Goal: Book appointment/travel/reservation

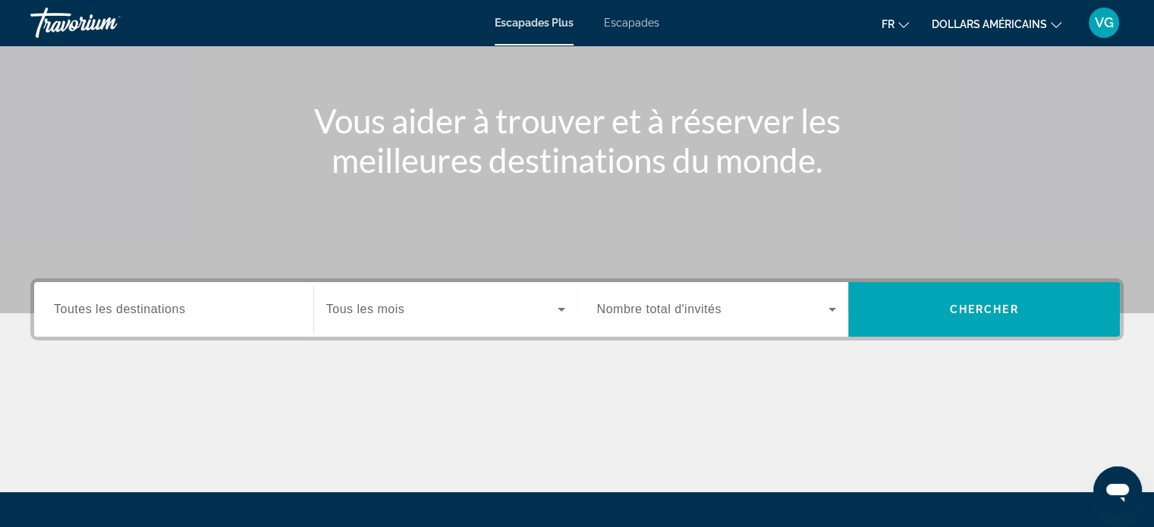
scroll to position [152, 0]
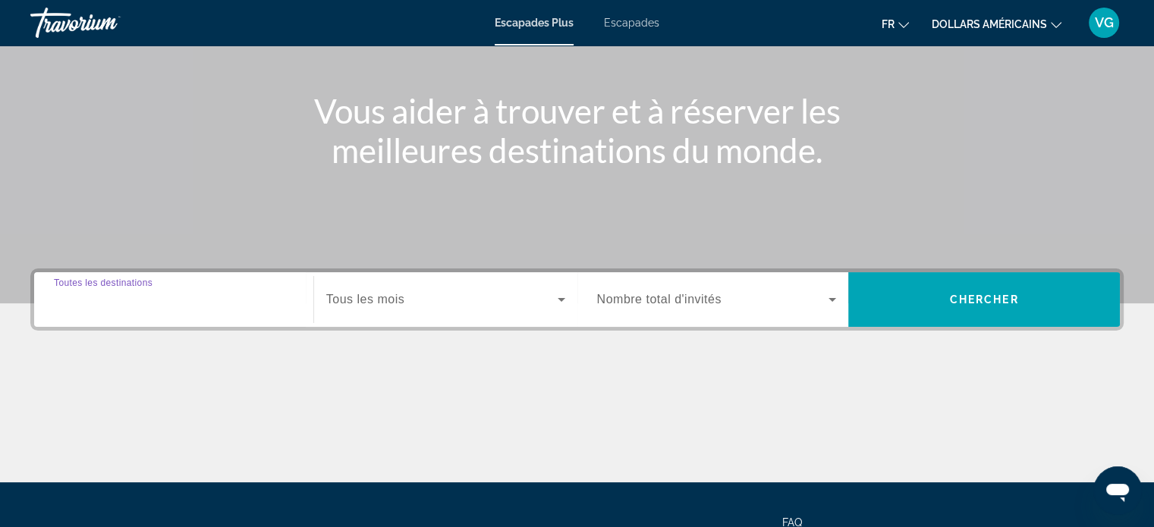
click at [238, 303] on input "Destination Toutes les destinations" at bounding box center [174, 300] width 240 height 18
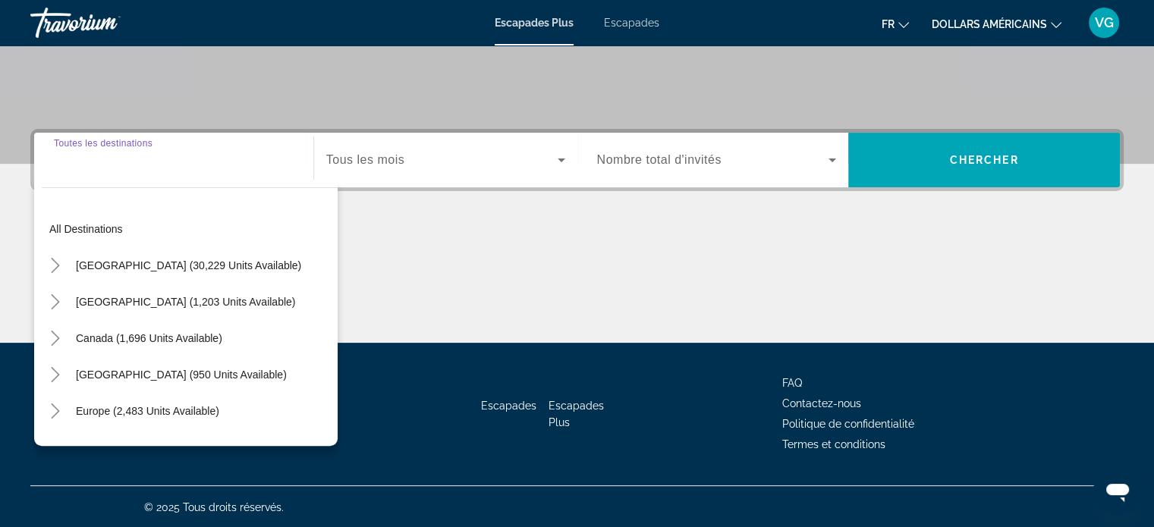
scroll to position [292, 0]
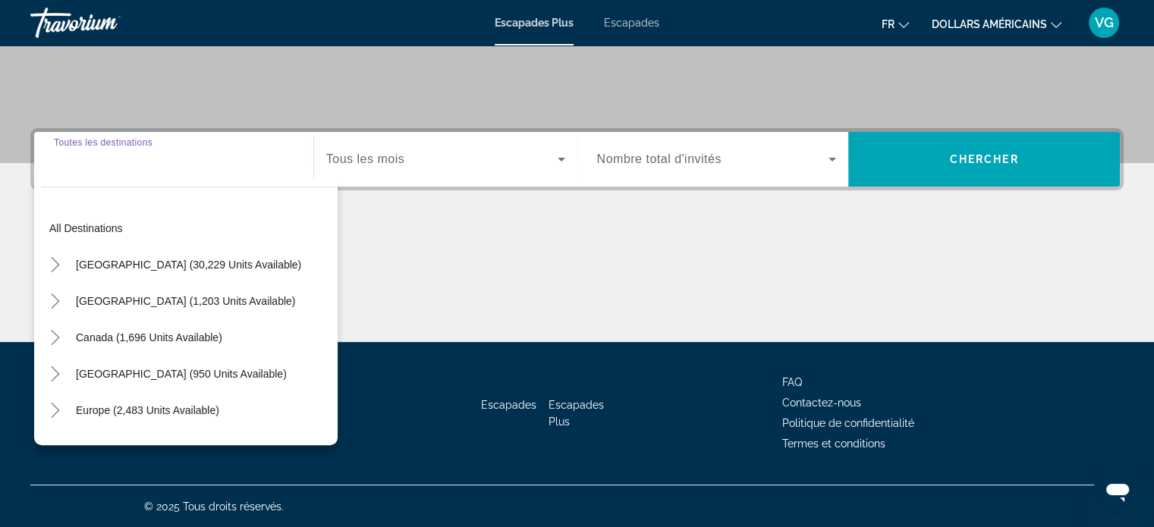
click at [167, 155] on input "Destination Toutes les destinations" at bounding box center [174, 160] width 240 height 18
click at [162, 165] on input "Destination Toutes les destinations" at bounding box center [174, 160] width 240 height 18
click at [149, 400] on span "Widget de recherche" at bounding box center [147, 410] width 159 height 36
type input "**********"
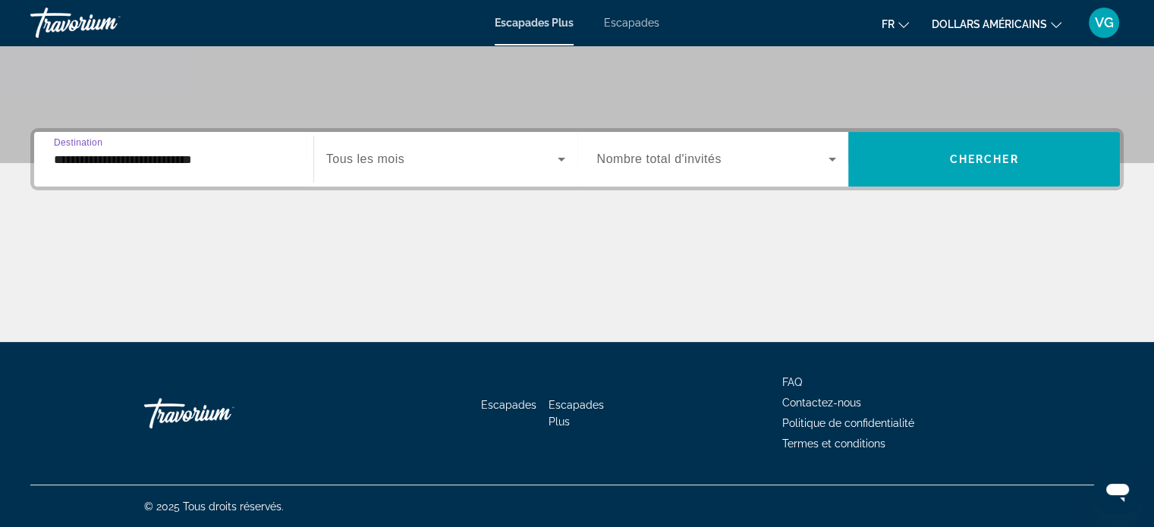
click at [406, 155] on span "Widget de recherche" at bounding box center [441, 159] width 231 height 18
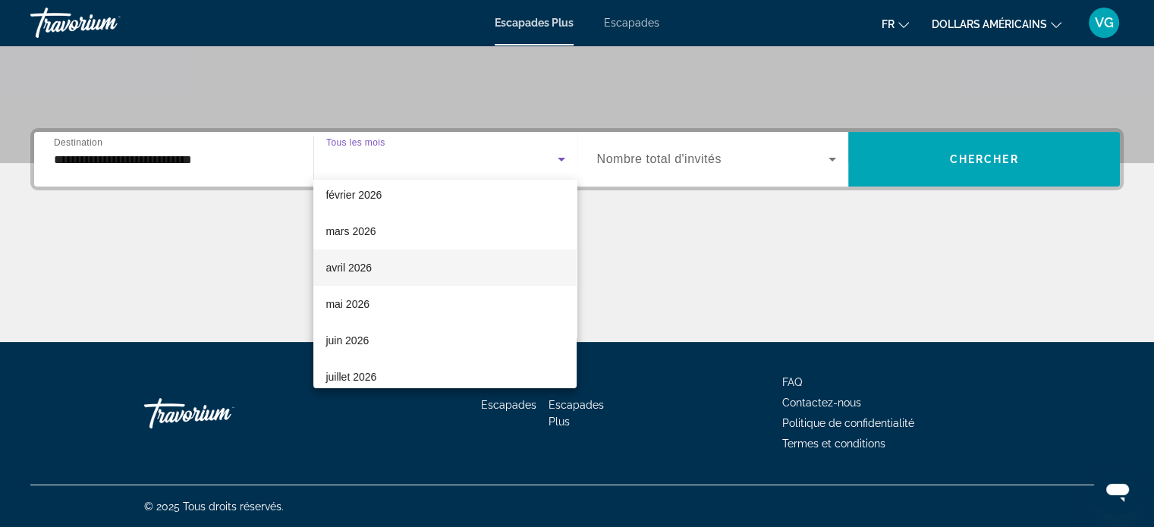
scroll to position [303, 0]
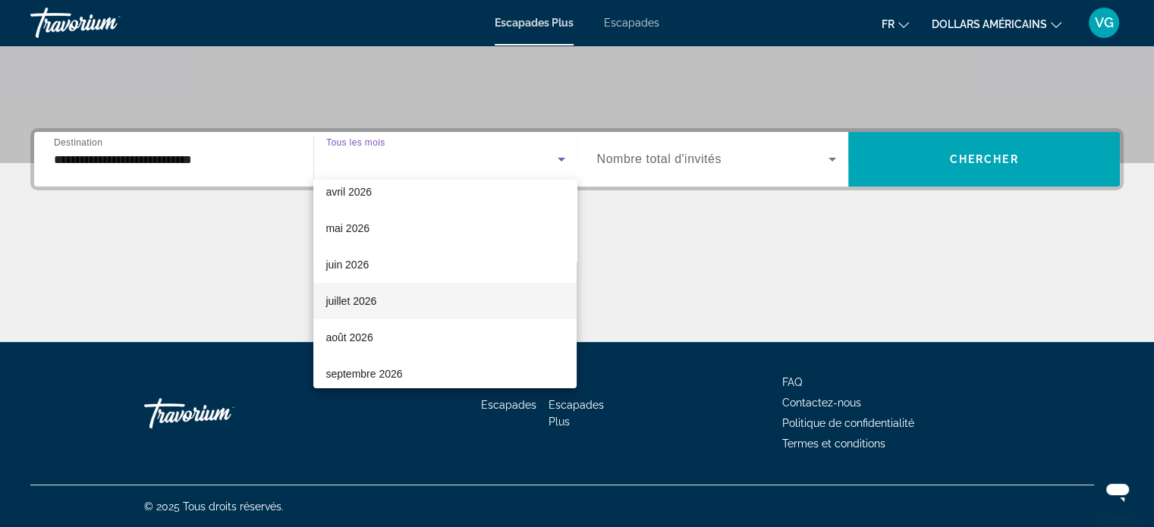
click at [406, 309] on mat-option "juillet 2026" at bounding box center [444, 301] width 263 height 36
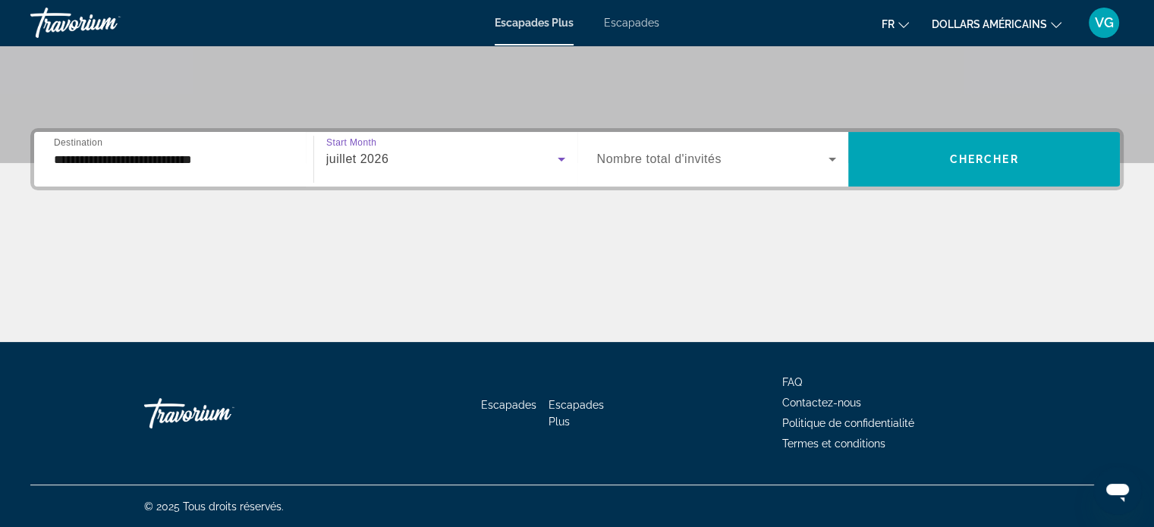
click at [654, 160] on span "Nombre total d'invités" at bounding box center [659, 158] width 124 height 13
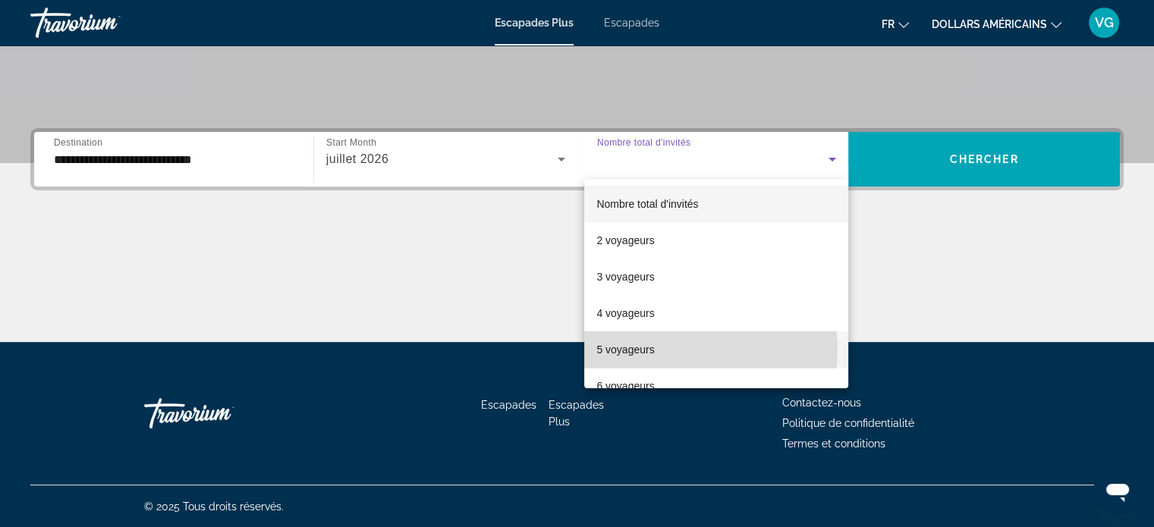
click at [664, 350] on mat-option "5 voyageurs" at bounding box center [716, 349] width 264 height 36
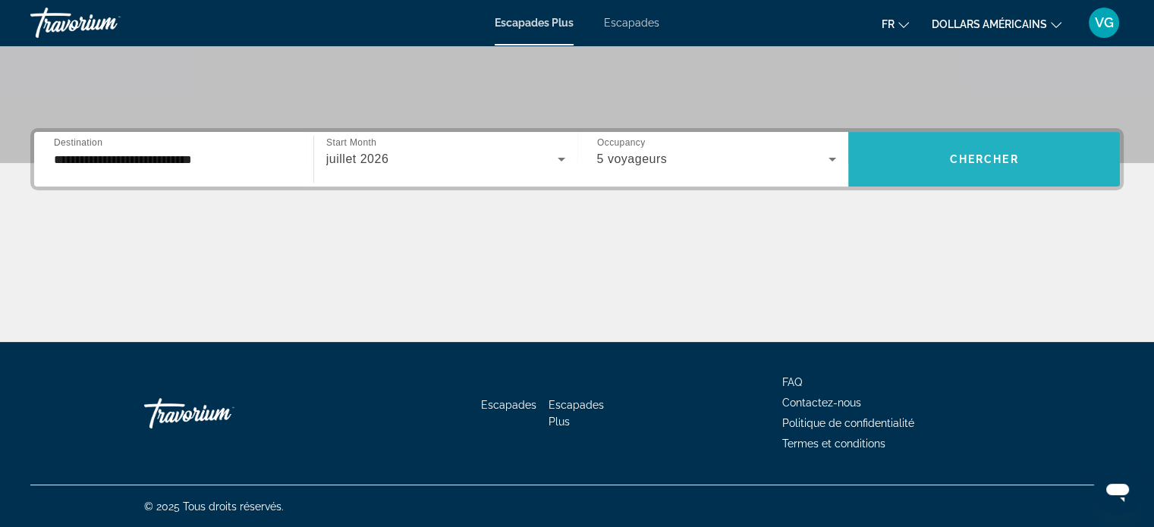
click at [990, 147] on span "Widget de recherche" at bounding box center [984, 159] width 272 height 36
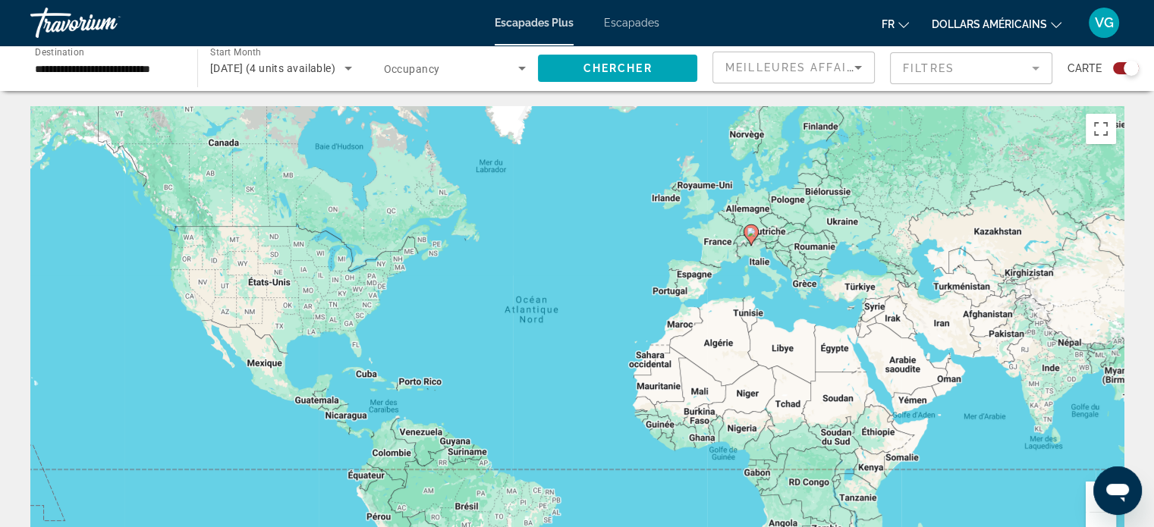
click at [752, 234] on image "Contenu principal" at bounding box center [750, 232] width 9 height 9
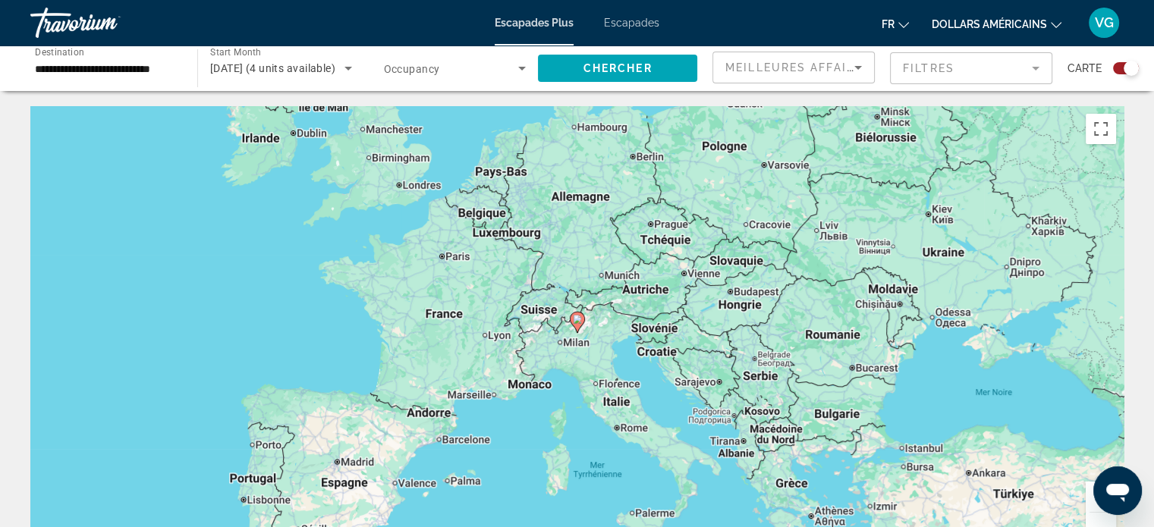
click at [572, 322] on icon "Contenu principal" at bounding box center [577, 322] width 14 height 20
type input "**********"
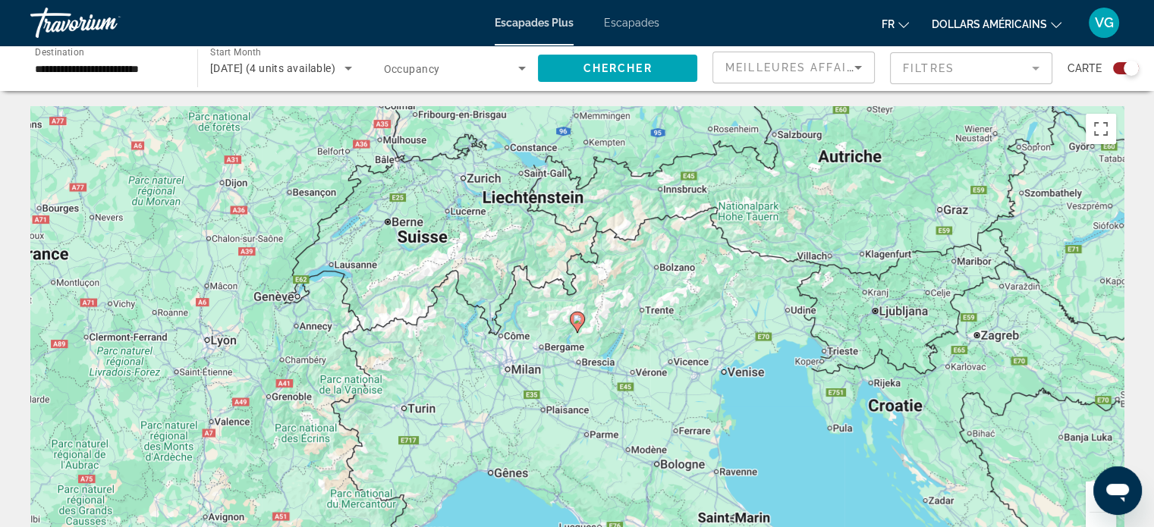
click at [580, 330] on gmp-advanced-marker "Contenu principal" at bounding box center [577, 322] width 15 height 23
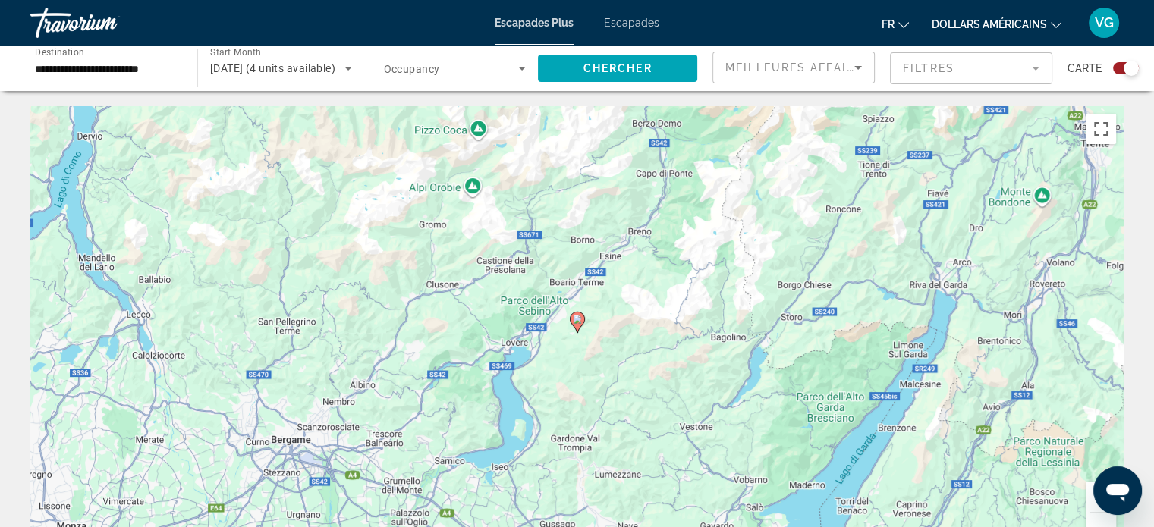
click at [574, 322] on image "Contenu principal" at bounding box center [577, 319] width 9 height 9
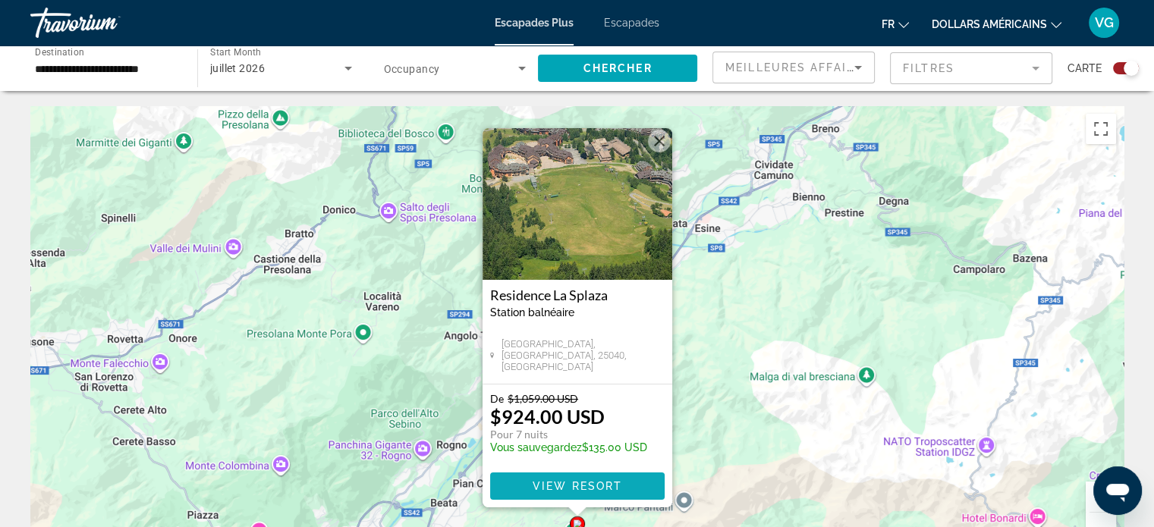
click at [618, 488] on span "View Resort" at bounding box center [576, 486] width 89 height 12
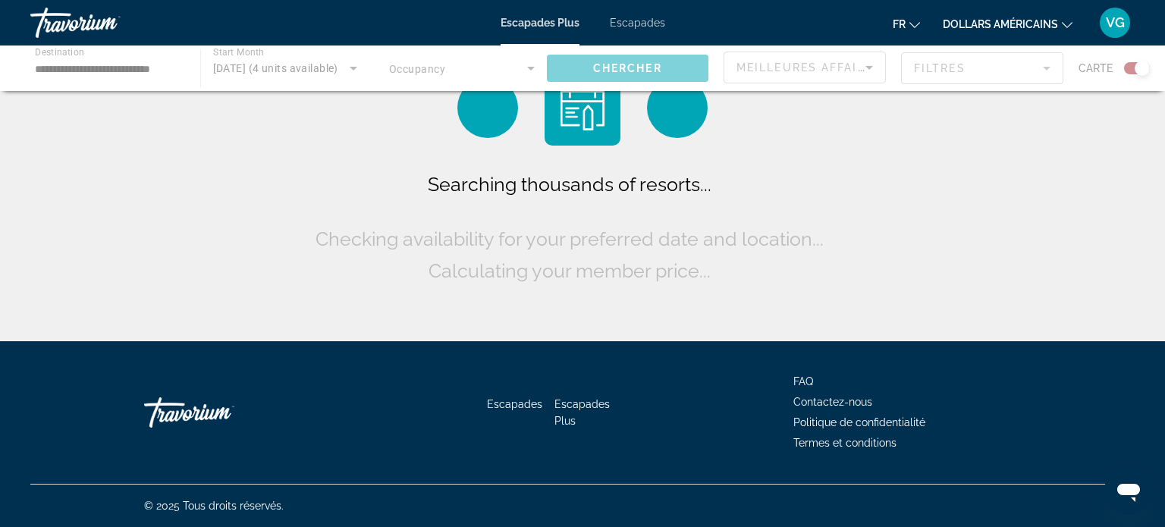
click at [120, 72] on div "Contenu principal" at bounding box center [582, 69] width 1165 height 46
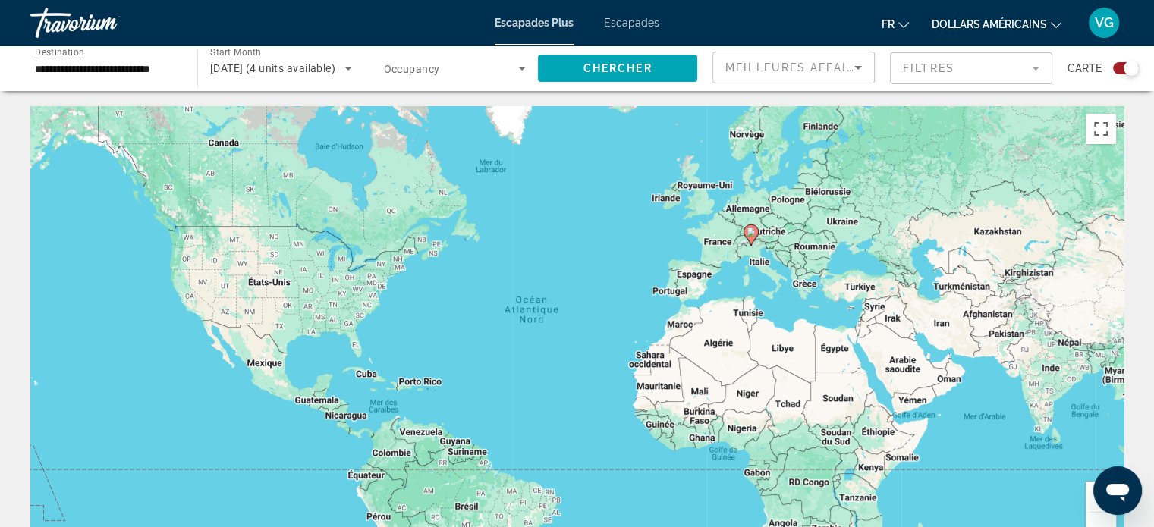
click at [443, 75] on span "Search widget" at bounding box center [451, 68] width 135 height 18
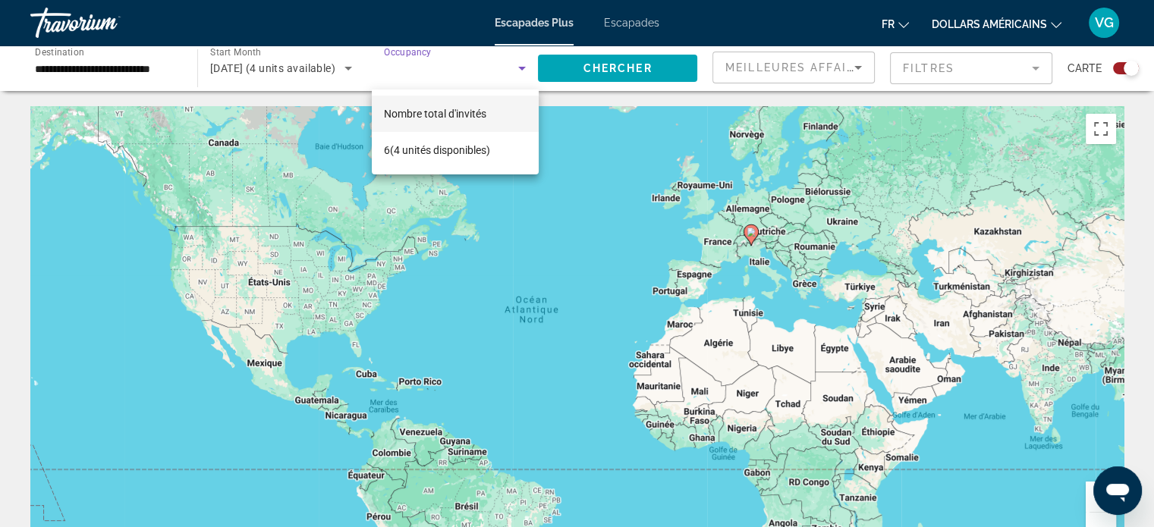
click at [441, 77] on div at bounding box center [577, 263] width 1154 height 527
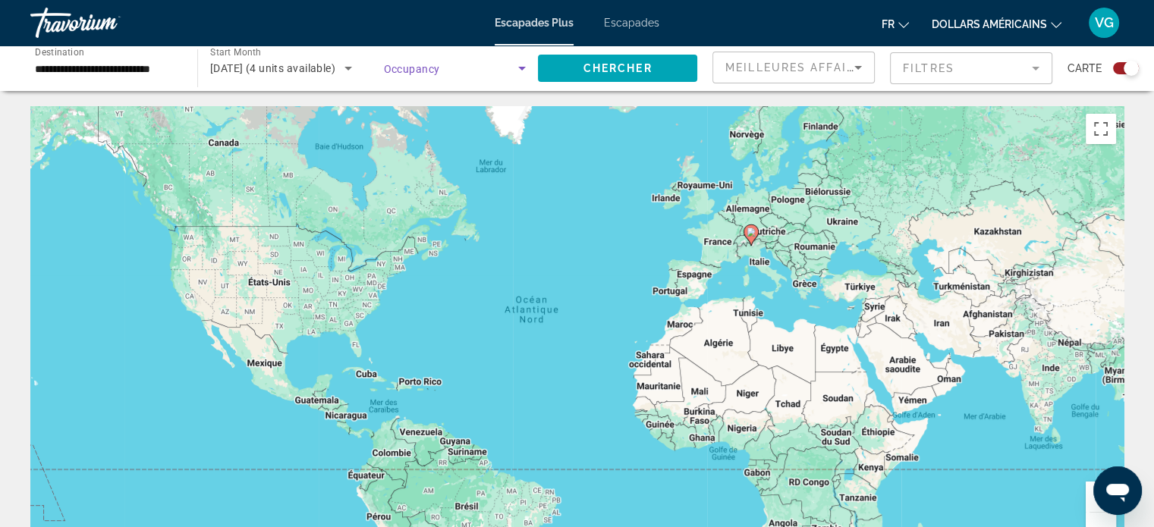
click at [519, 73] on icon "Search widget" at bounding box center [522, 68] width 18 height 18
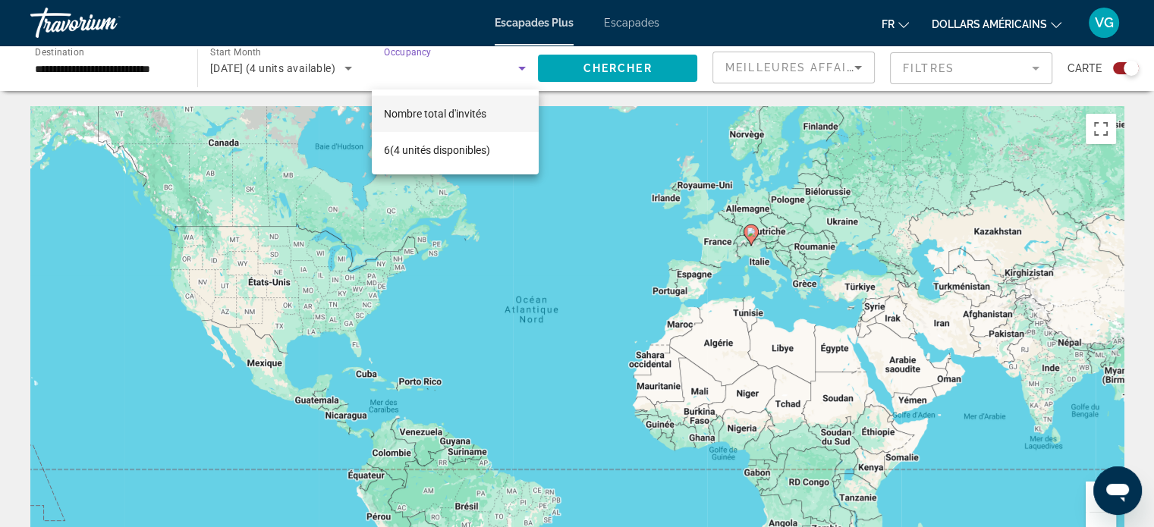
click at [606, 67] on div at bounding box center [577, 263] width 1154 height 527
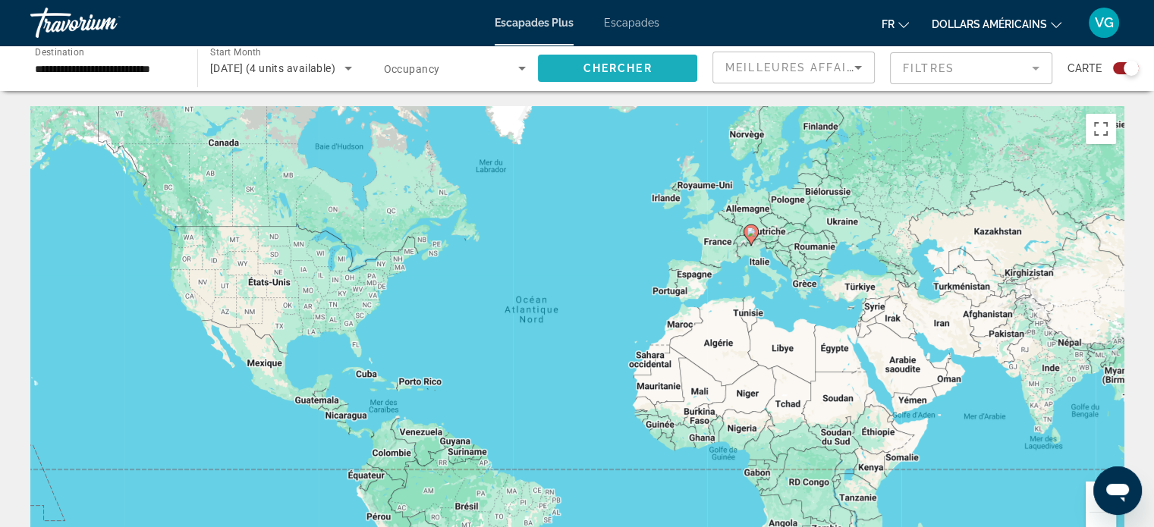
click at [606, 67] on span "Chercher" at bounding box center [617, 68] width 69 height 12
click at [636, 69] on span "Chercher" at bounding box center [617, 68] width 69 height 12
click at [72, 21] on div "Travorium" at bounding box center [106, 22] width 152 height 39
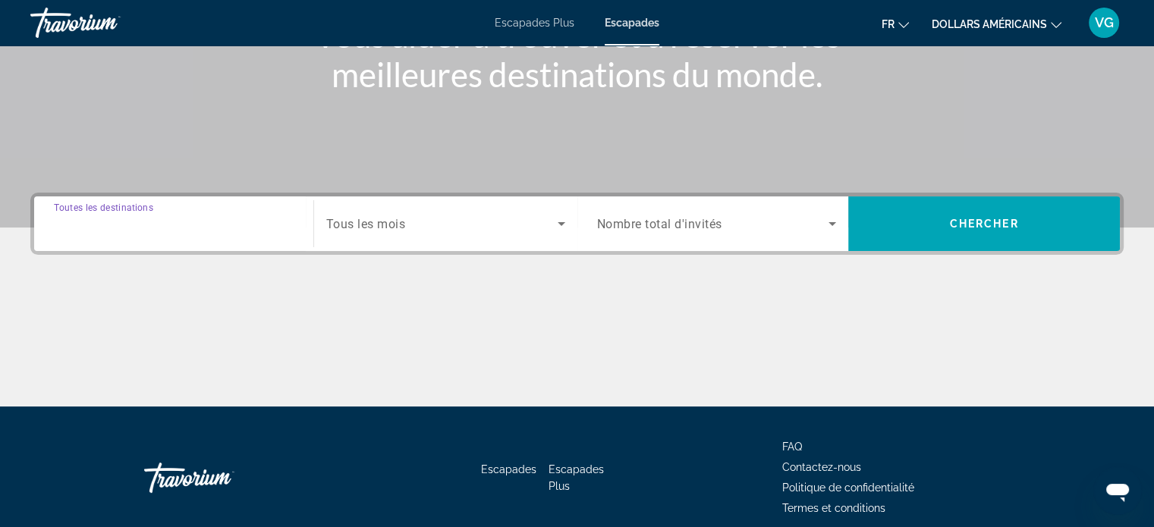
click at [216, 220] on input "Destination Toutes les destinations" at bounding box center [174, 224] width 240 height 18
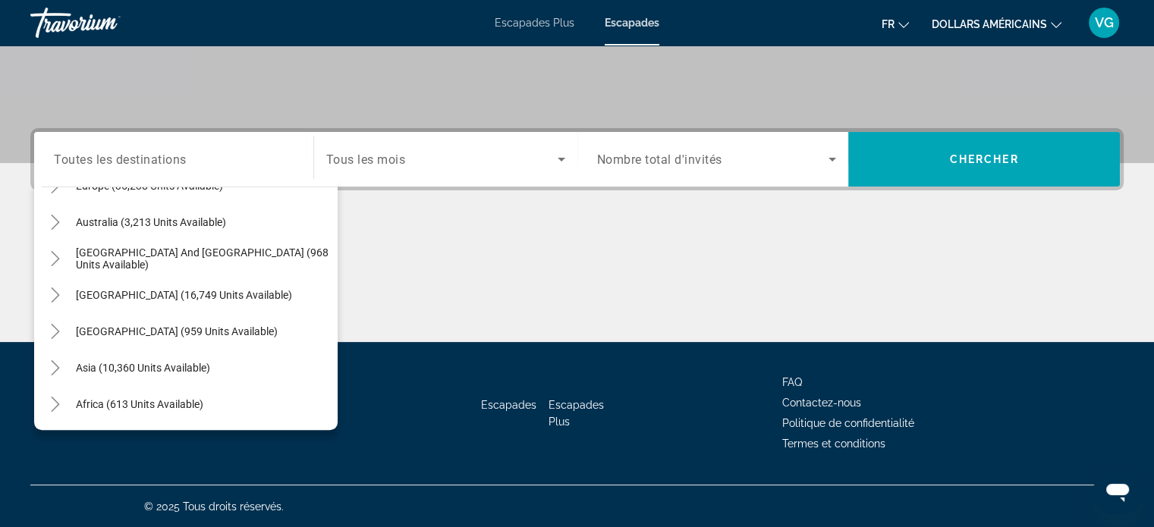
scroll to position [246, 0]
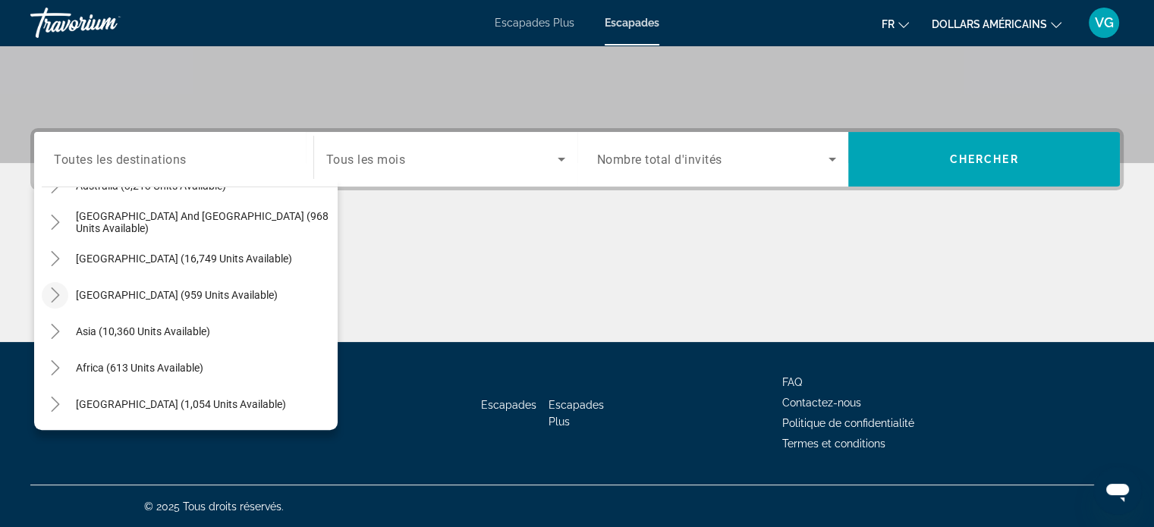
click at [55, 293] on icon "Toggle Central America (959 units available)" at bounding box center [55, 294] width 15 height 15
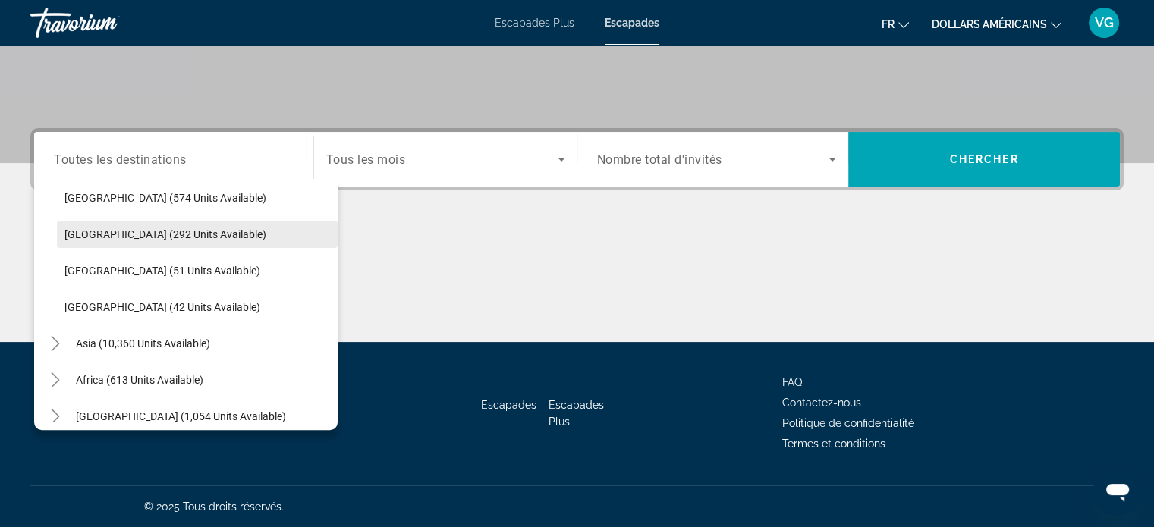
scroll to position [391, 0]
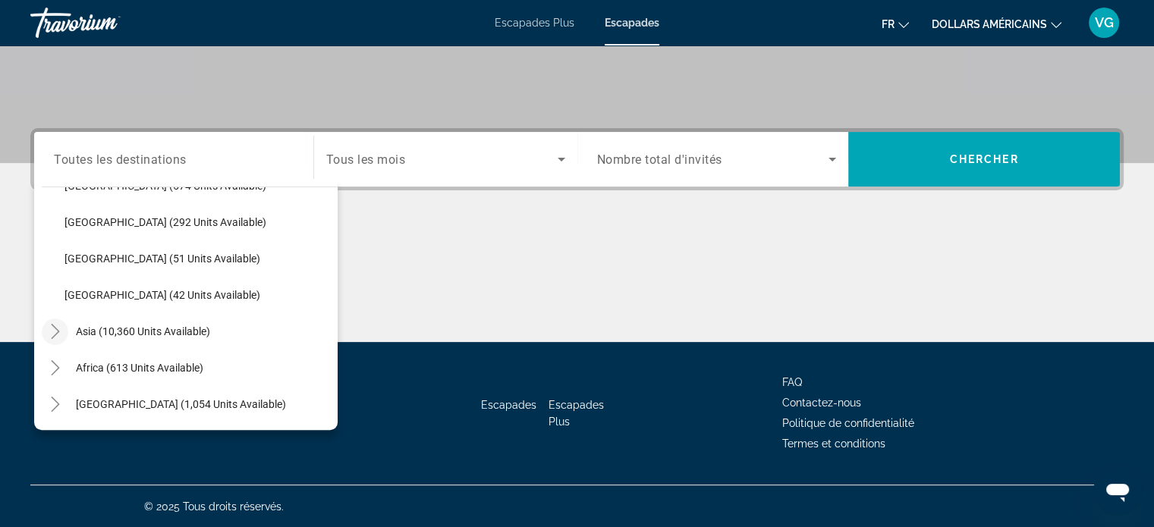
click at [54, 331] on icon "Toggle Asia (10,360 units available)" at bounding box center [55, 331] width 15 height 15
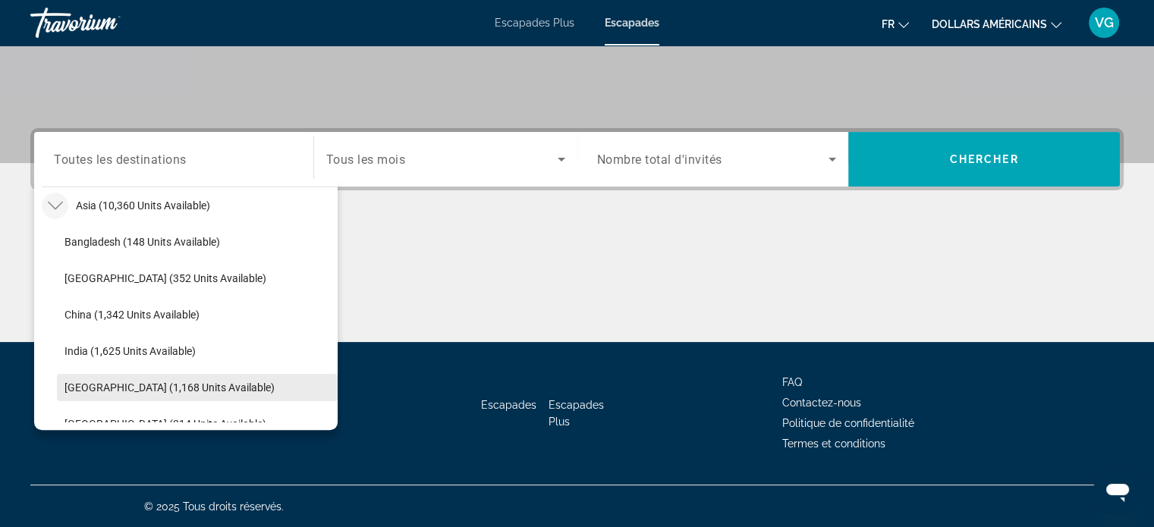
click at [155, 386] on span "Indonesia (1,168 units available)" at bounding box center [169, 387] width 210 height 12
type input "**********"
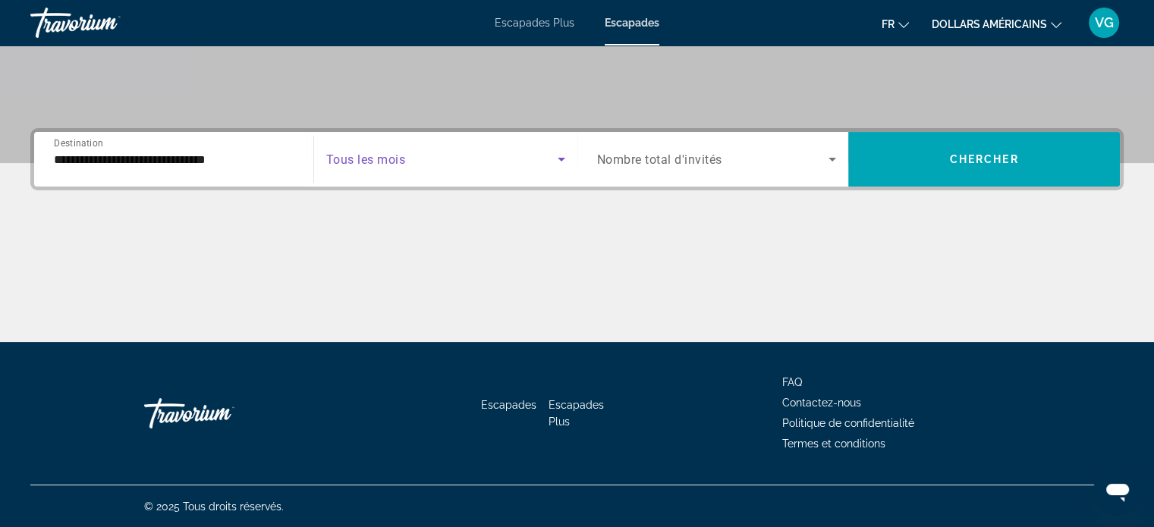
click at [444, 156] on span "Search widget" at bounding box center [441, 159] width 231 height 18
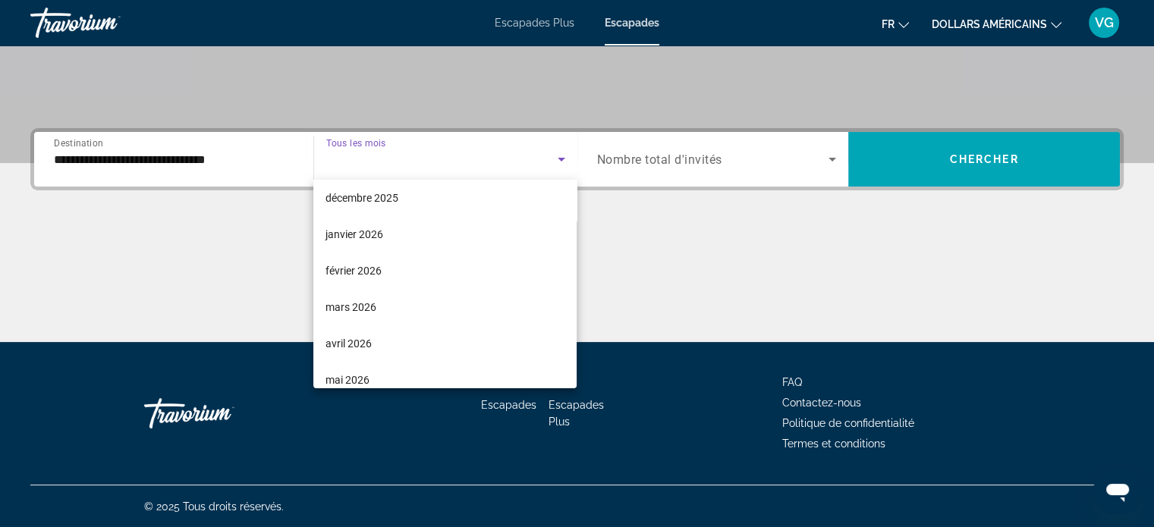
scroll to position [228, 0]
click at [341, 303] on font "mai 2026" at bounding box center [347, 304] width 44 height 12
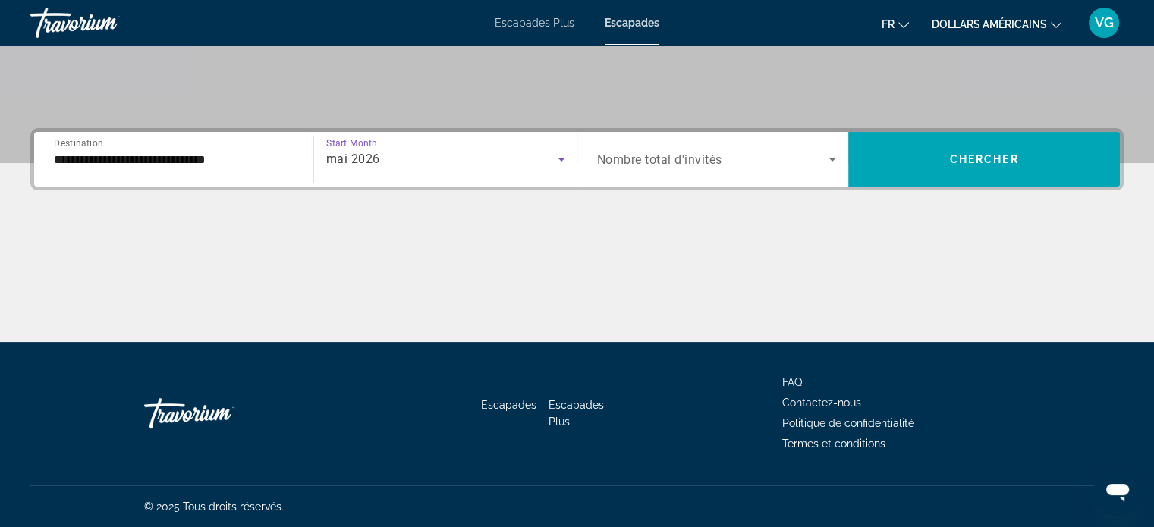
click at [658, 155] on span "Nombre total d'invités" at bounding box center [659, 159] width 125 height 14
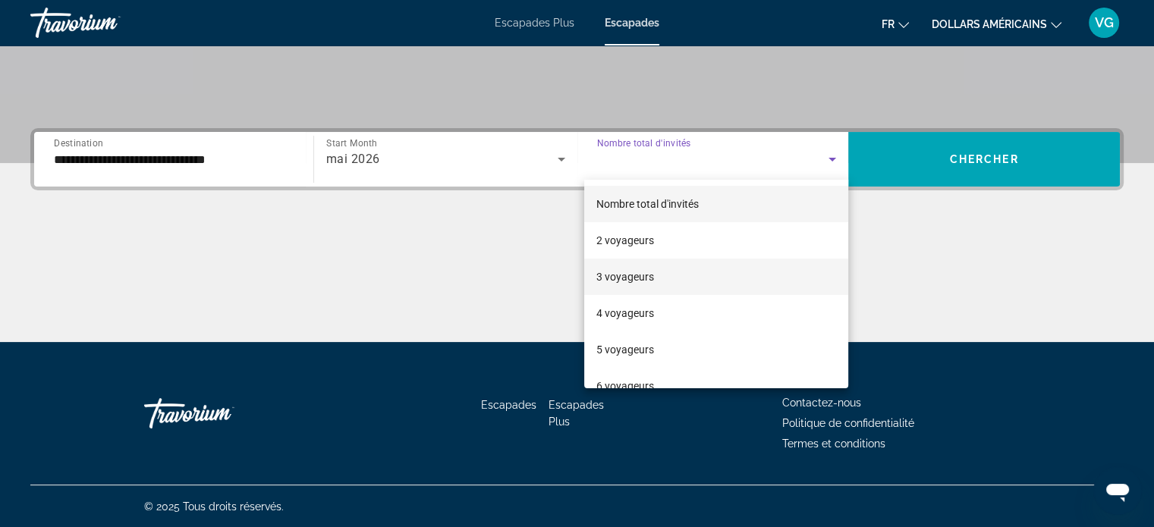
click at [632, 277] on font "3 voyageurs" at bounding box center [625, 277] width 58 height 12
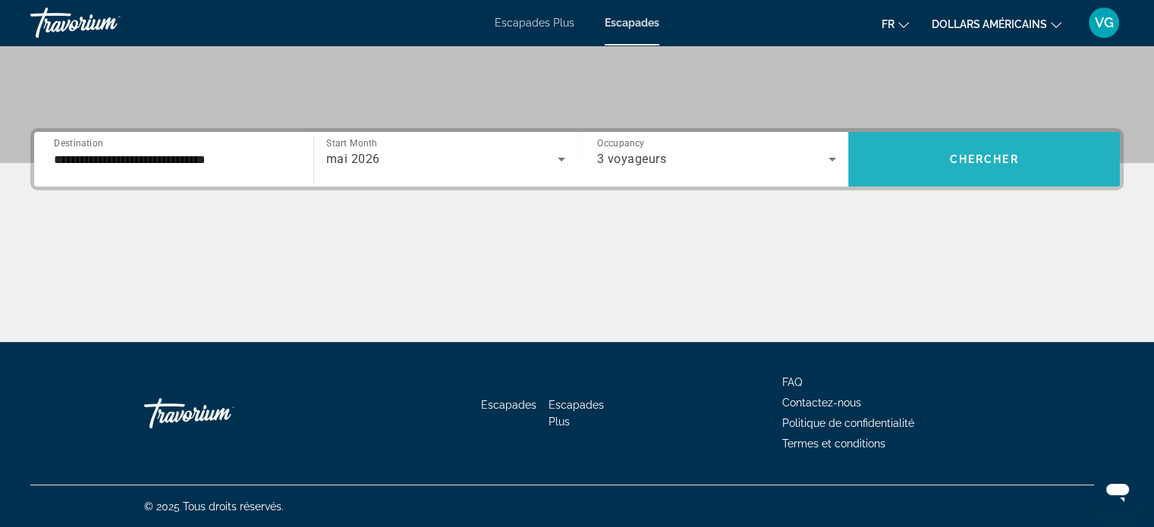
click at [971, 158] on span "Chercher" at bounding box center [984, 159] width 69 height 12
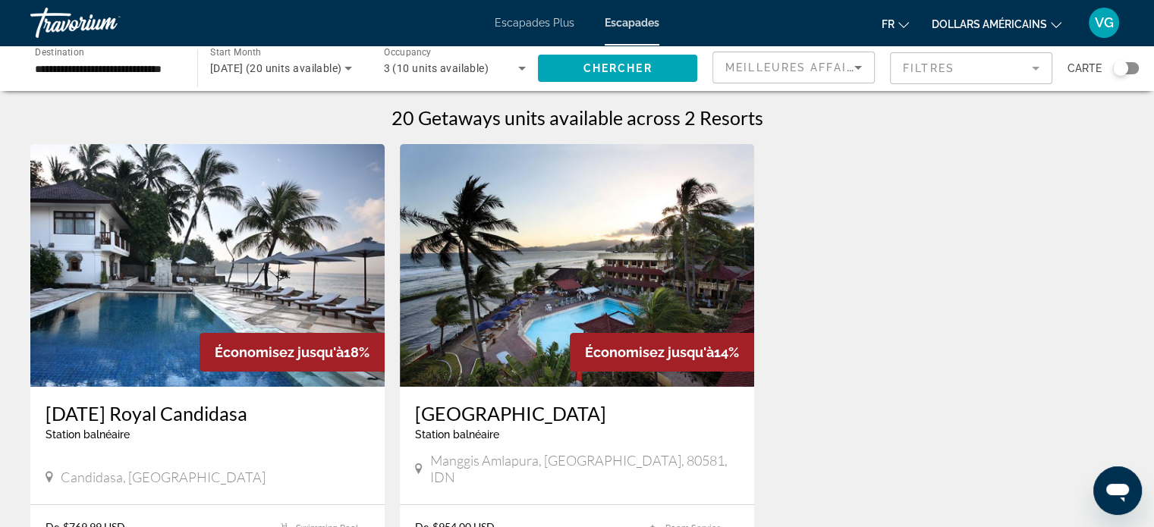
click at [81, 69] on input "**********" at bounding box center [106, 69] width 143 height 18
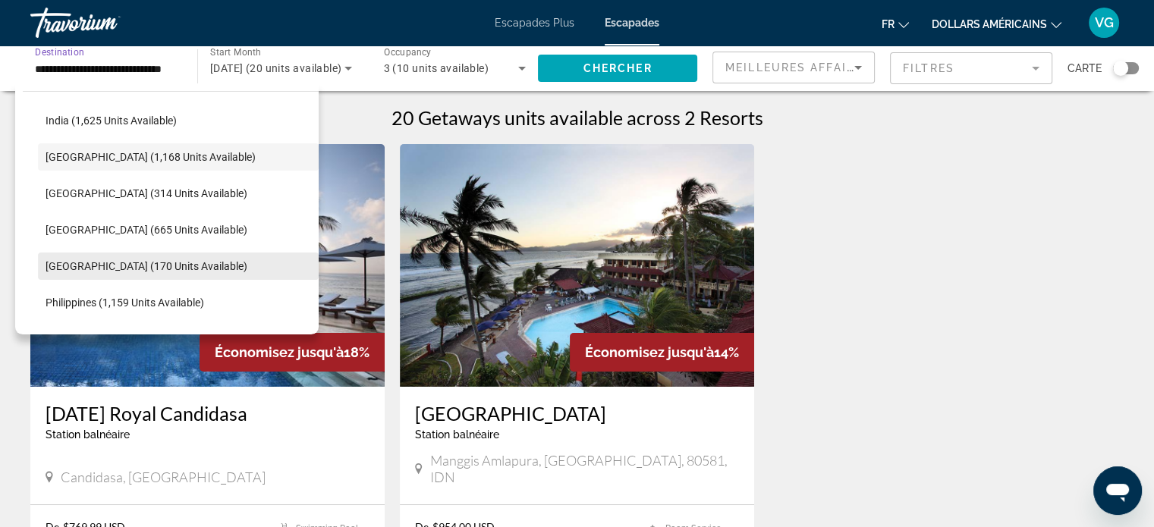
scroll to position [530, 0]
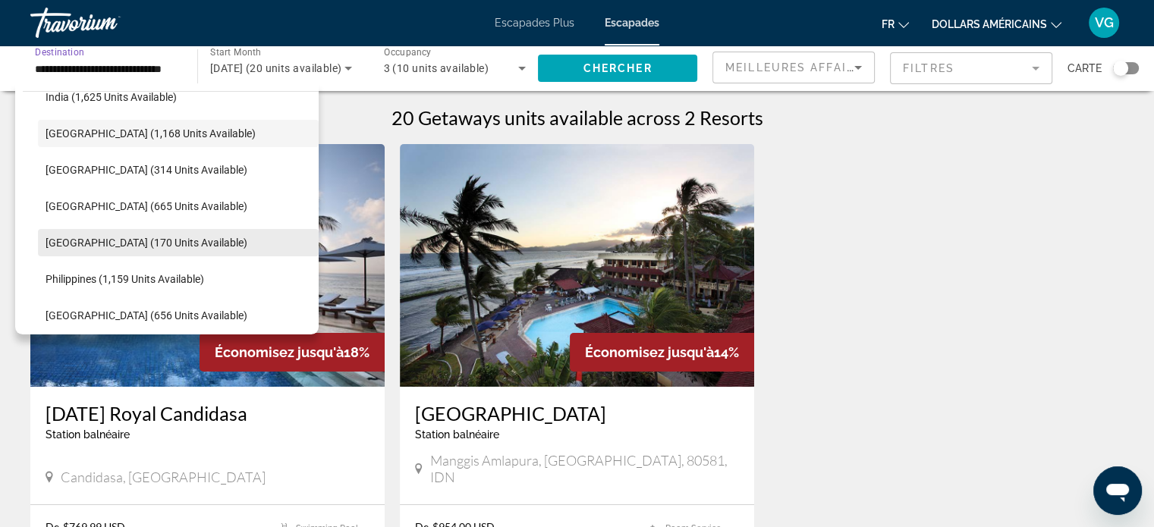
click at [130, 234] on span "Search widget" at bounding box center [178, 242] width 281 height 36
type input "**********"
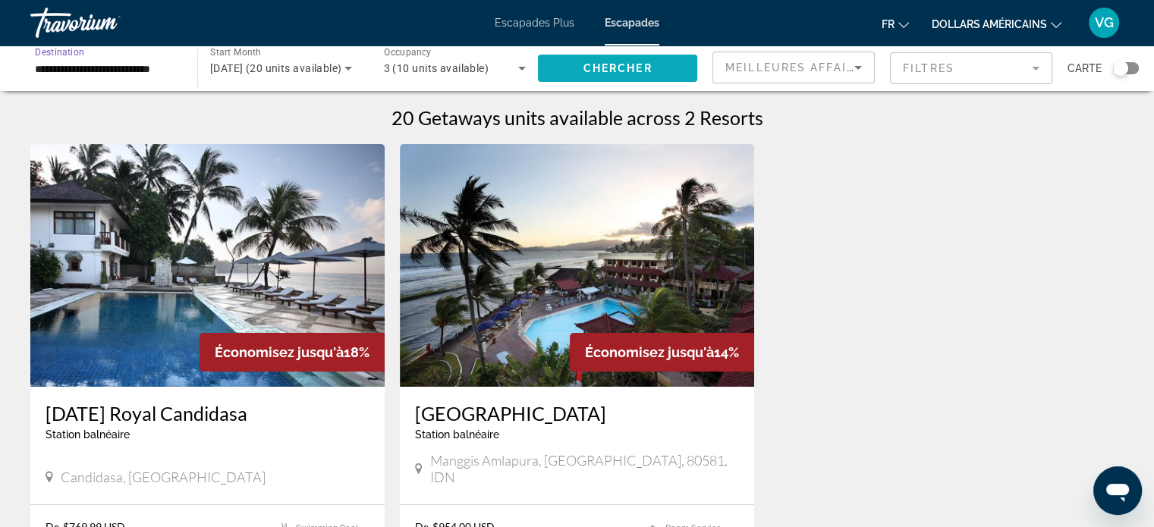
click at [594, 65] on span "Chercher" at bounding box center [617, 68] width 69 height 12
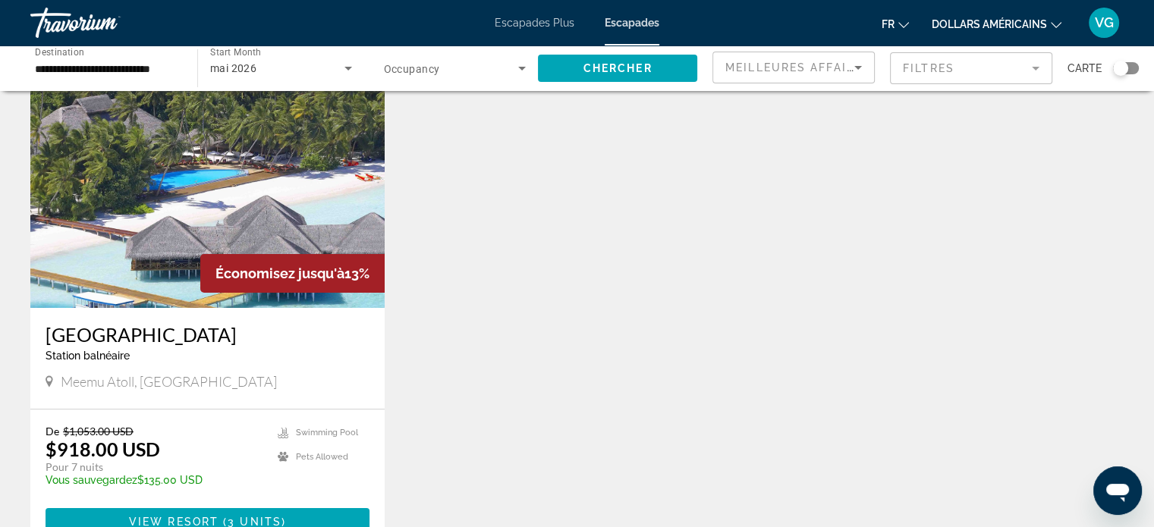
scroll to position [76, 0]
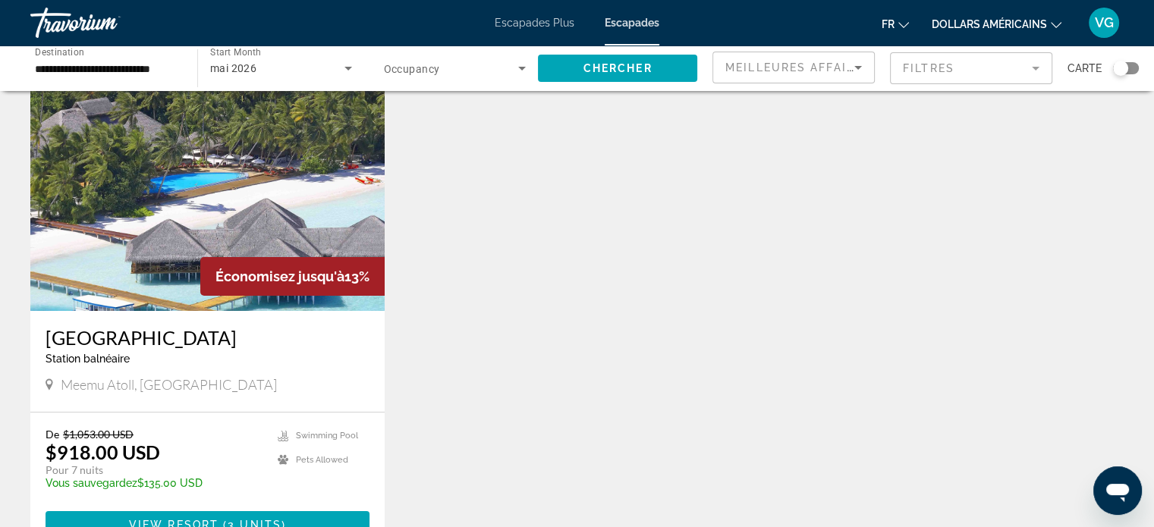
click at [254, 193] on img "Contenu principal" at bounding box center [207, 189] width 354 height 243
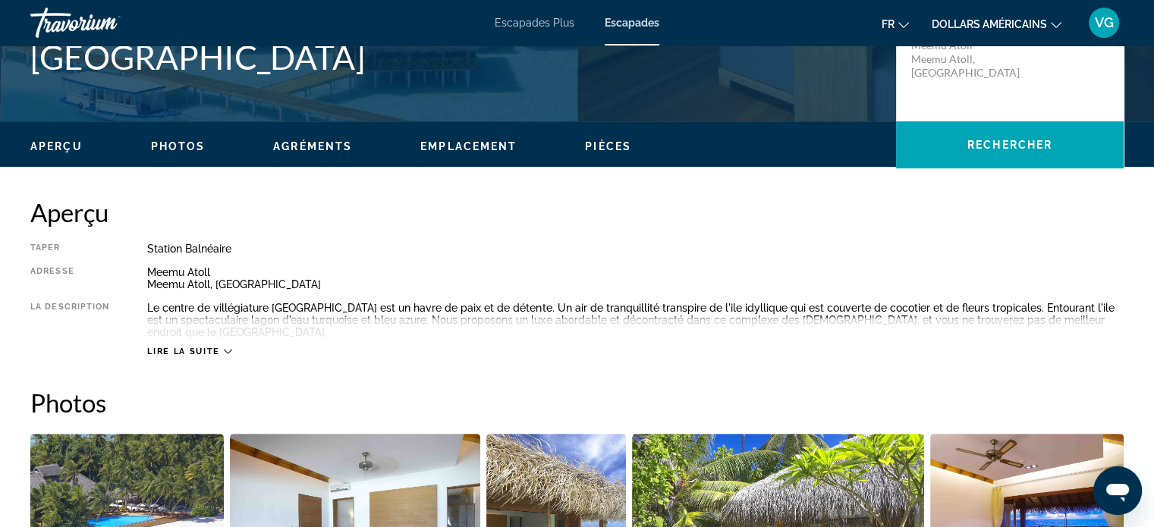
scroll to position [455, 0]
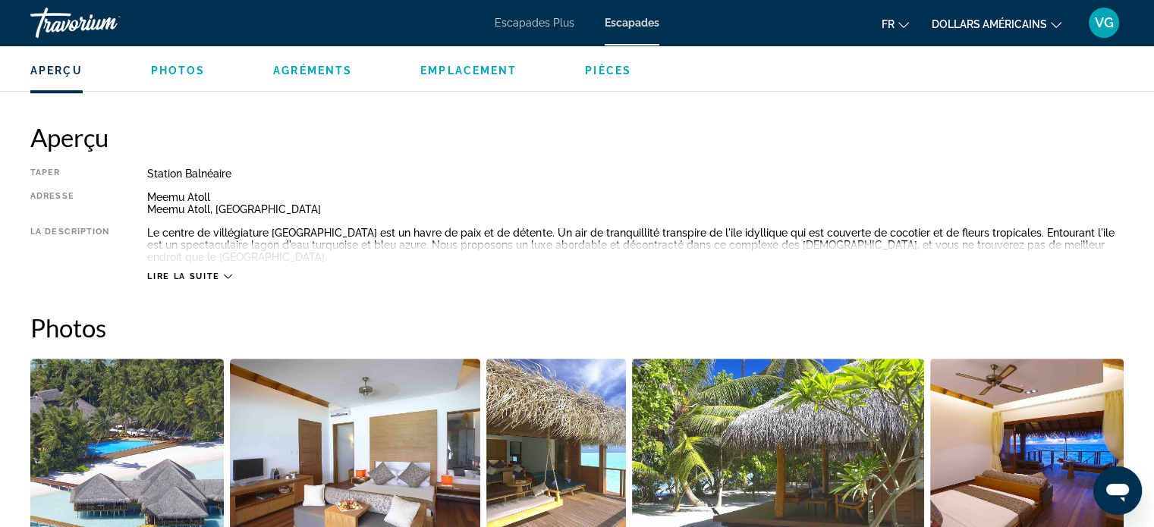
click at [221, 272] on div "Lire la suite" at bounding box center [189, 277] width 84 height 10
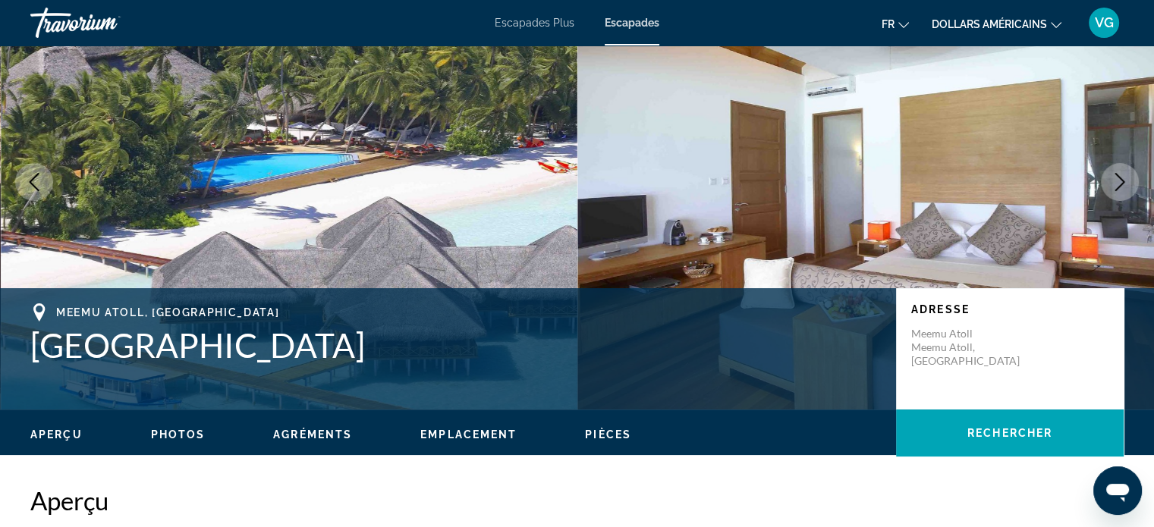
scroll to position [76, 0]
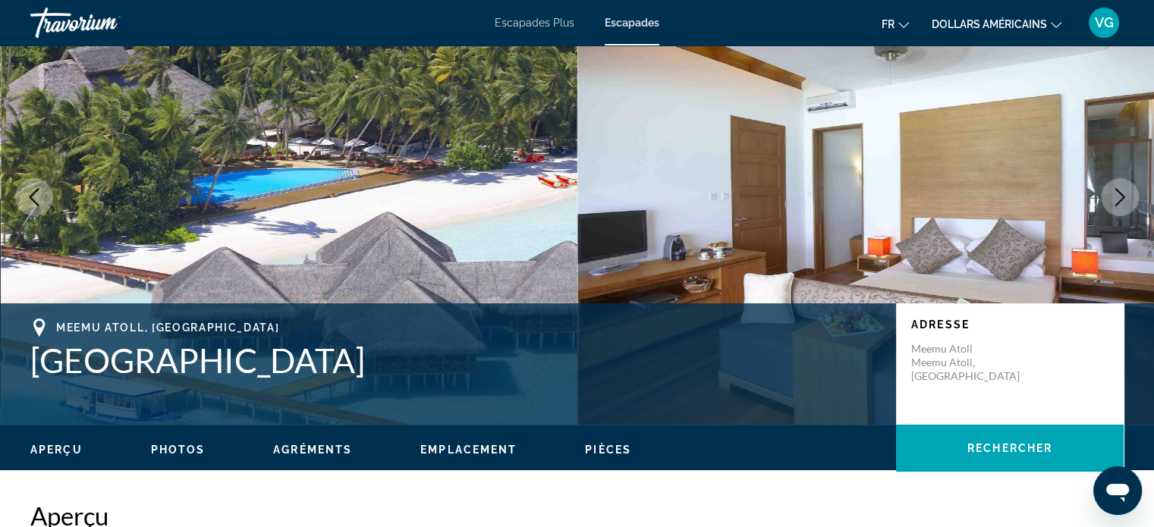
click at [528, 27] on font "Escapades Plus" at bounding box center [534, 23] width 80 height 12
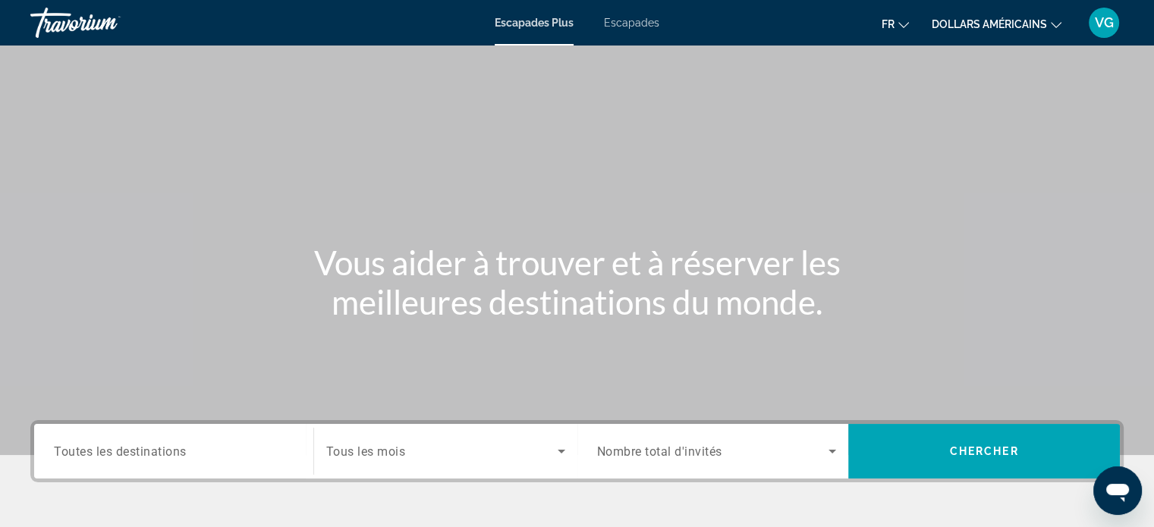
click at [182, 451] on span "Toutes les destinations" at bounding box center [120, 451] width 133 height 14
click at [182, 451] on input "Destination Toutes les destinations" at bounding box center [174, 452] width 240 height 18
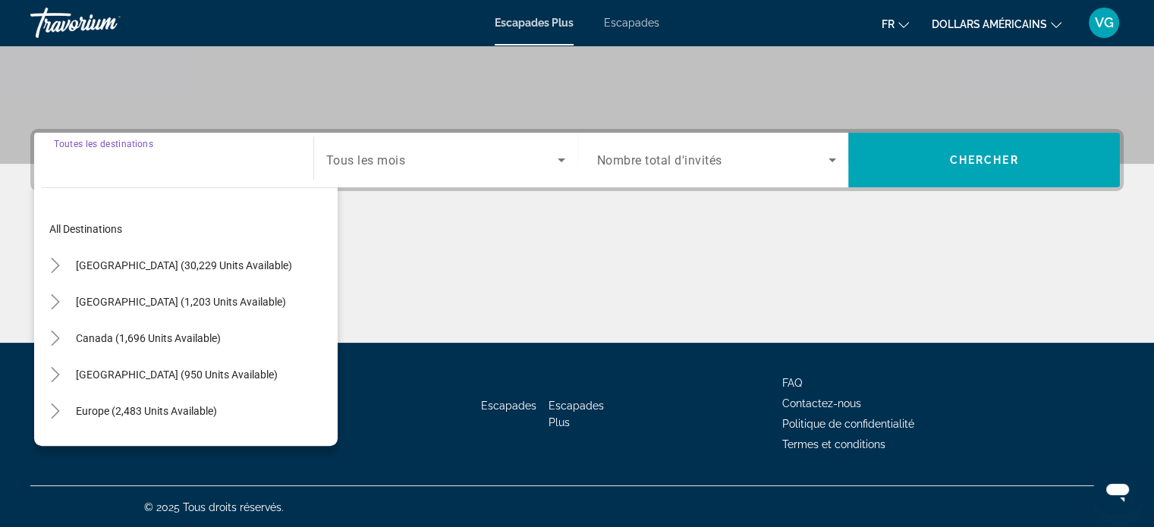
scroll to position [292, 0]
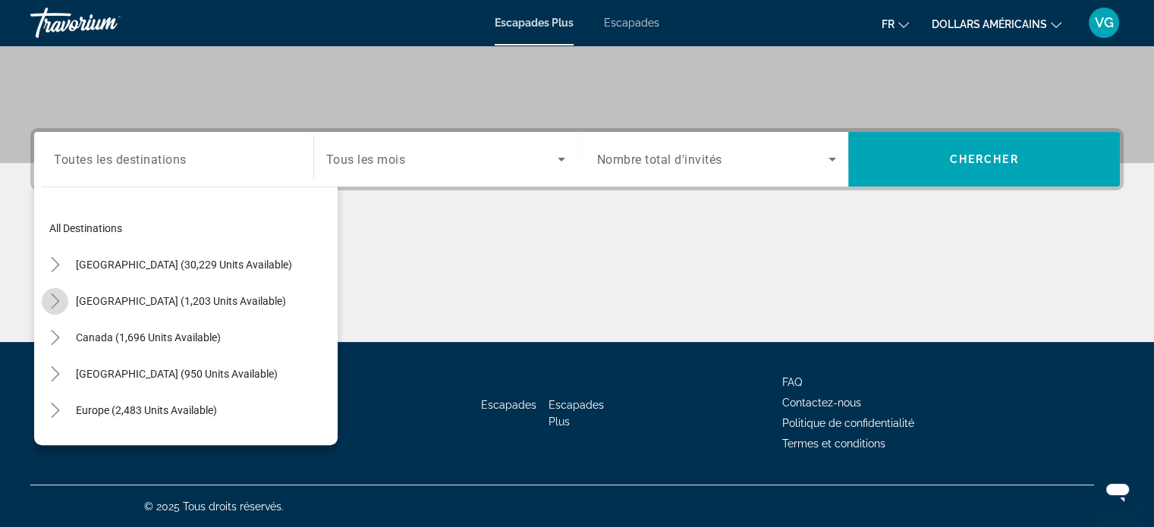
click at [57, 300] on icon "Toggle Mexico (1,203 units available)" at bounding box center [55, 300] width 15 height 15
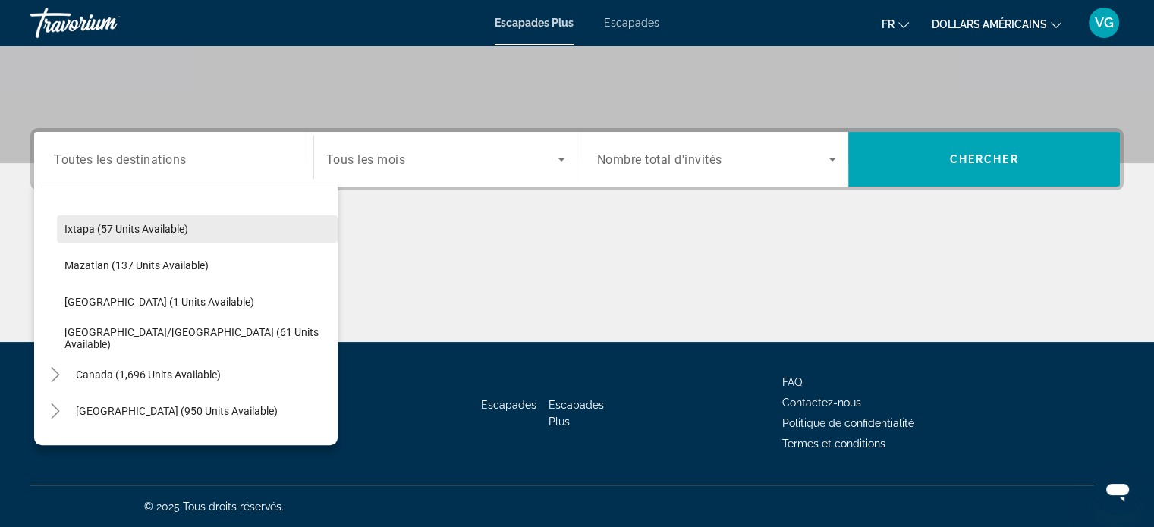
scroll to position [308, 0]
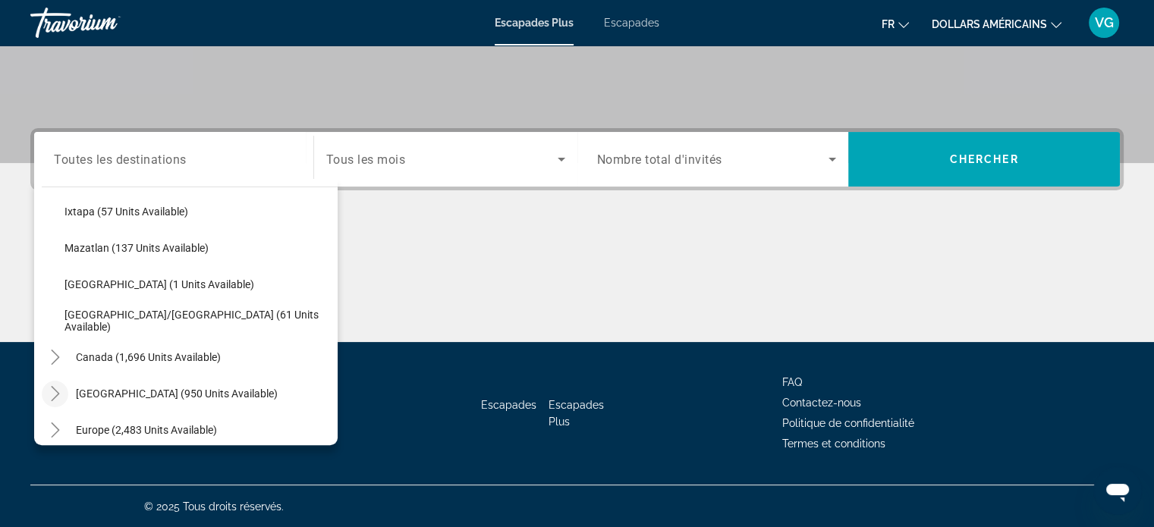
click at [51, 396] on icon "Toggle Caribbean & Atlantic Islands (950 units available)" at bounding box center [55, 393] width 15 height 15
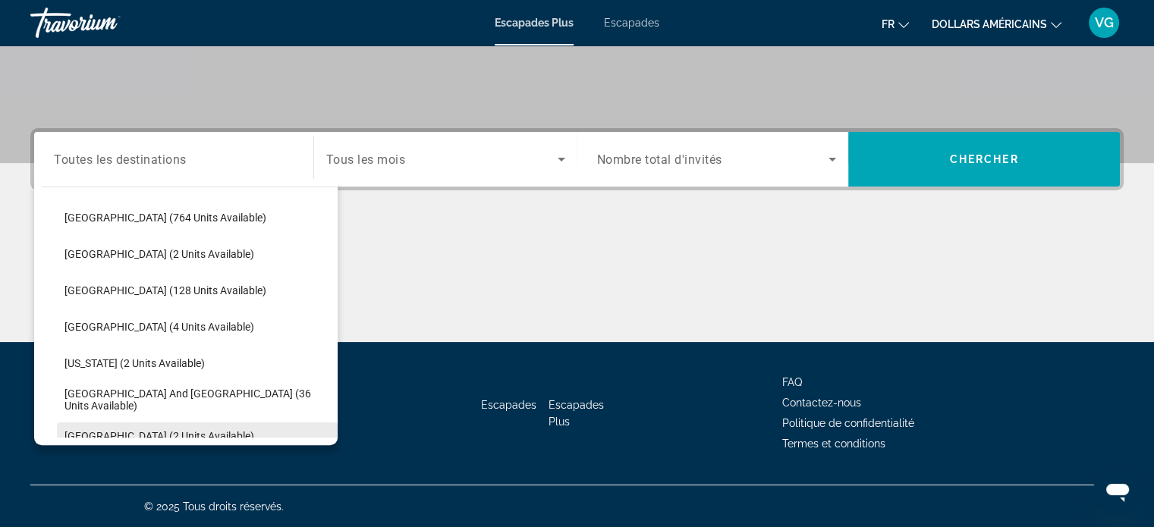
scroll to position [481, 0]
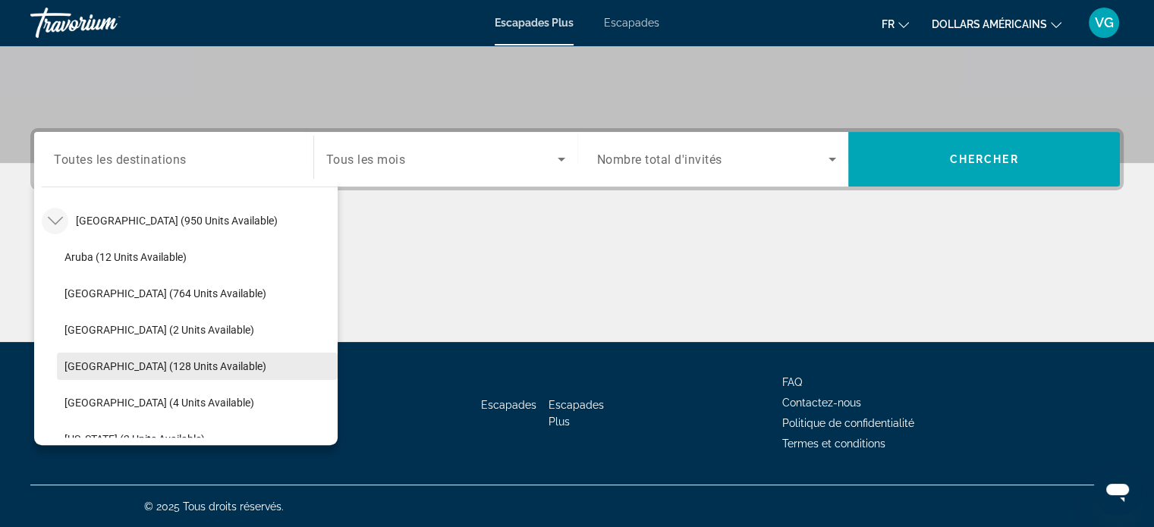
click at [130, 357] on span "Search widget" at bounding box center [197, 366] width 281 height 36
type input "**********"
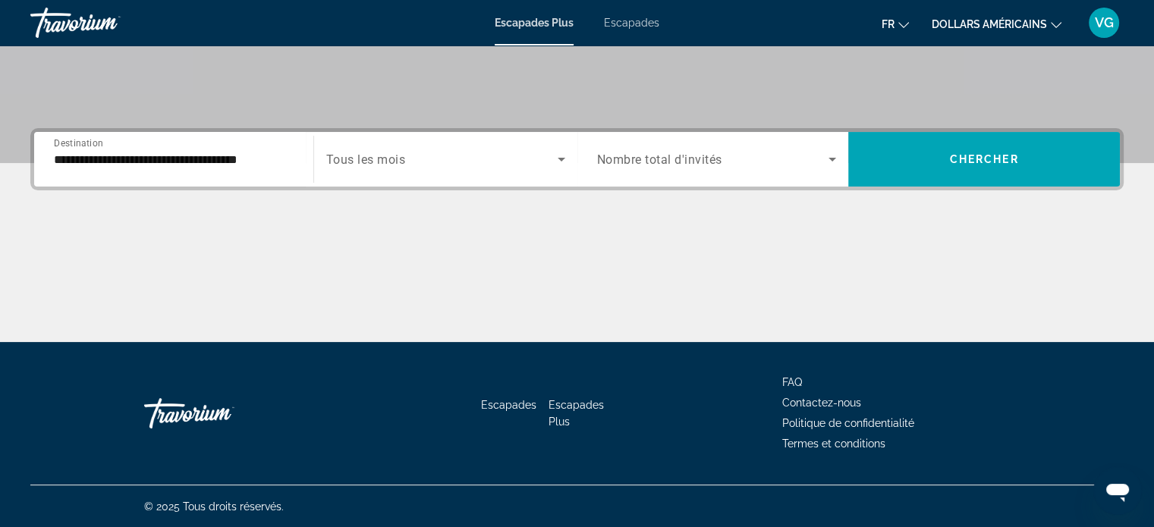
click at [419, 171] on div "Search widget" at bounding box center [445, 159] width 239 height 42
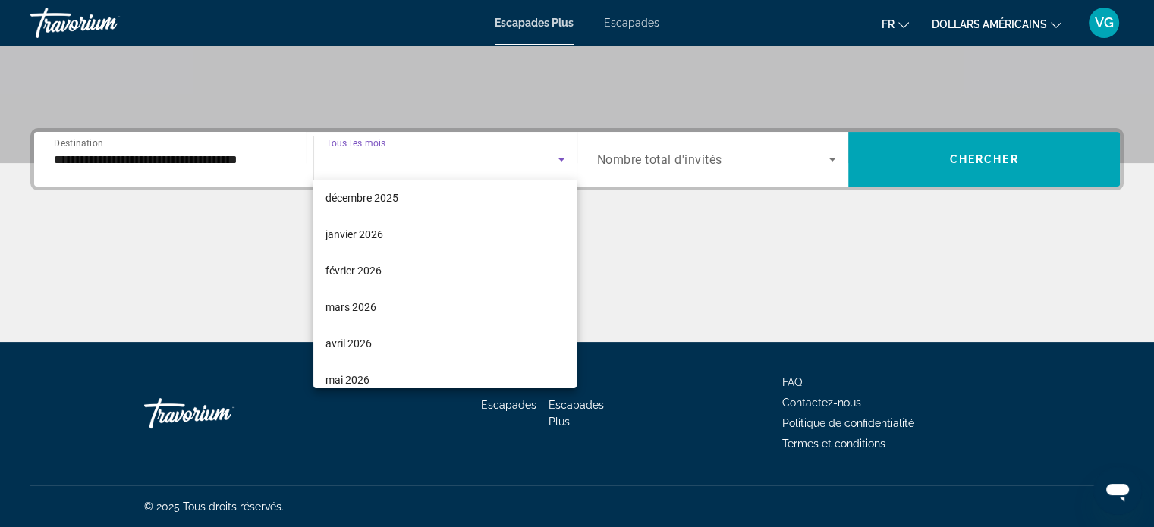
scroll to position [228, 0]
click at [344, 300] on font "mai 2026" at bounding box center [347, 304] width 44 height 12
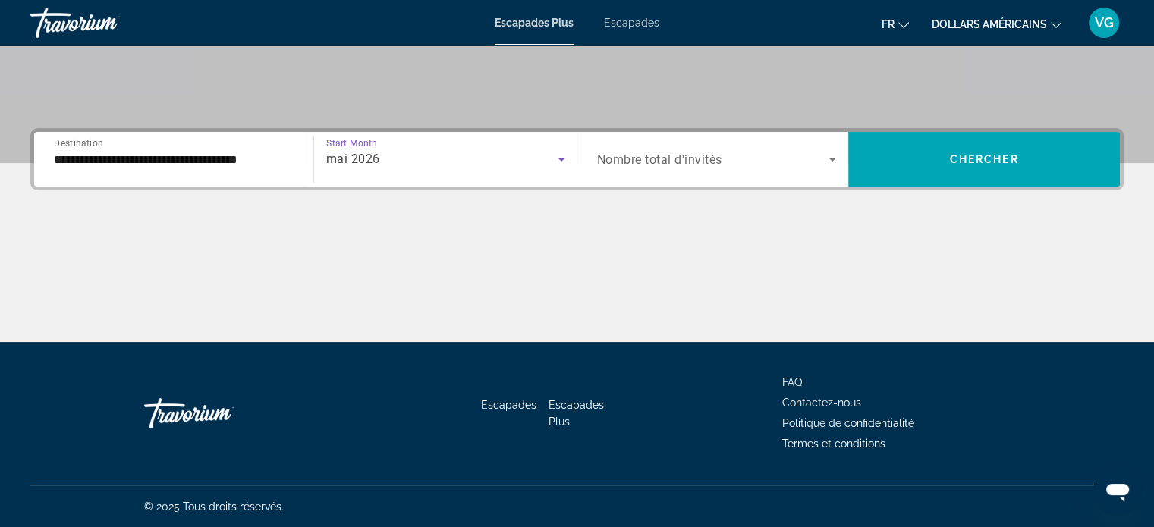
click at [629, 165] on span "Nombre total d'invités" at bounding box center [659, 159] width 125 height 14
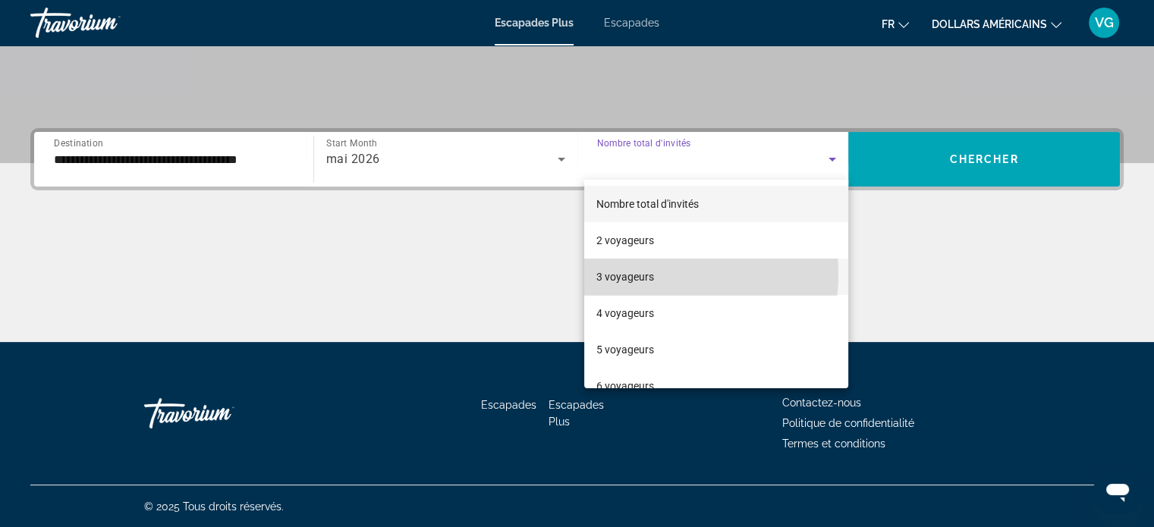
click at [638, 274] on font "3 voyageurs" at bounding box center [625, 277] width 58 height 12
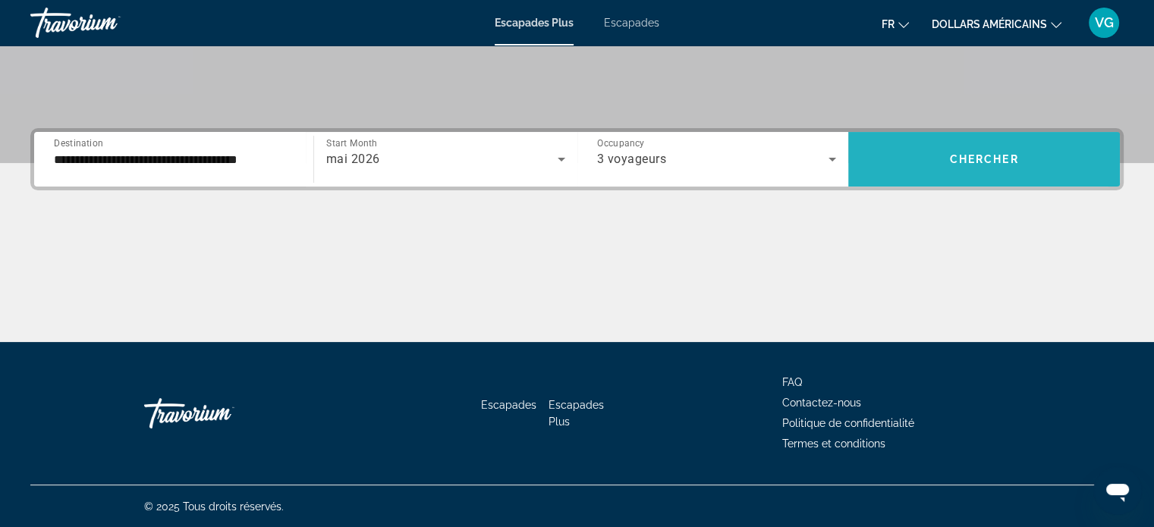
click at [923, 151] on span "Search widget" at bounding box center [984, 159] width 272 height 36
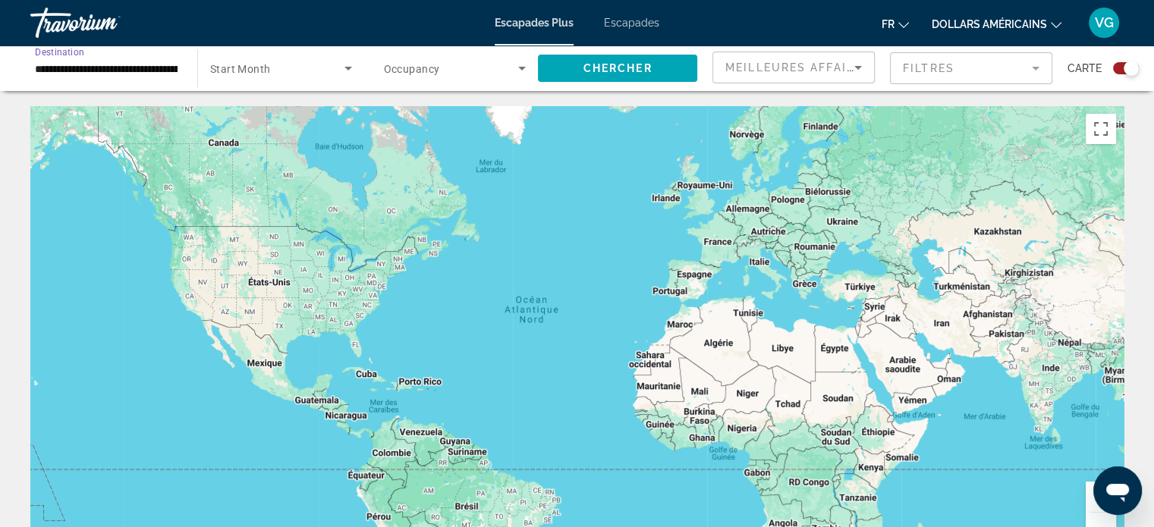
click at [128, 70] on input "**********" at bounding box center [106, 69] width 143 height 18
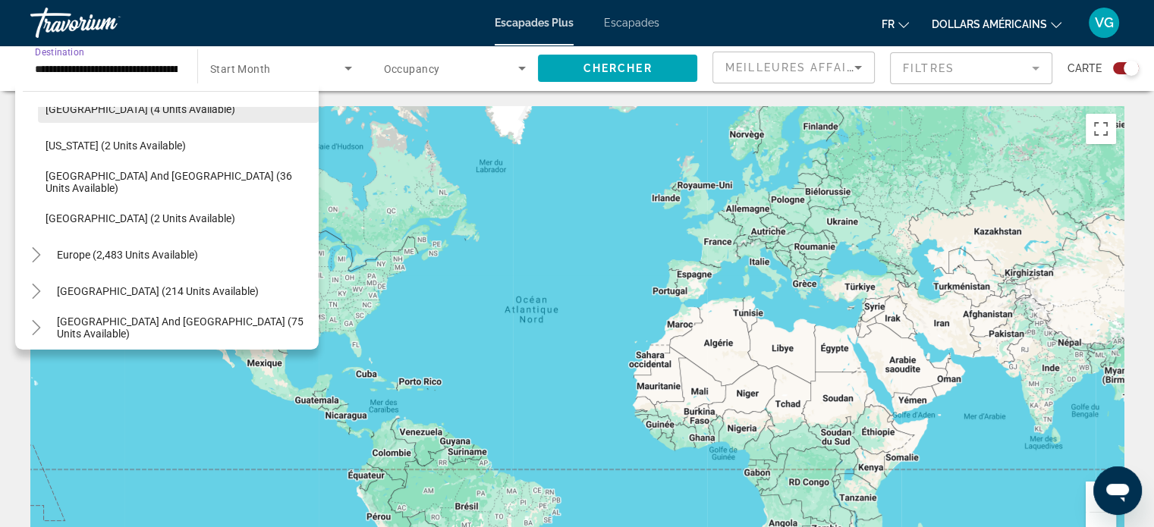
scroll to position [427, 0]
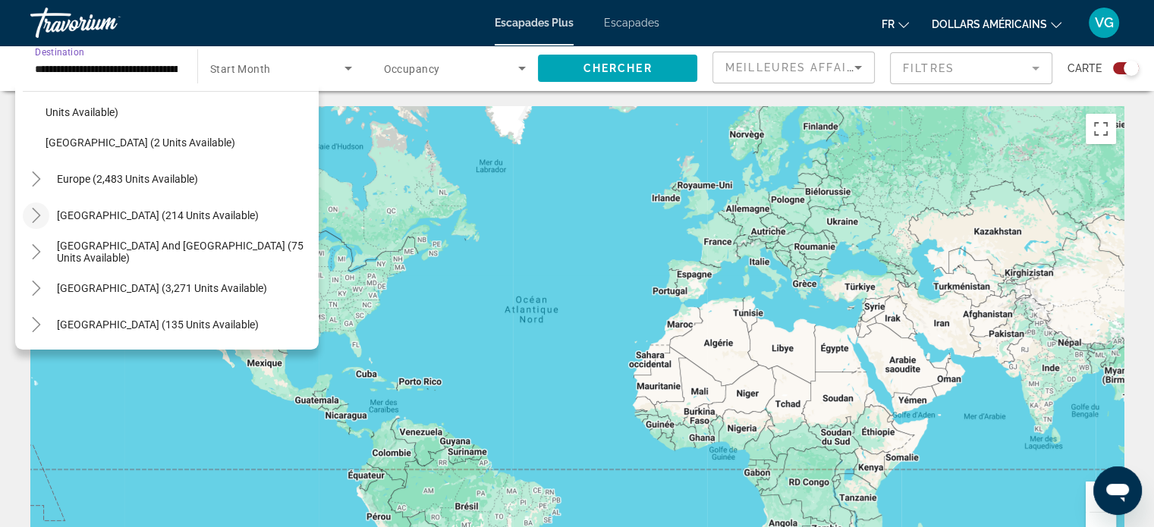
click at [39, 215] on icon "Toggle Australia (214 units available)" at bounding box center [36, 215] width 8 height 15
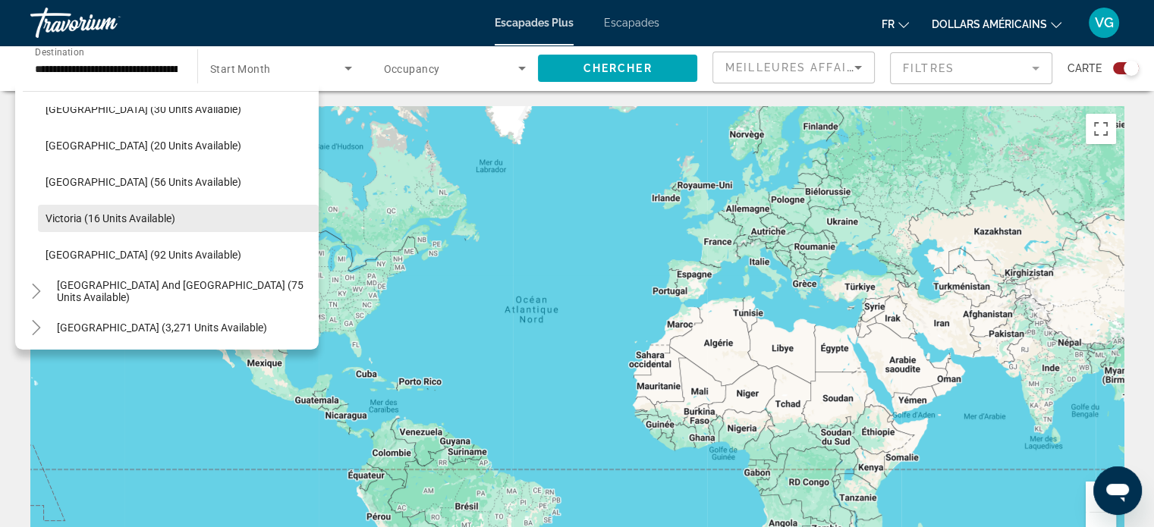
scroll to position [652, 0]
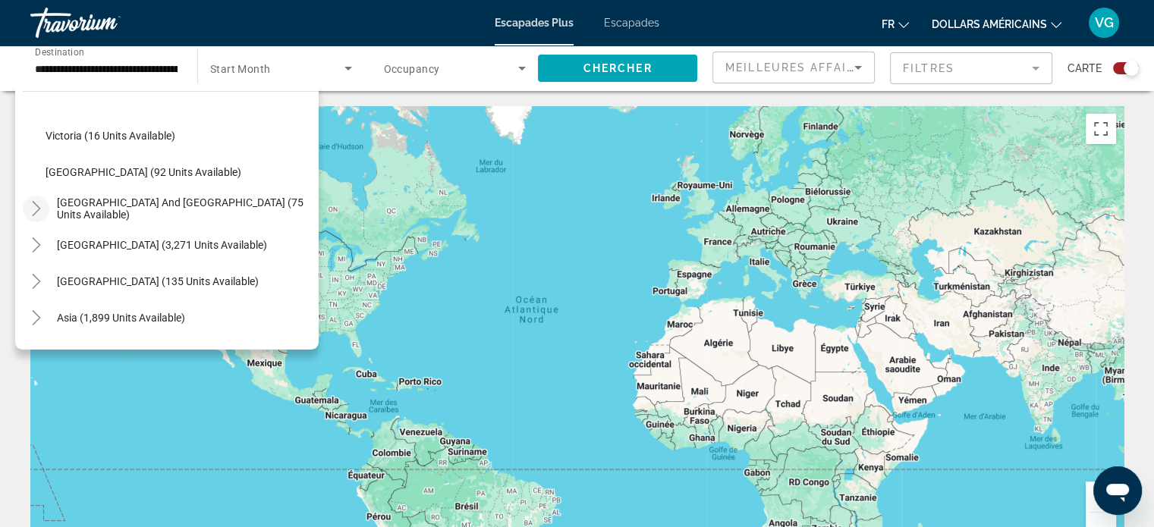
click at [37, 212] on icon "Toggle South Pacific and Oceania (75 units available)" at bounding box center [36, 208] width 15 height 15
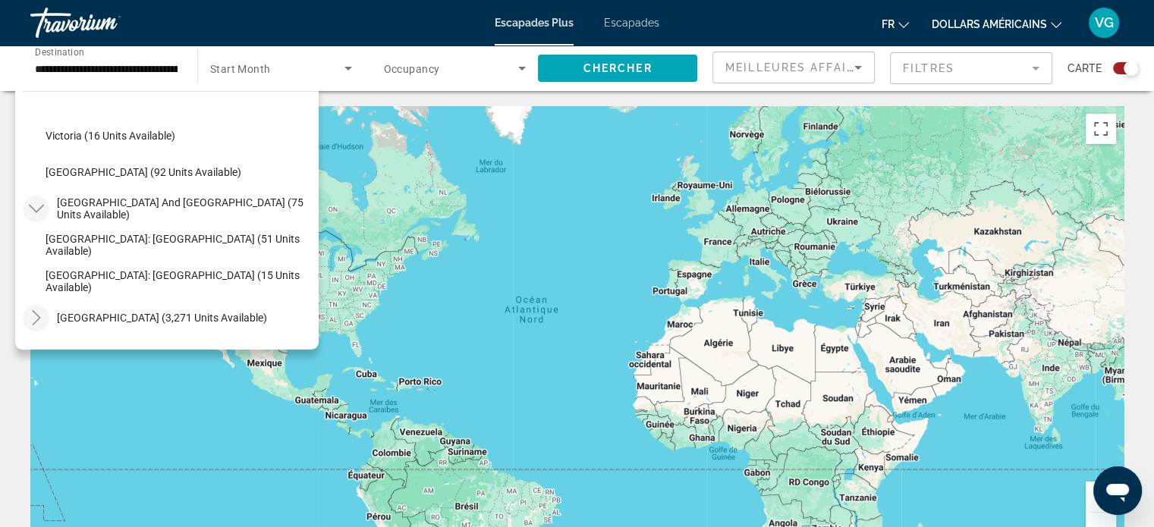
click at [44, 311] on mat-icon "Toggle South America (3,271 units available)" at bounding box center [36, 318] width 27 height 27
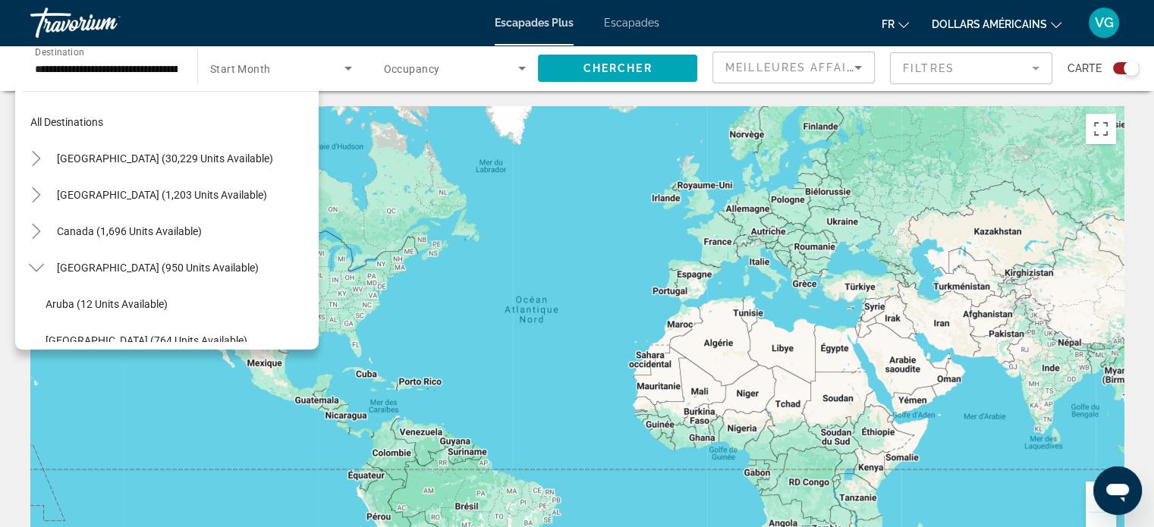
scroll to position [0, 0]
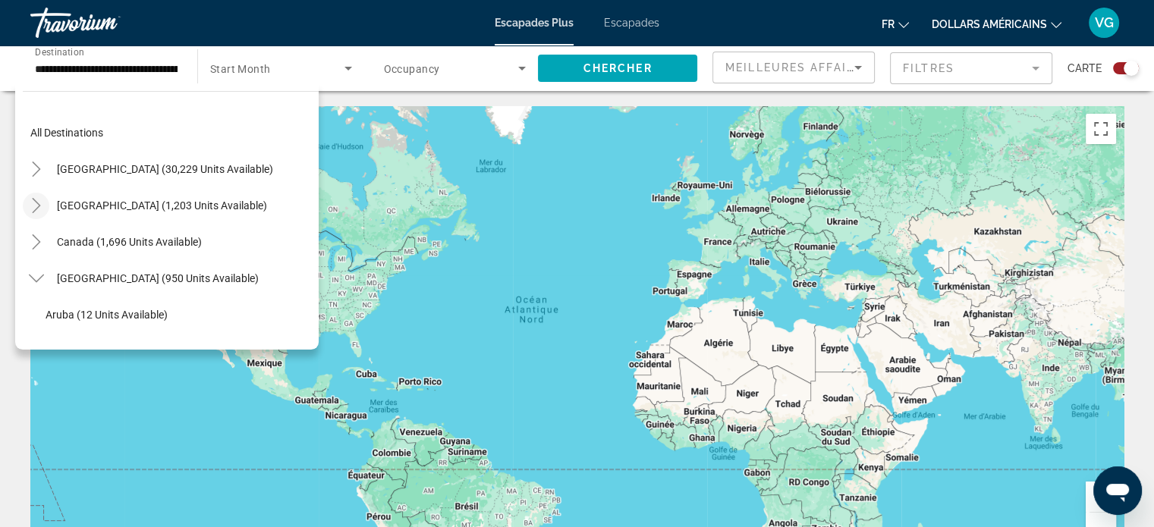
click at [35, 206] on icon "Toggle Mexico (1,203 units available)" at bounding box center [36, 205] width 15 height 15
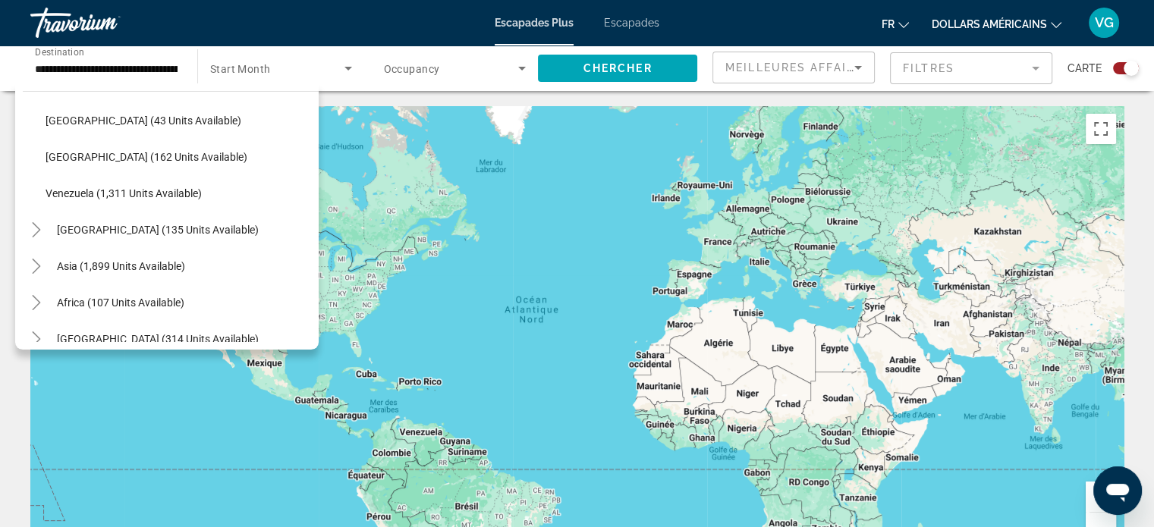
scroll to position [1411, 0]
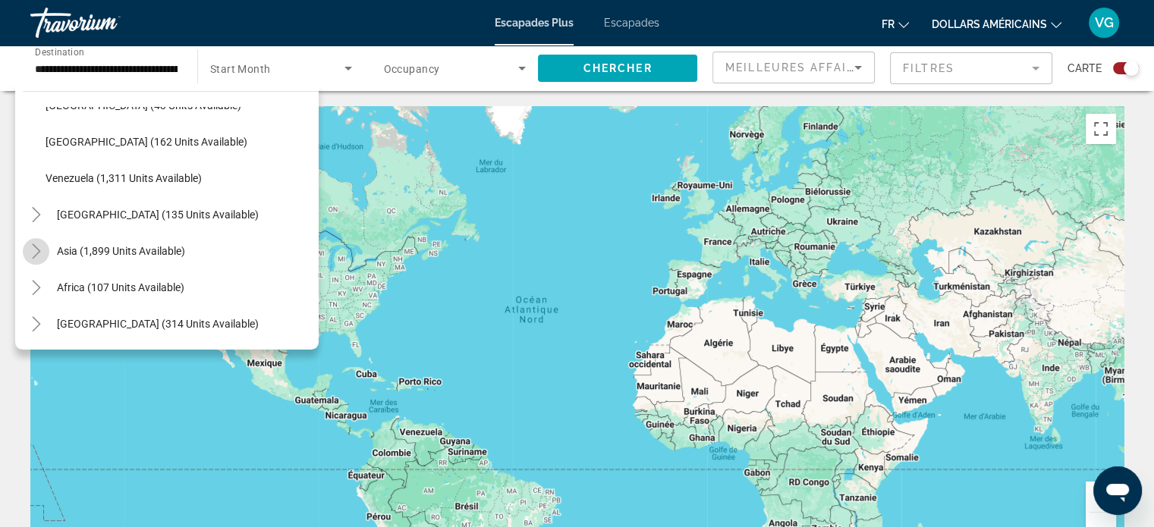
click at [39, 252] on icon "Toggle Asia (1,899 units available)" at bounding box center [36, 250] width 15 height 15
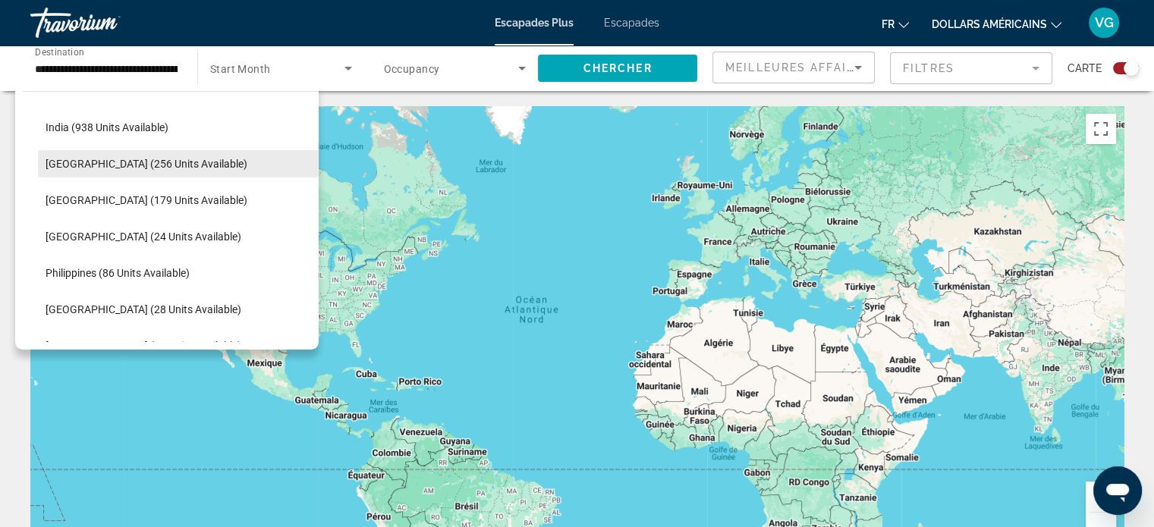
scroll to position [1688, 0]
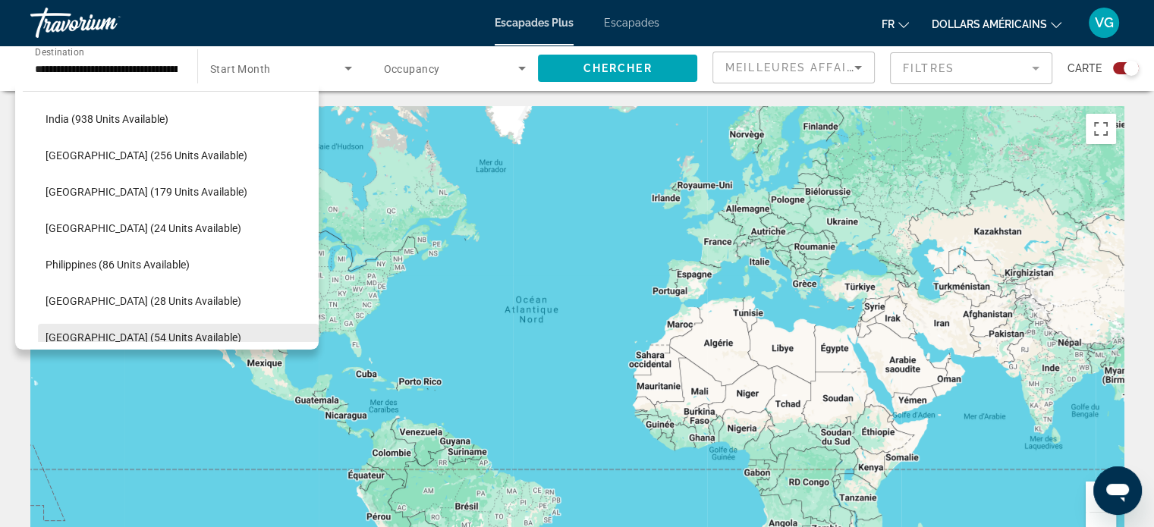
click at [140, 331] on span "Thailand (54 units available)" at bounding box center [144, 337] width 196 height 12
type input "**********"
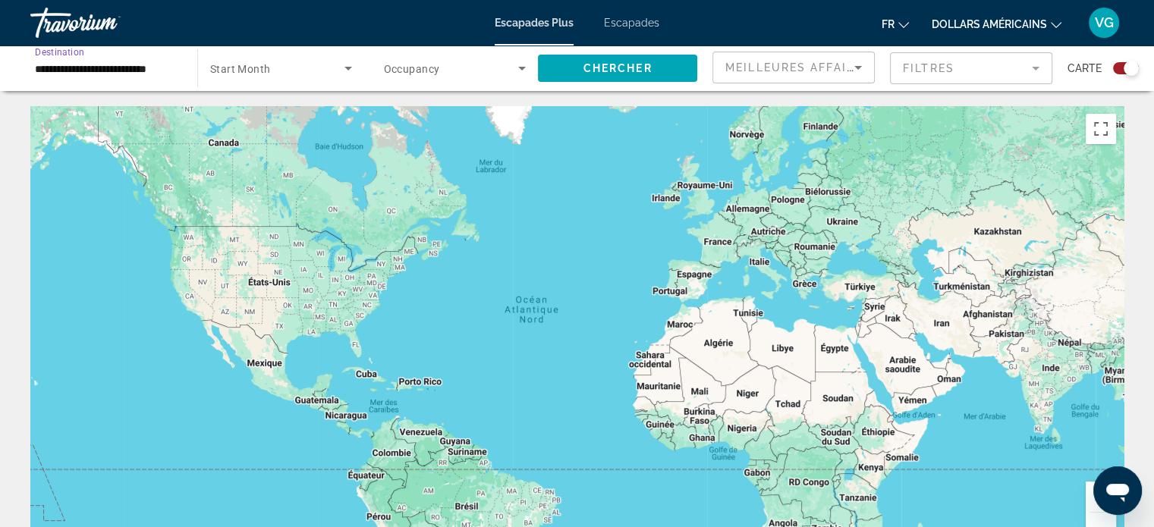
click at [258, 61] on span "Search widget" at bounding box center [277, 68] width 134 height 18
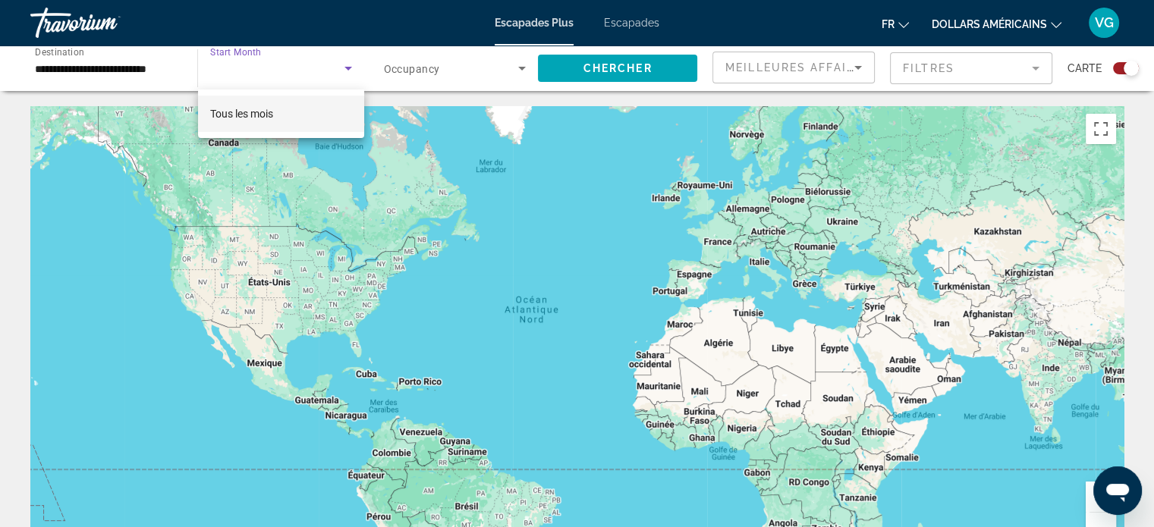
click at [261, 105] on span "Tous les mois" at bounding box center [241, 114] width 63 height 18
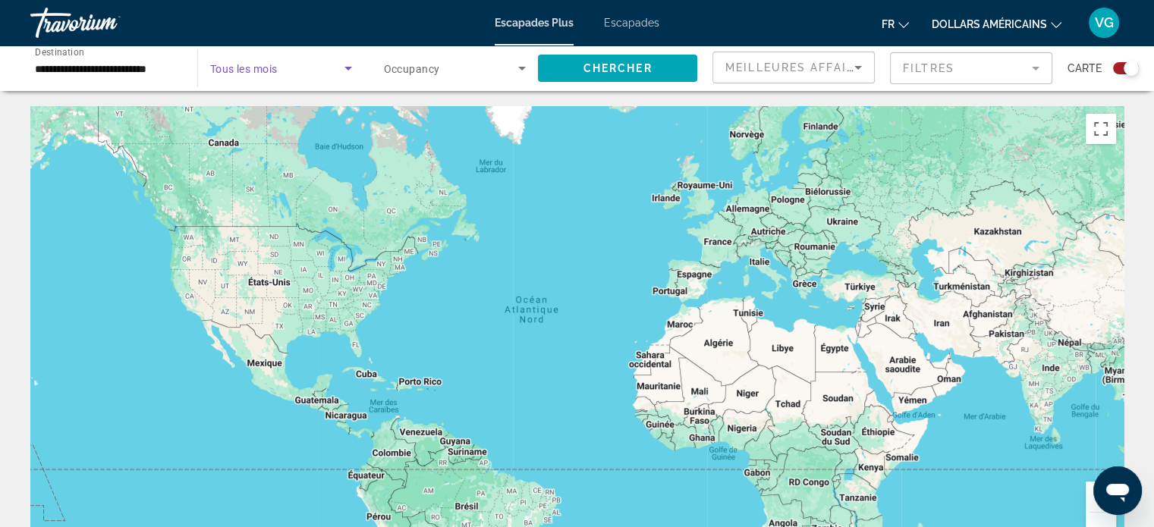
click at [479, 63] on span "Search widget" at bounding box center [451, 68] width 135 height 18
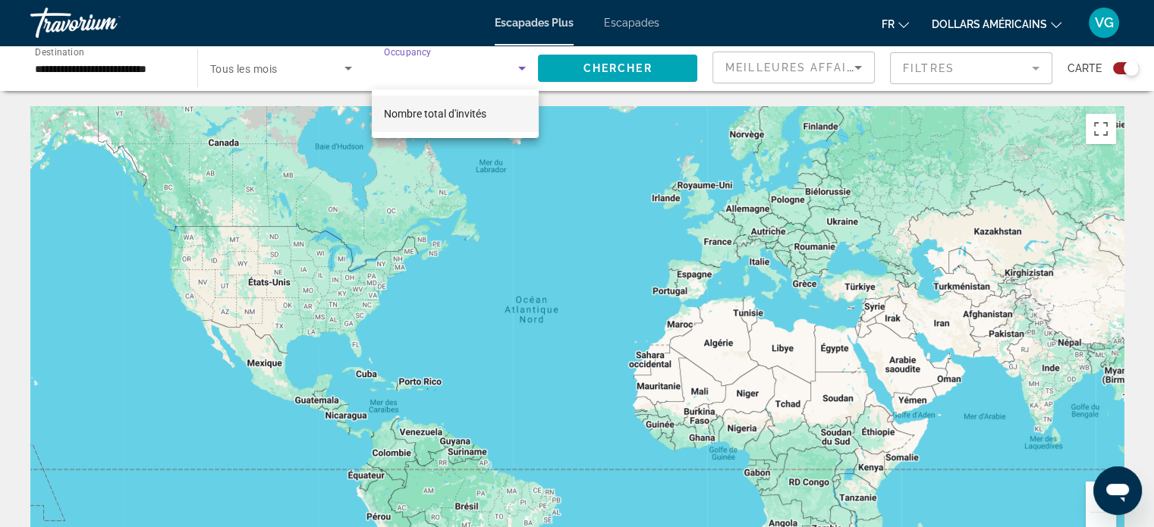
drag, startPoint x: 561, startPoint y: 82, endPoint x: 574, endPoint y: 69, distance: 18.2
click at [563, 80] on div at bounding box center [577, 263] width 1154 height 527
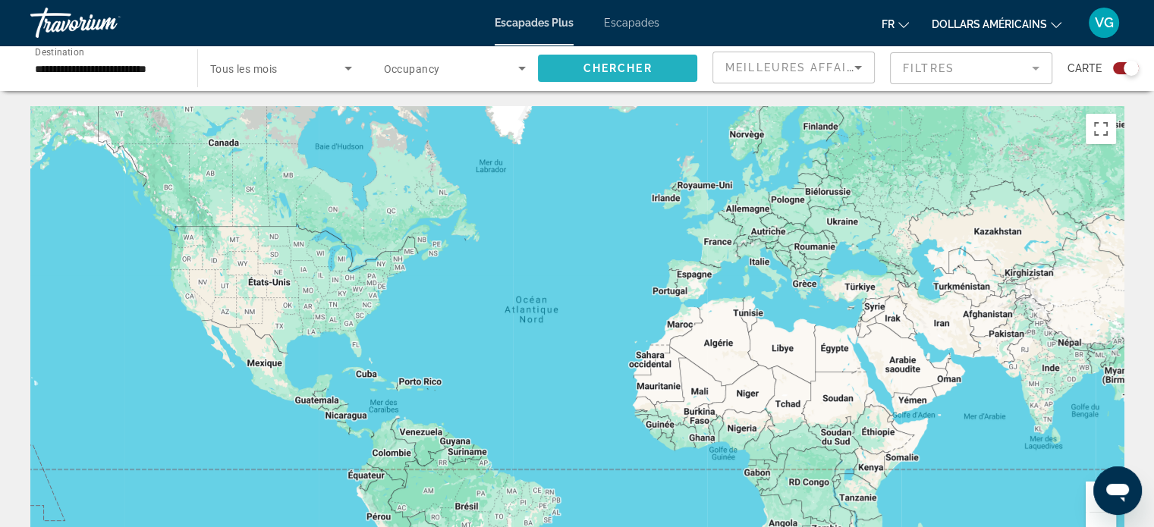
click at [576, 69] on span "Search widget" at bounding box center [617, 68] width 159 height 36
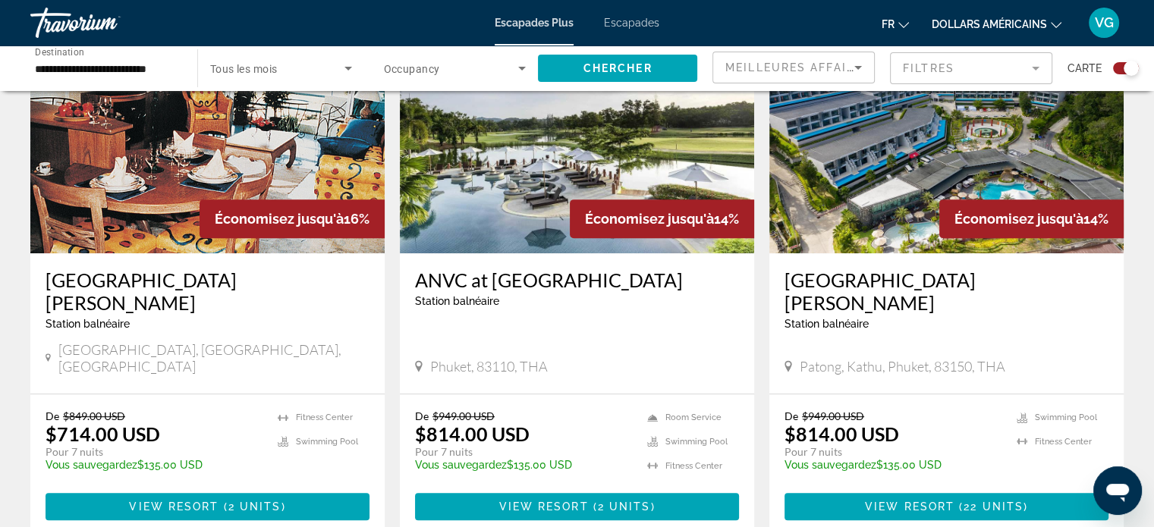
scroll to position [607, 0]
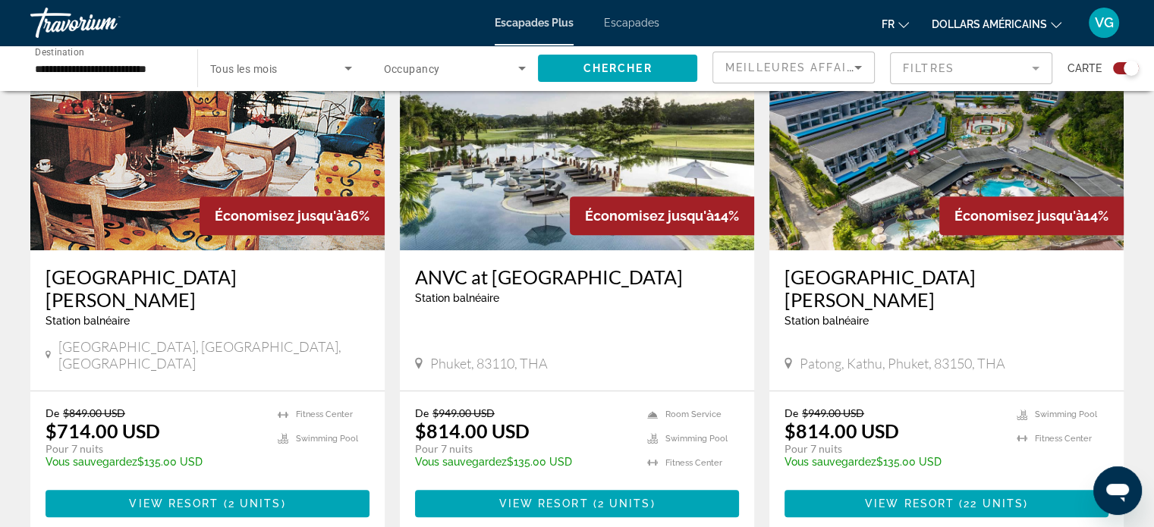
click at [529, 190] on img "Contenu principal" at bounding box center [577, 129] width 354 height 243
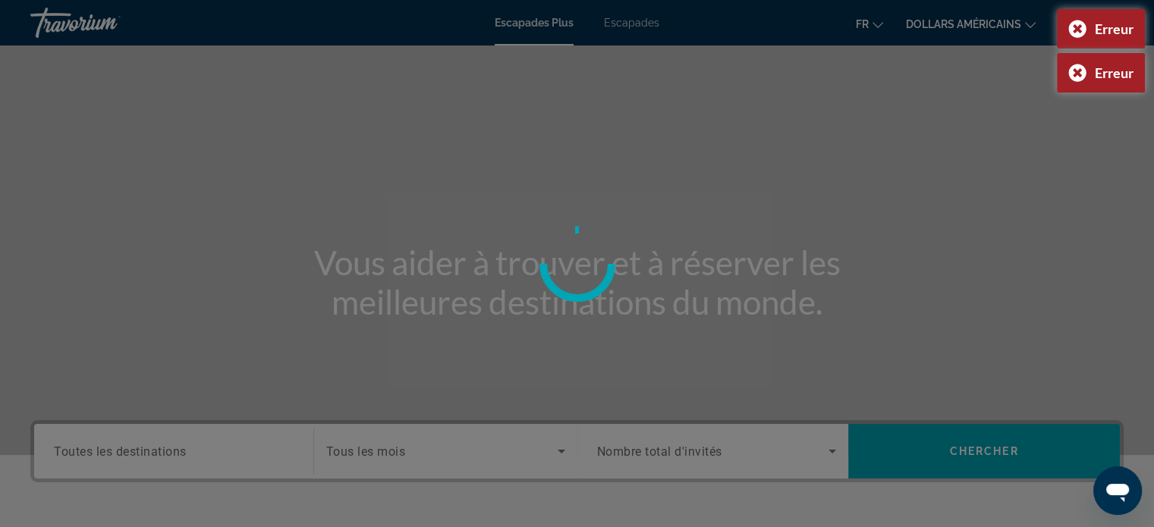
scroll to position [228, 0]
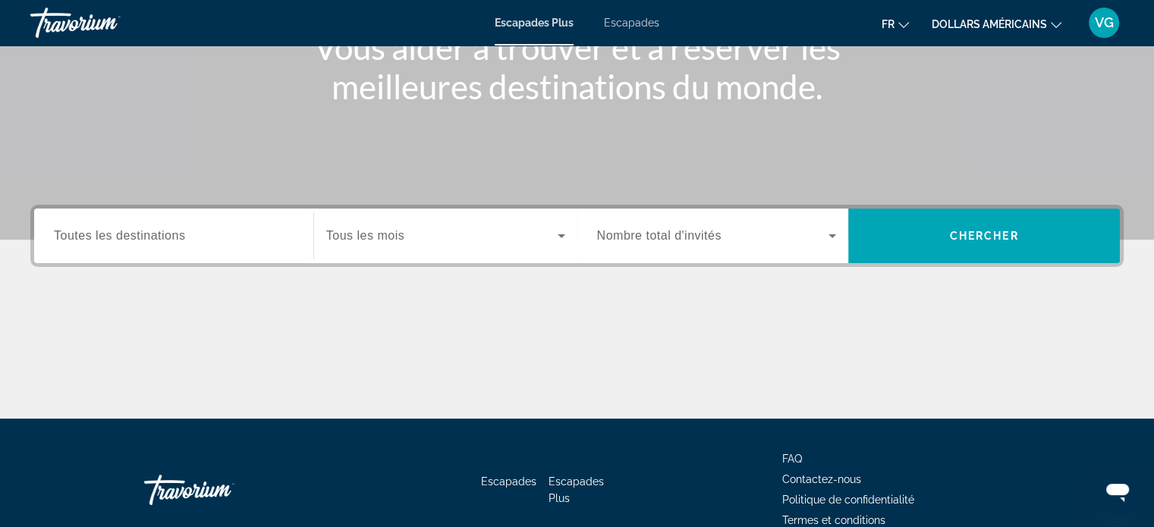
scroll to position [228, 0]
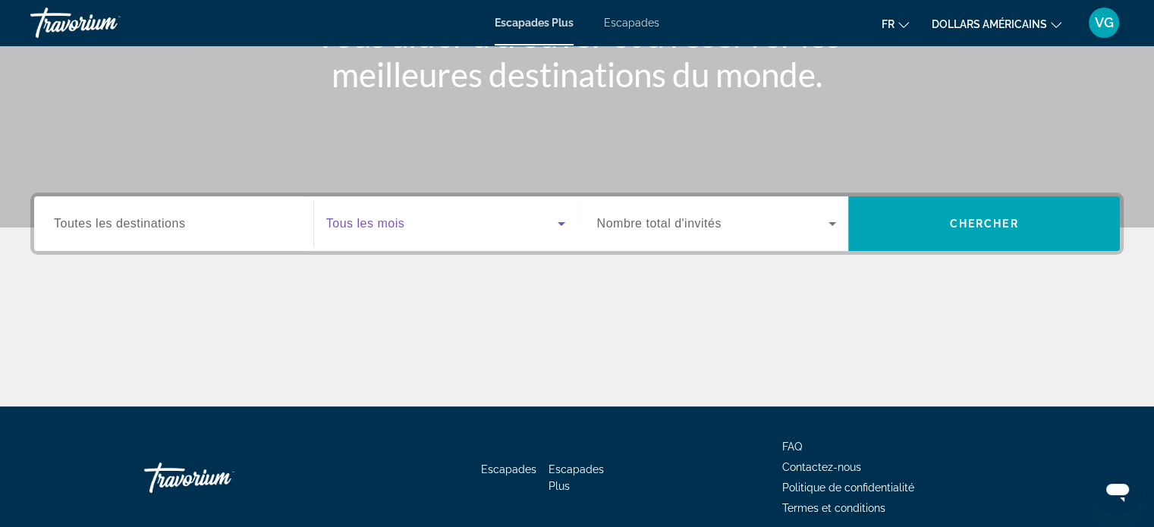
click at [476, 218] on span "Widget de recherche" at bounding box center [441, 224] width 231 height 18
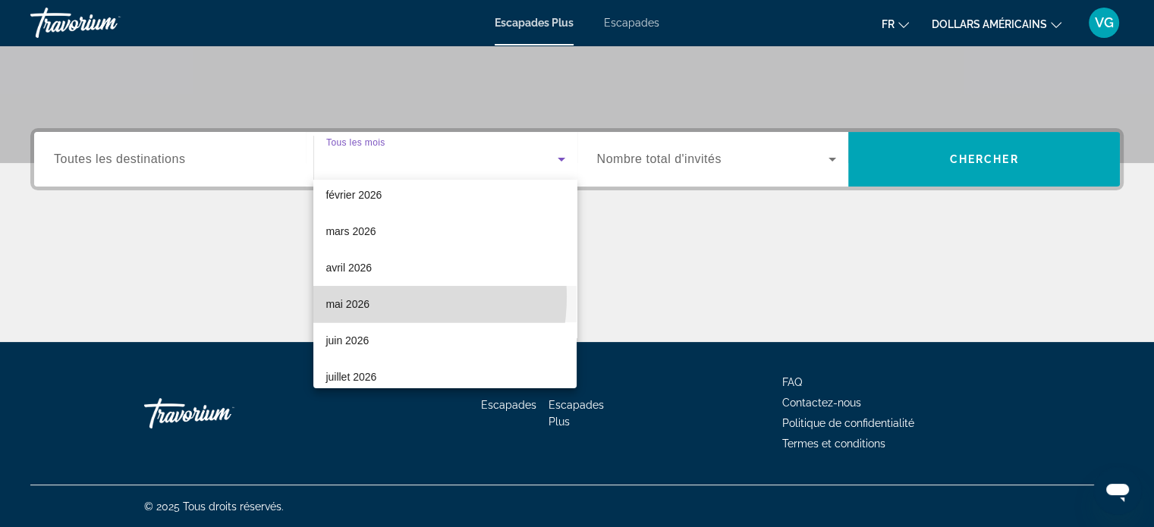
click at [358, 297] on span "mai 2026" at bounding box center [347, 304] width 44 height 18
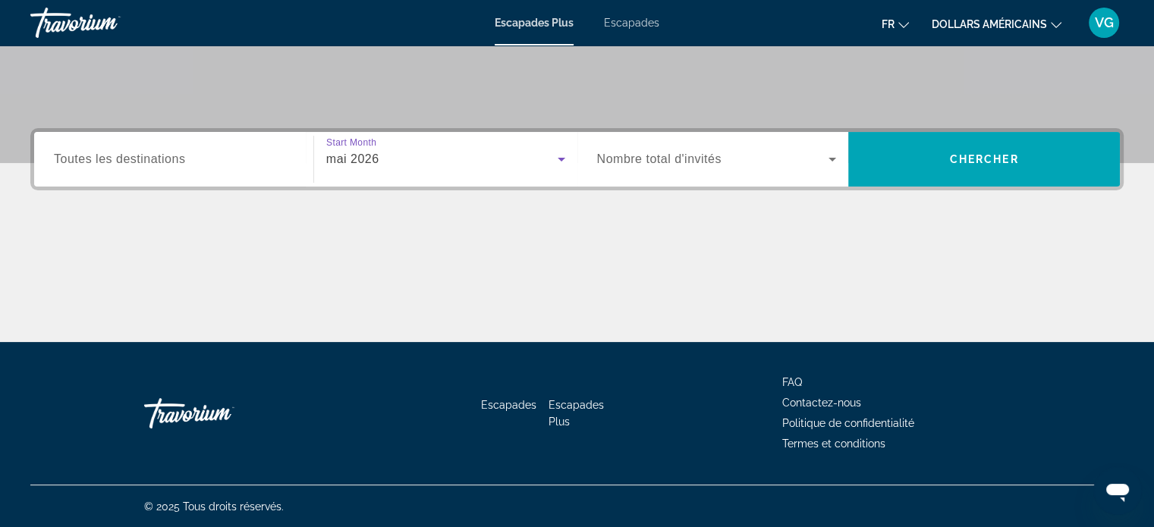
click at [699, 151] on span "Widget de recherche" at bounding box center [713, 159] width 232 height 18
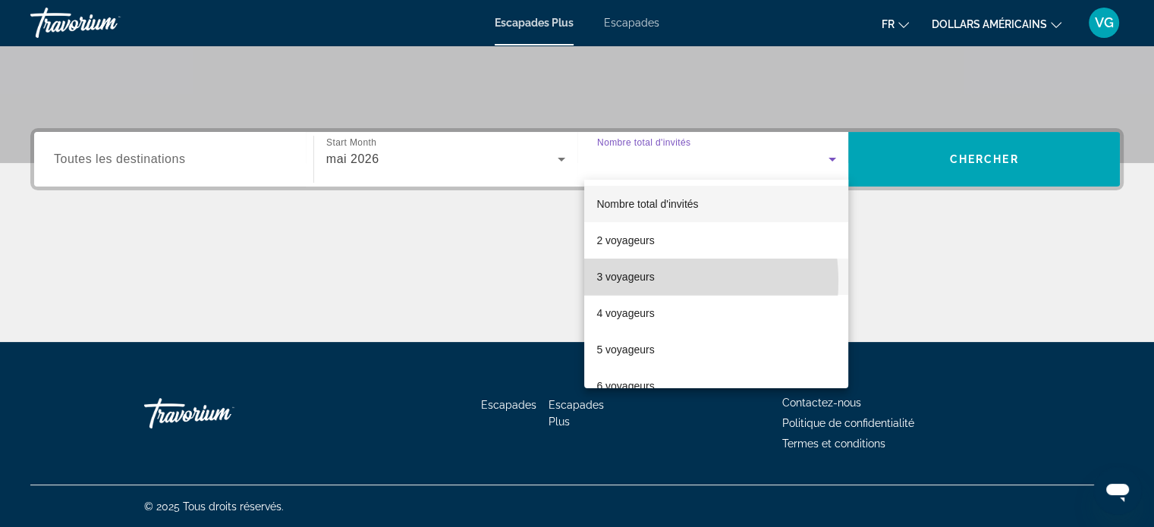
click at [640, 281] on font "3 voyageurs" at bounding box center [625, 277] width 58 height 12
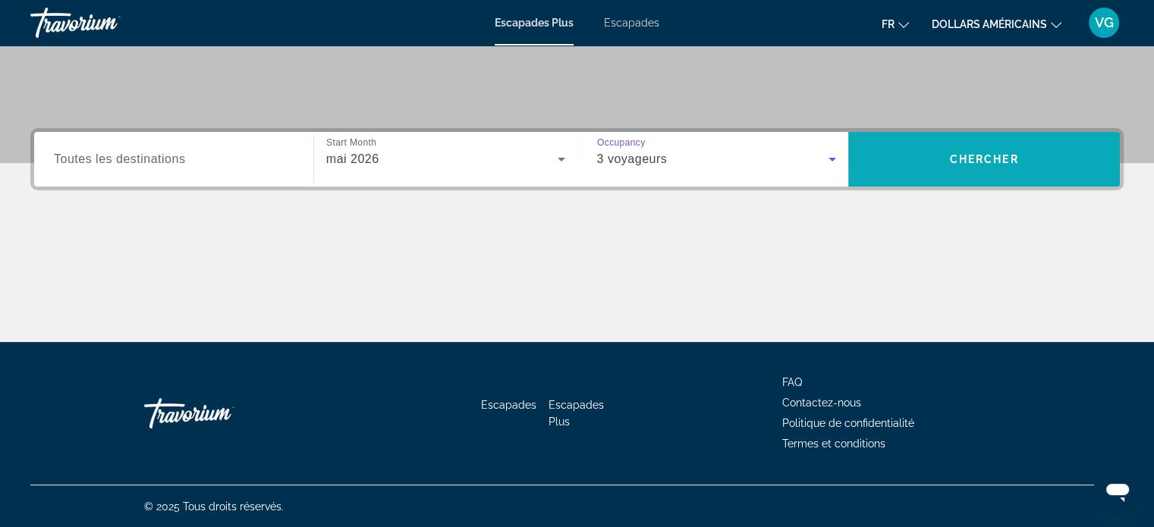
click at [937, 153] on span "Widget de recherche" at bounding box center [984, 159] width 272 height 36
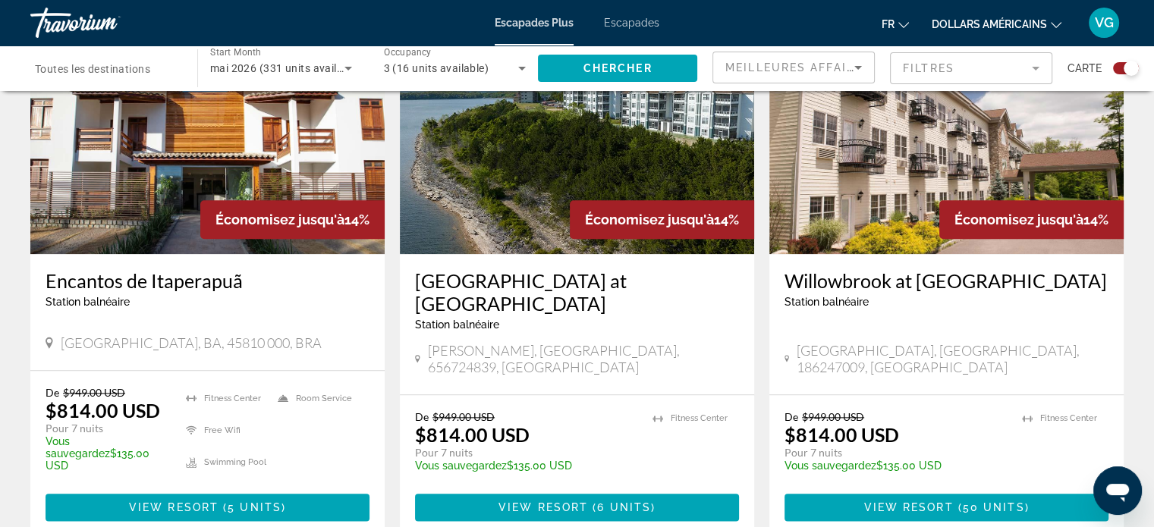
scroll to position [1668, 0]
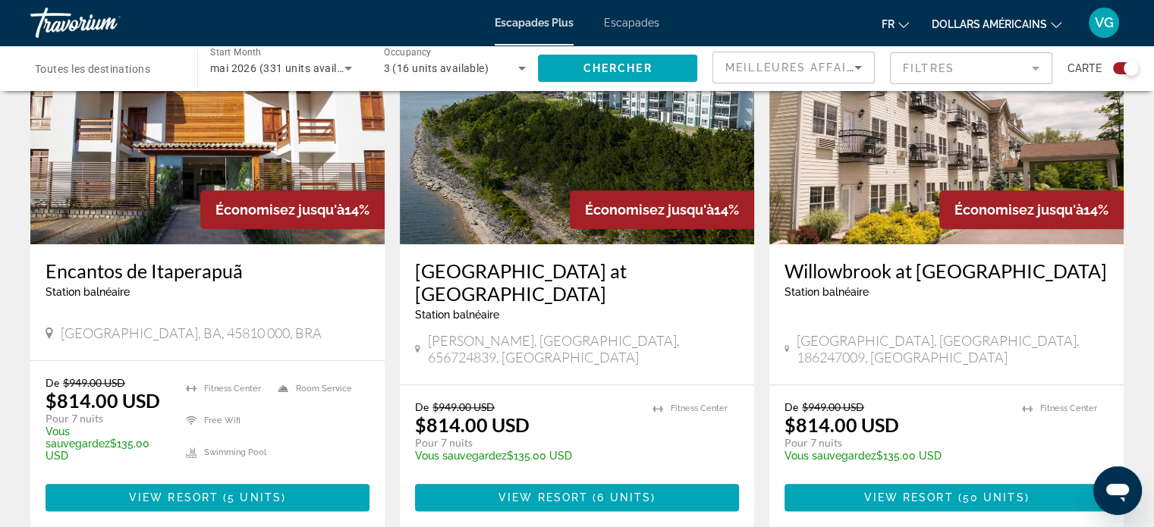
click at [859, 60] on icon "Sort by" at bounding box center [858, 67] width 18 height 18
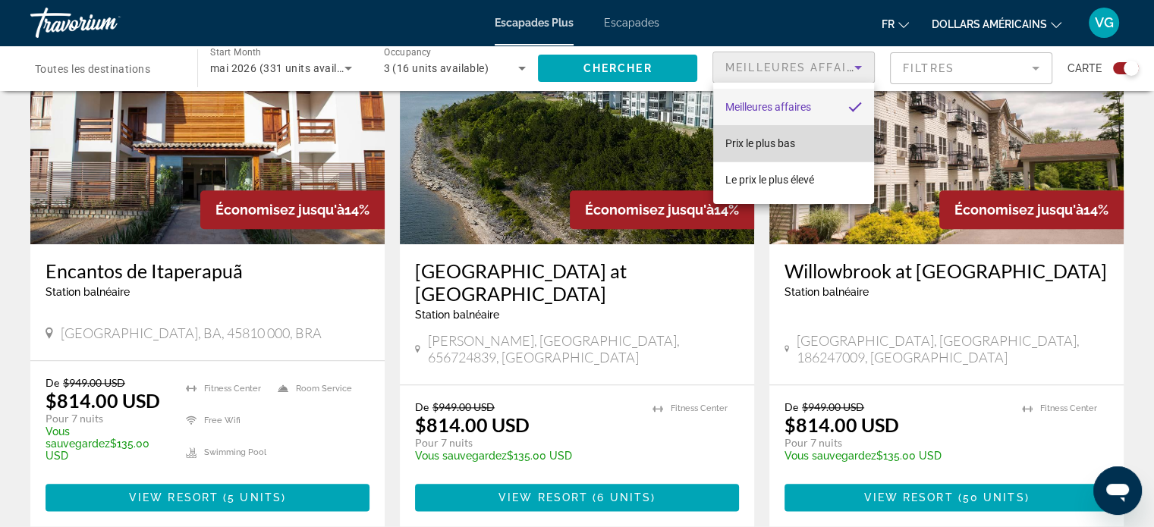
click at [786, 135] on span "Prix ​​le plus bas" at bounding box center [760, 143] width 70 height 18
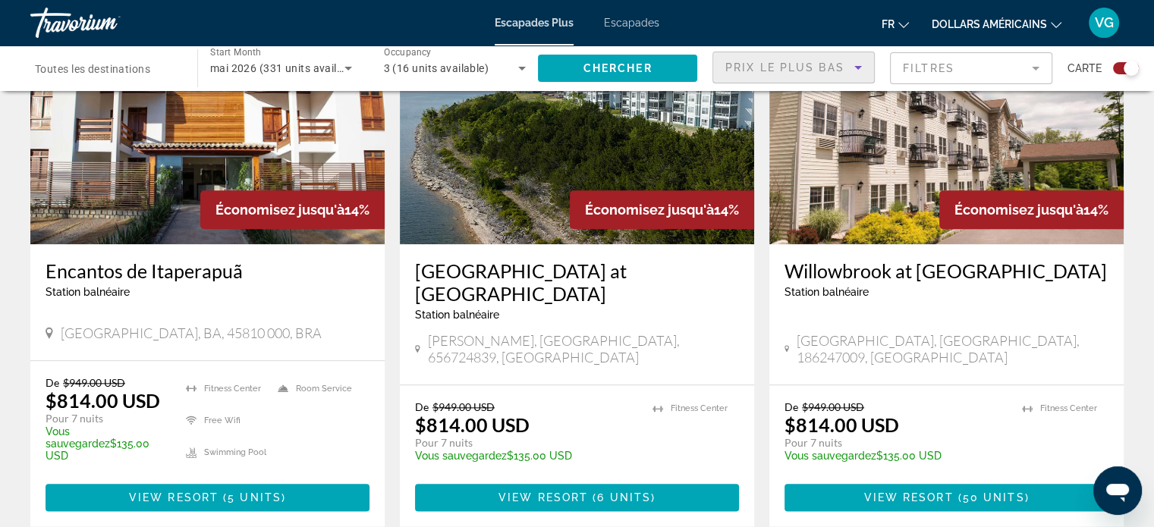
click at [977, 69] on mat-form-field "Filtres" at bounding box center [971, 68] width 162 height 32
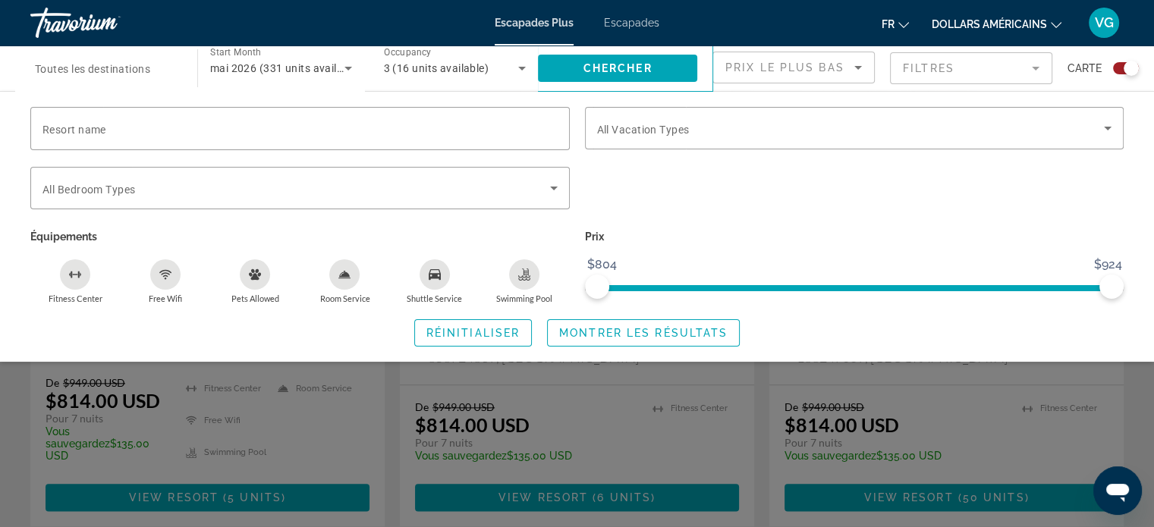
click at [972, 73] on mat-form-field "Filtres" at bounding box center [971, 68] width 162 height 32
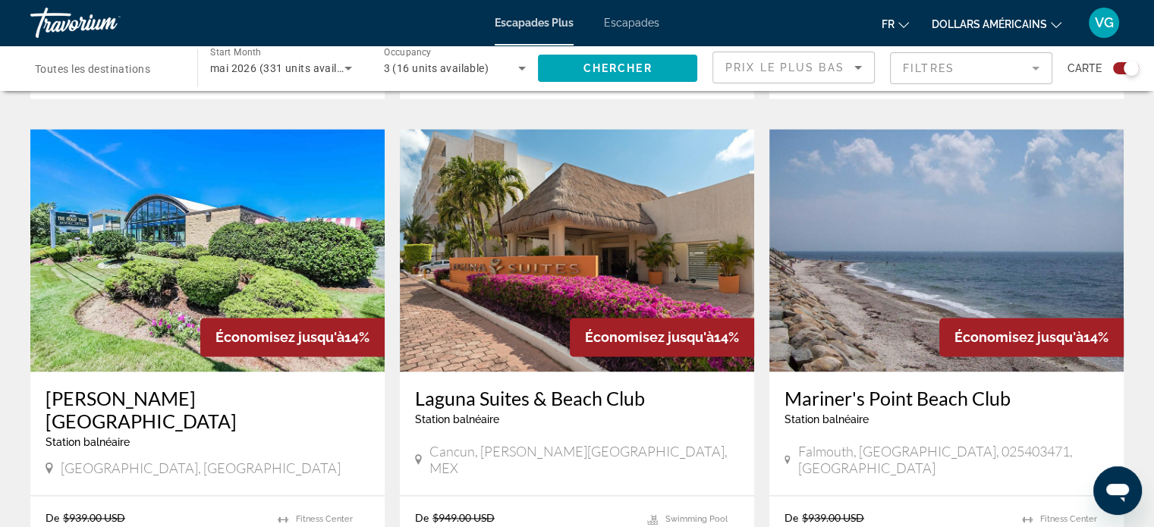
scroll to position [2186, 0]
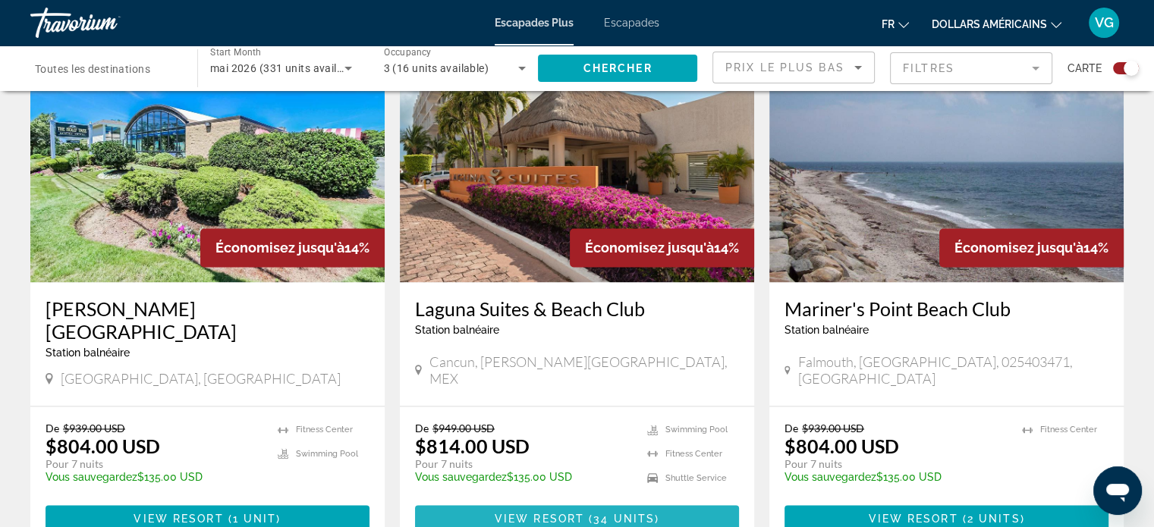
click at [573, 501] on span "Contenu principal" at bounding box center [577, 519] width 324 height 36
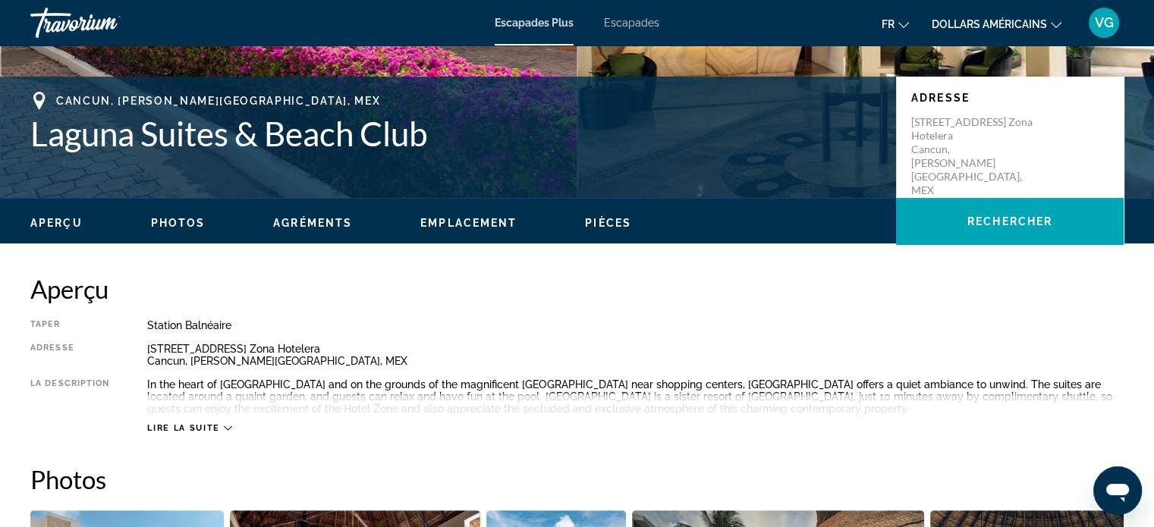
scroll to position [303, 0]
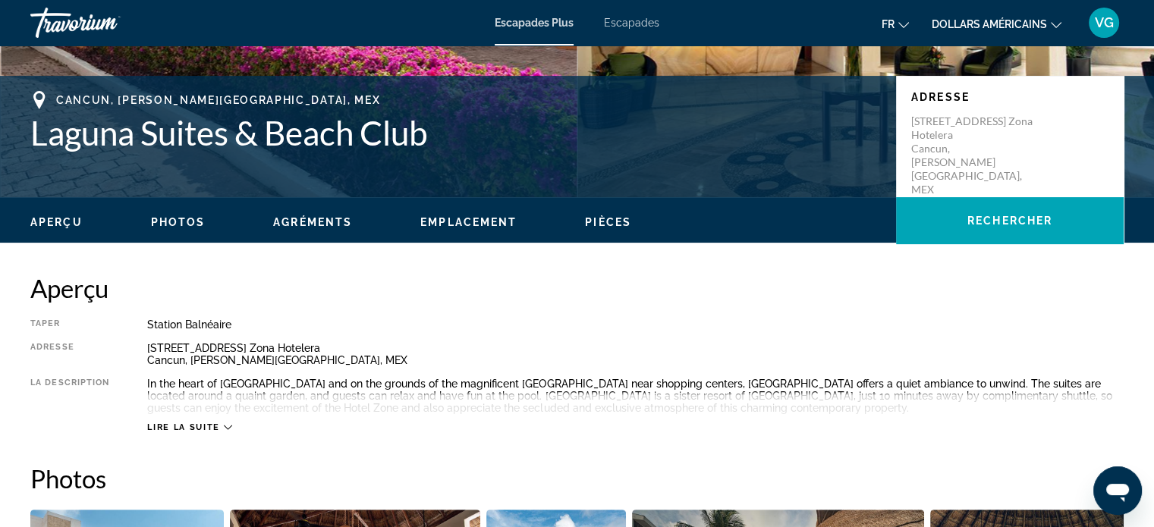
click at [221, 428] on div "Lire la suite" at bounding box center [189, 427] width 84 height 10
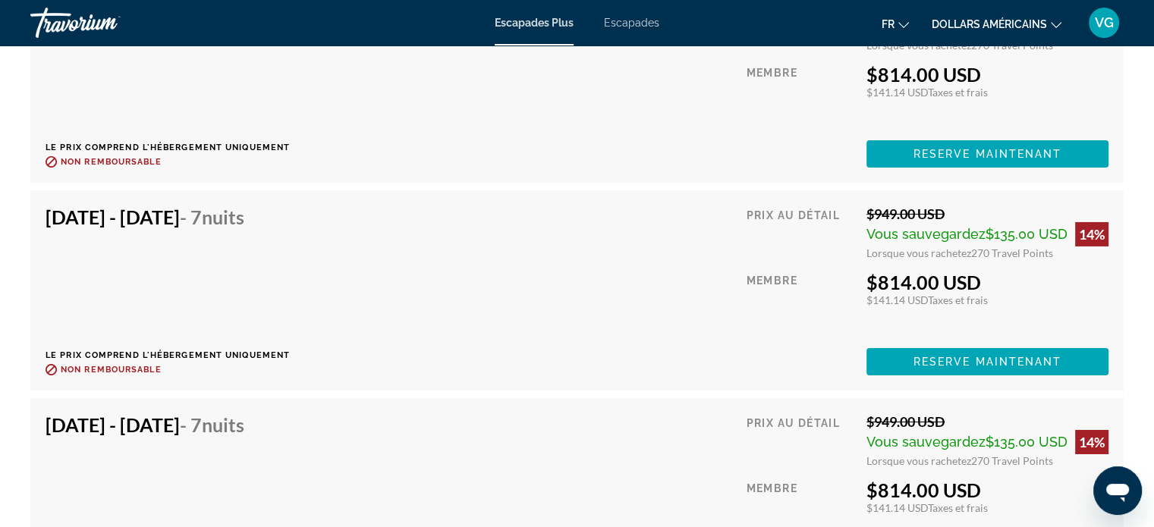
scroll to position [4872, 0]
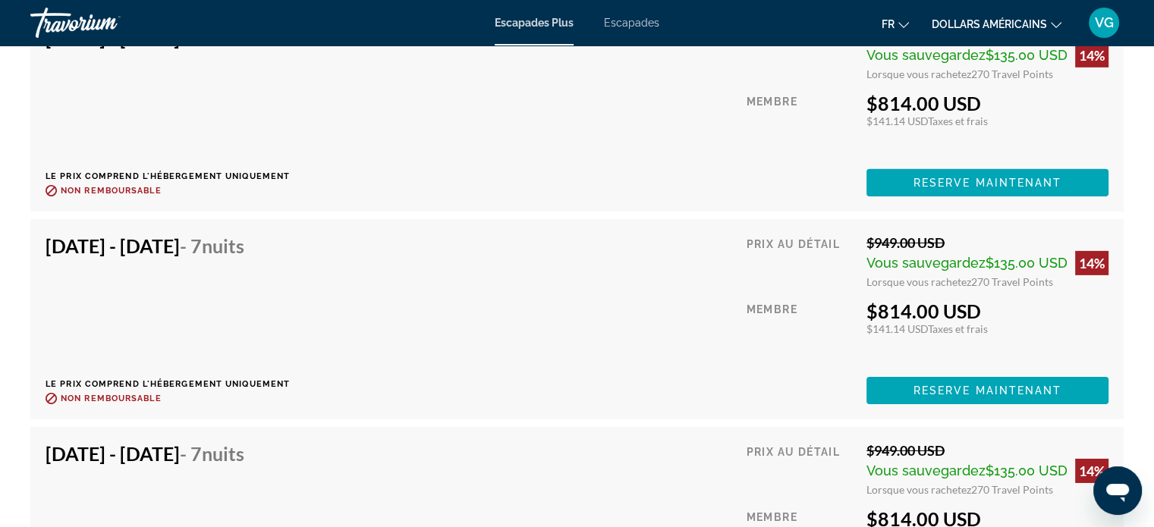
click at [631, 27] on font "Escapades" at bounding box center [631, 23] width 55 height 12
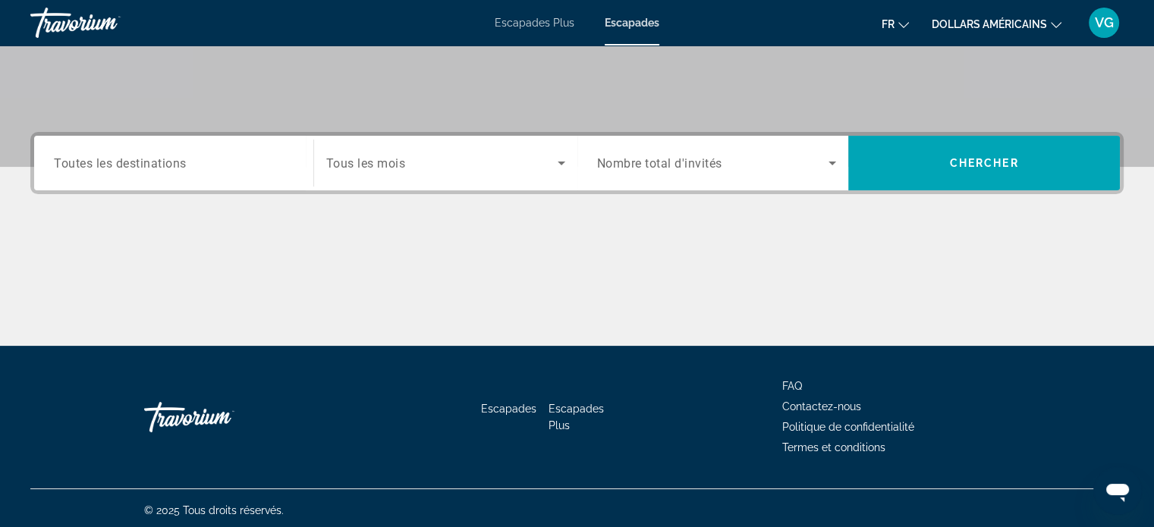
scroll to position [292, 0]
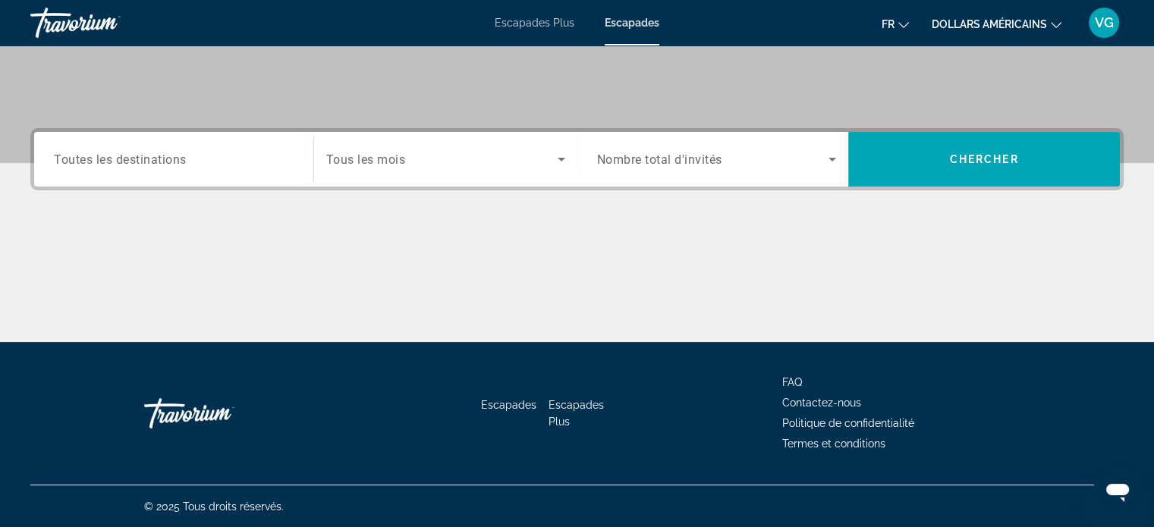
click at [476, 157] on span "Search widget" at bounding box center [441, 159] width 231 height 18
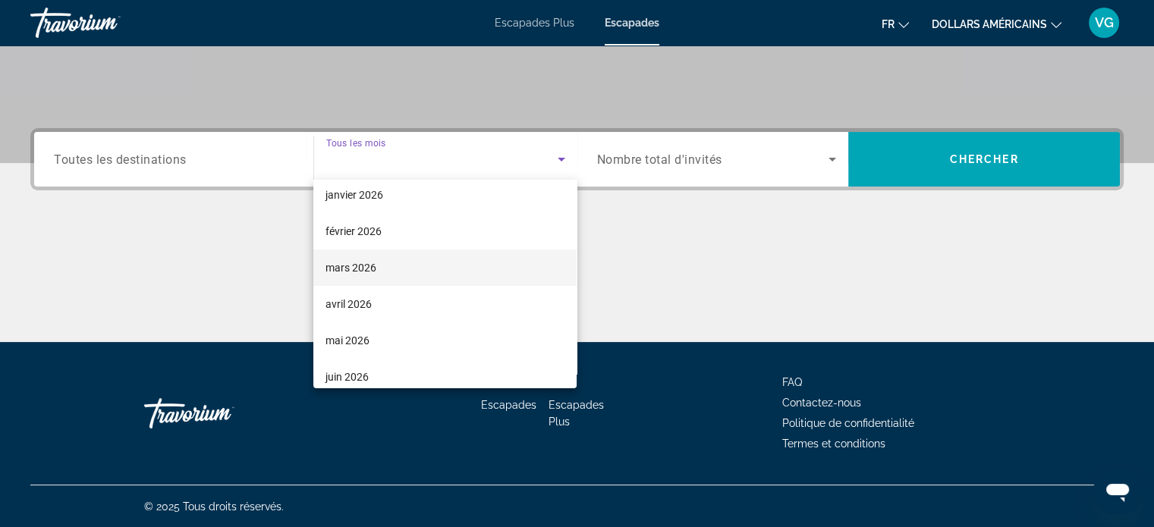
scroll to position [228, 0]
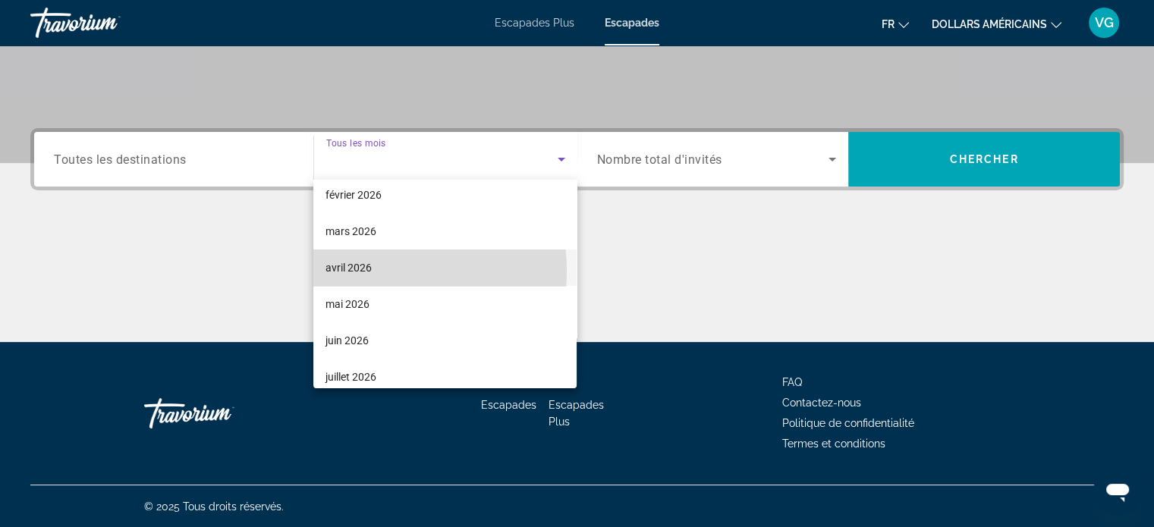
click at [362, 272] on font "avril 2026" at bounding box center [348, 268] width 46 height 12
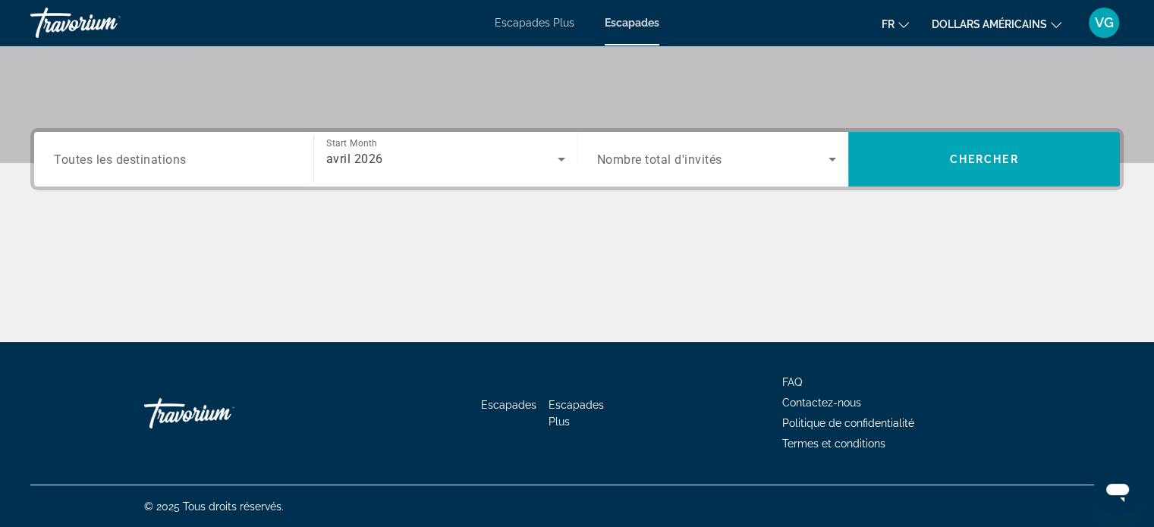
click at [654, 171] on div "Search widget" at bounding box center [717, 159] width 240 height 42
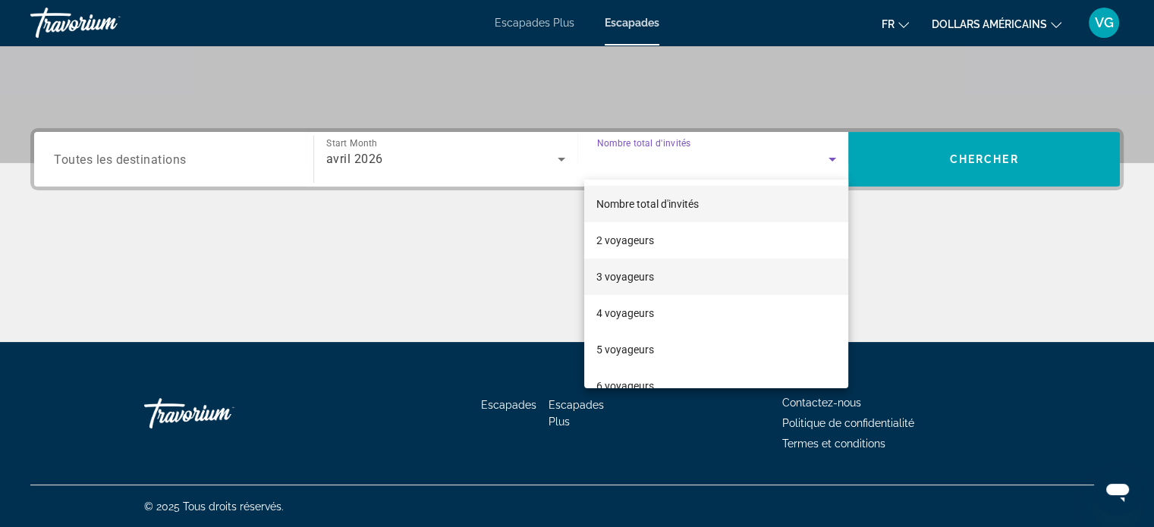
click at [641, 277] on font "3 voyageurs" at bounding box center [625, 277] width 58 height 12
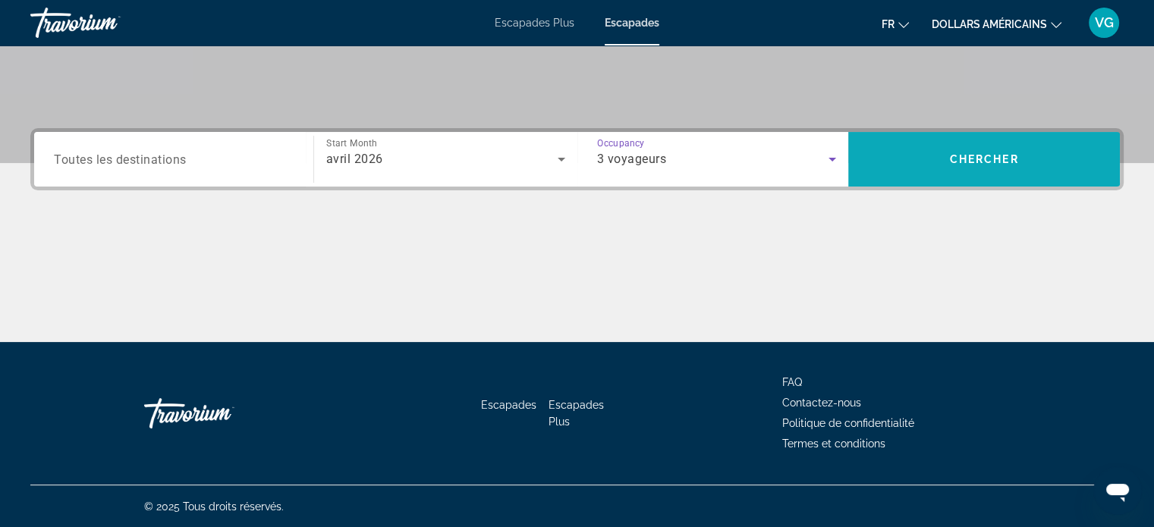
click at [912, 159] on span "Search widget" at bounding box center [984, 159] width 272 height 36
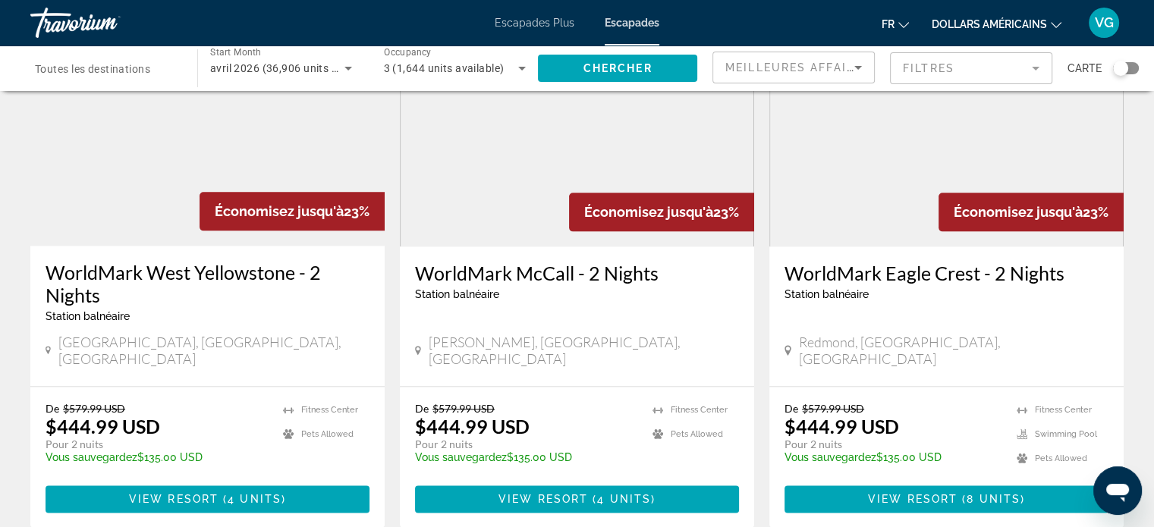
scroll to position [1820, 0]
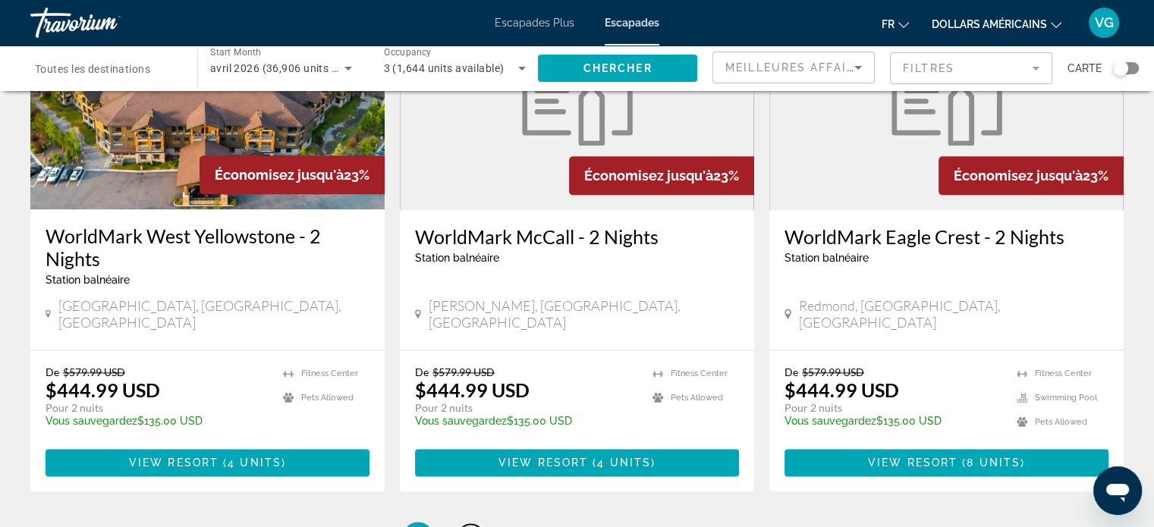
click at [476, 524] on link "page 2" at bounding box center [470, 537] width 27 height 27
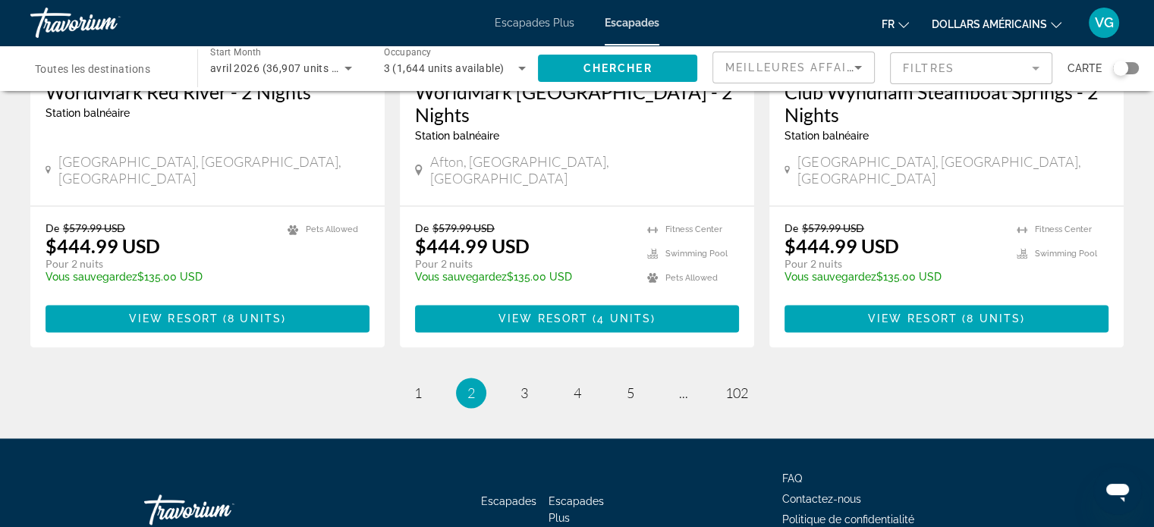
scroll to position [2017, 0]
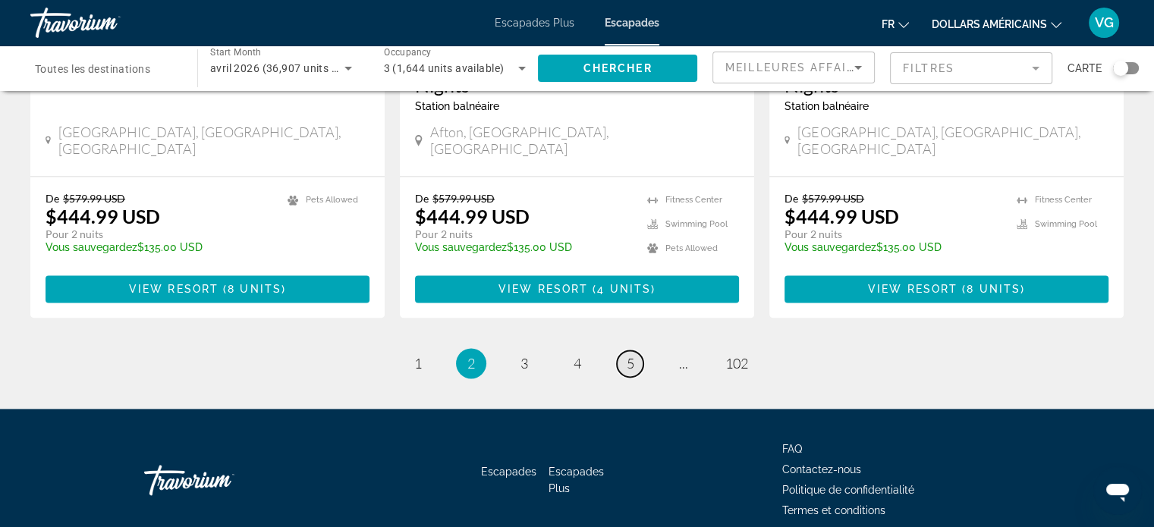
click at [637, 350] on link "page 5" at bounding box center [630, 363] width 27 height 27
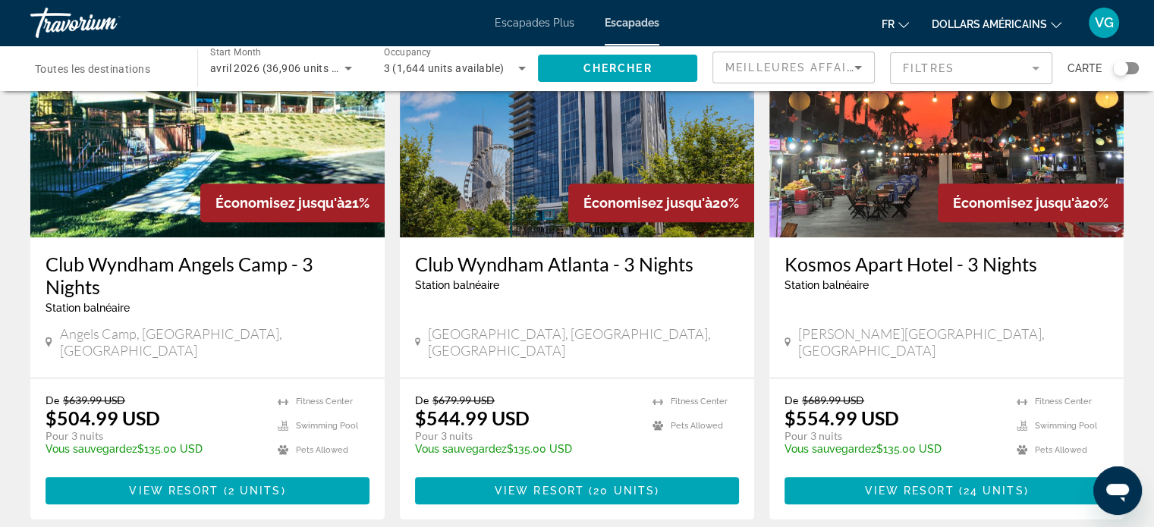
scroll to position [1083, 0]
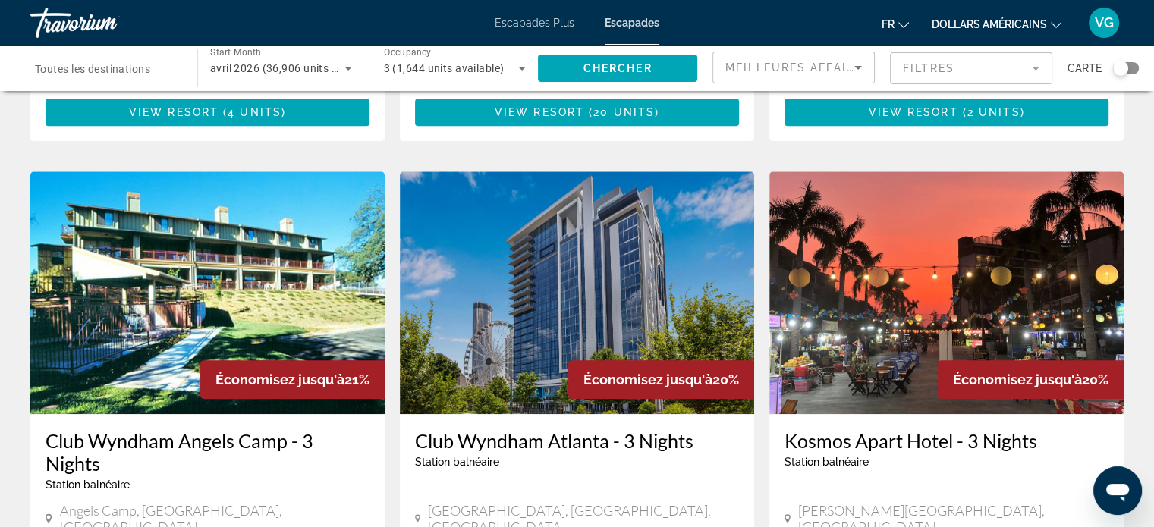
click at [118, 66] on span "Toutes les destinations" at bounding box center [92, 69] width 115 height 12
click at [118, 66] on input "Destination Toutes les destinations" at bounding box center [106, 69] width 143 height 18
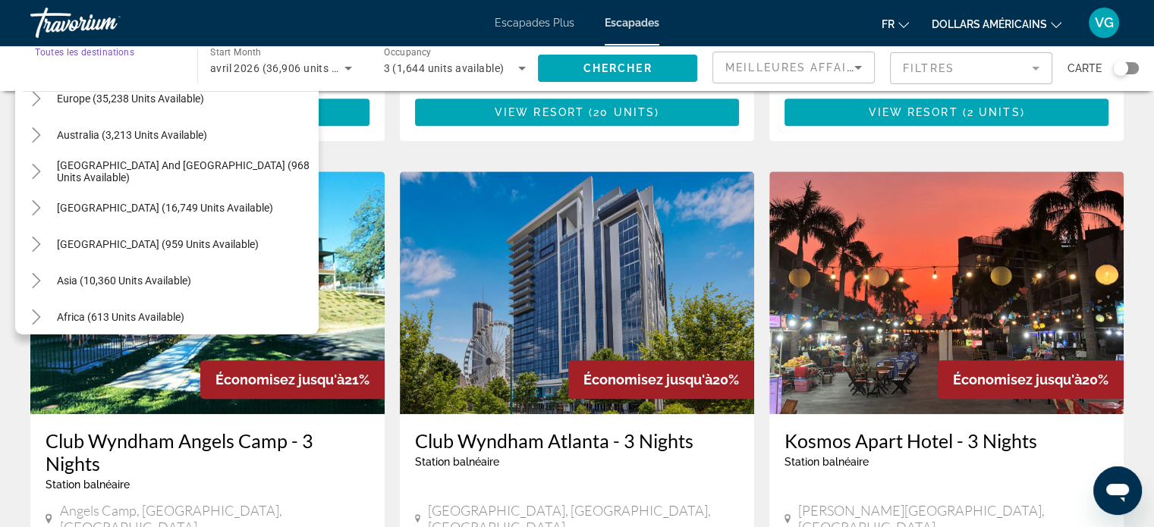
scroll to position [228, 0]
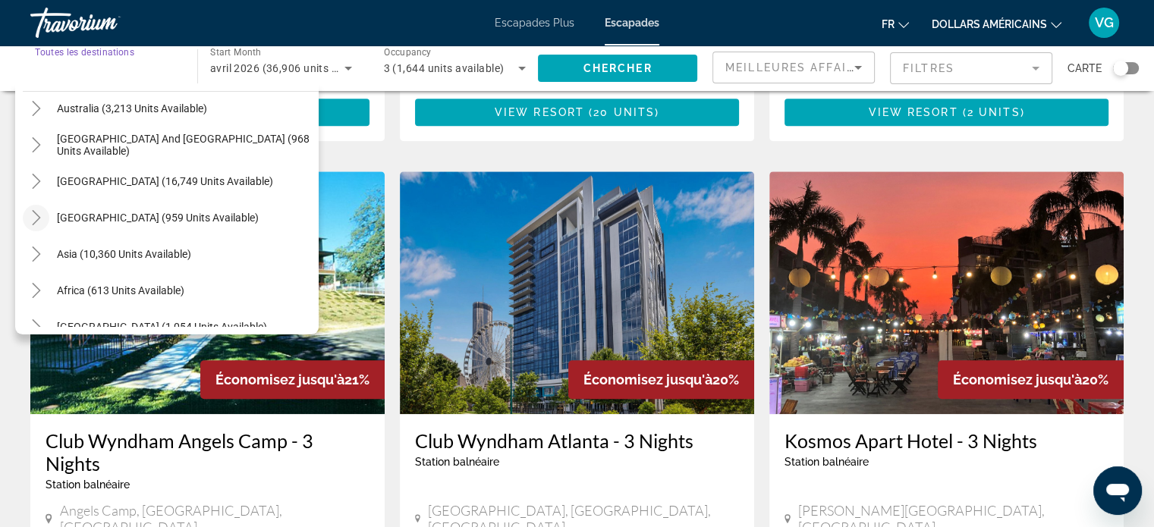
click at [42, 212] on icon "Toggle Central America (959 units available)" at bounding box center [36, 217] width 15 height 15
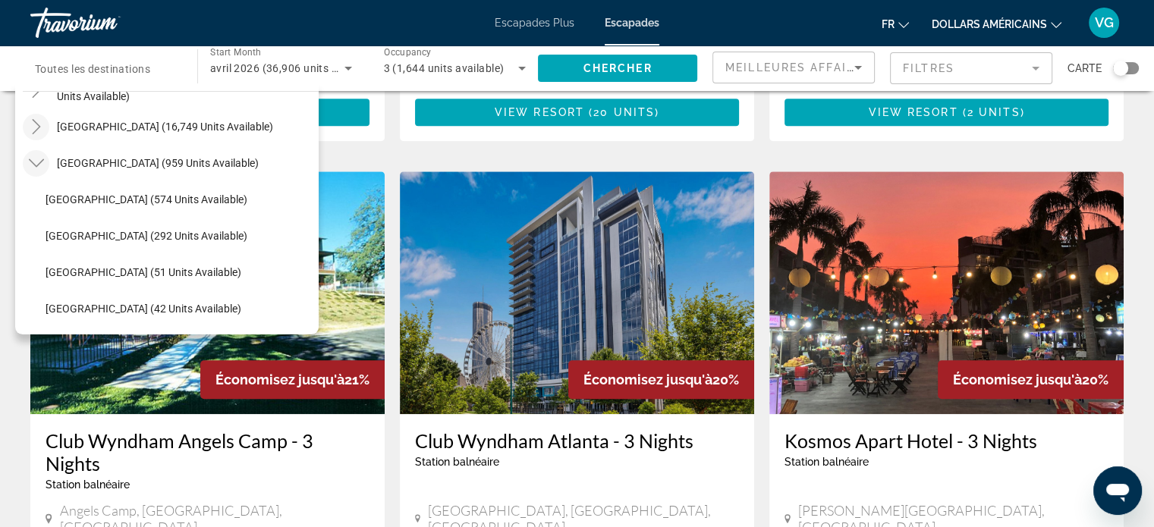
click at [39, 126] on icon "Toggle South America (16,749 units available)" at bounding box center [36, 126] width 8 height 15
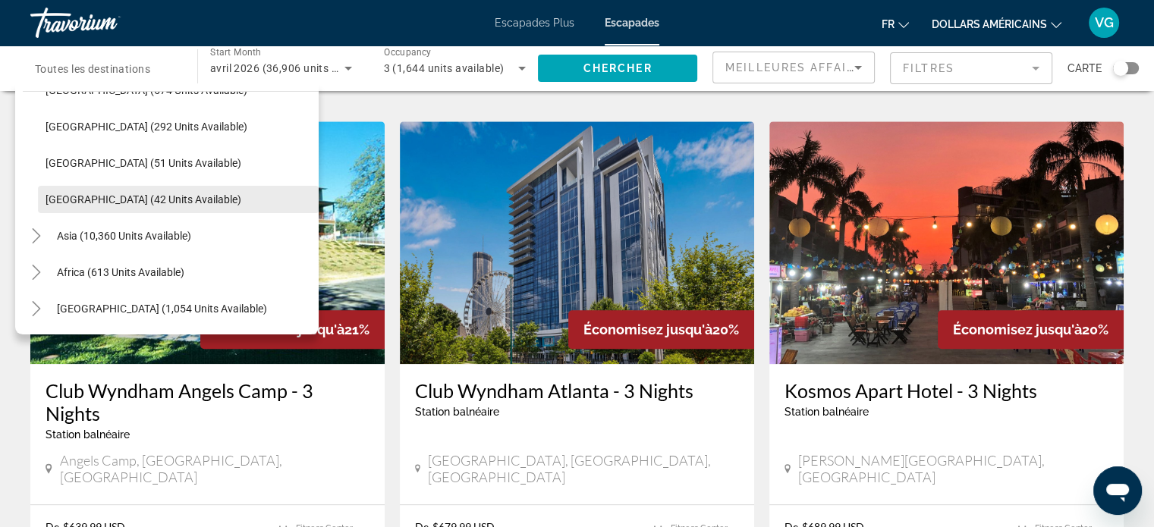
scroll to position [1159, 0]
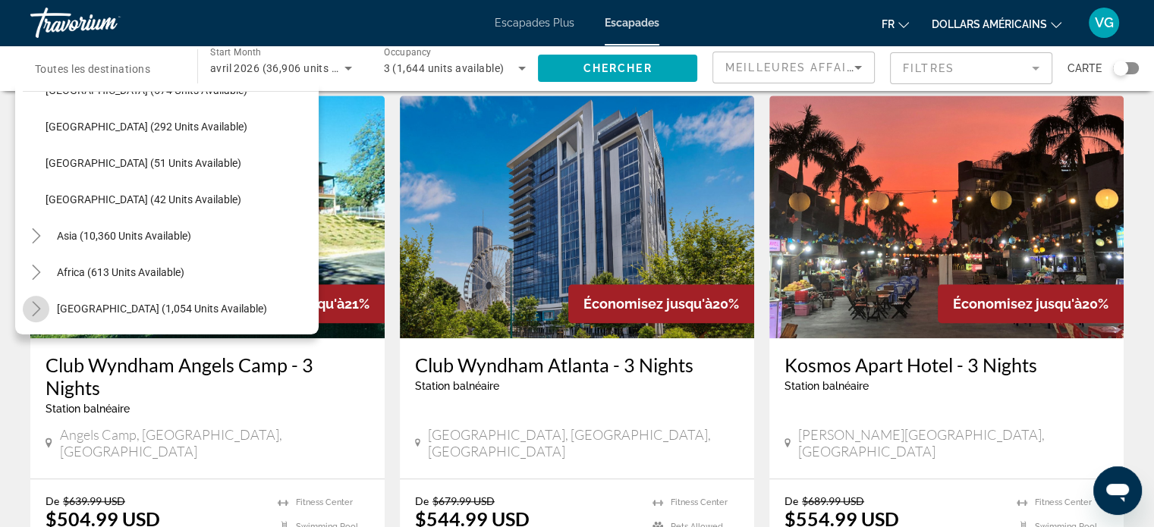
click at [36, 310] on icon "Toggle Middle East (1,054 units available)" at bounding box center [36, 308] width 15 height 15
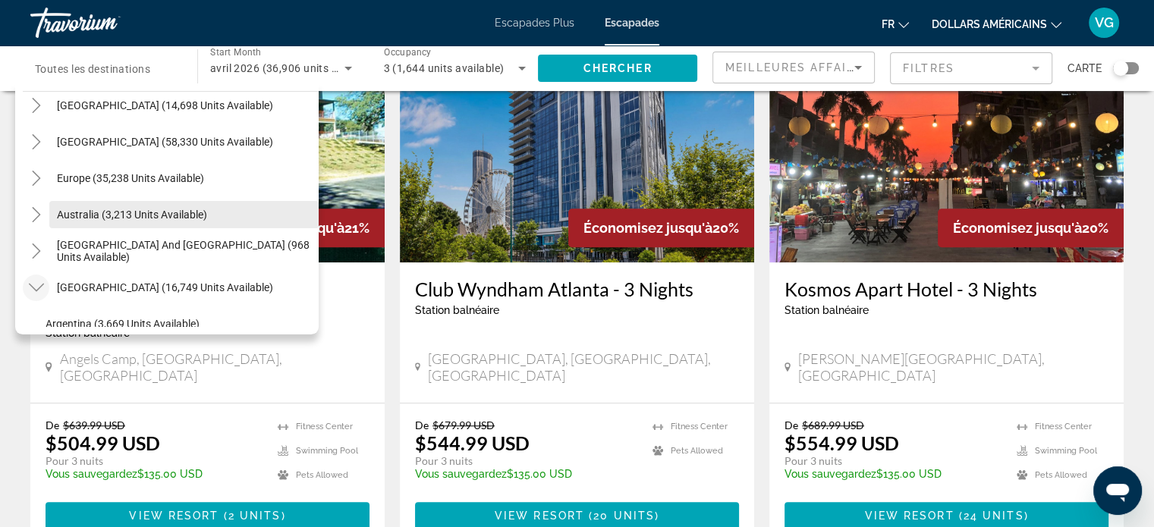
scroll to position [146, 0]
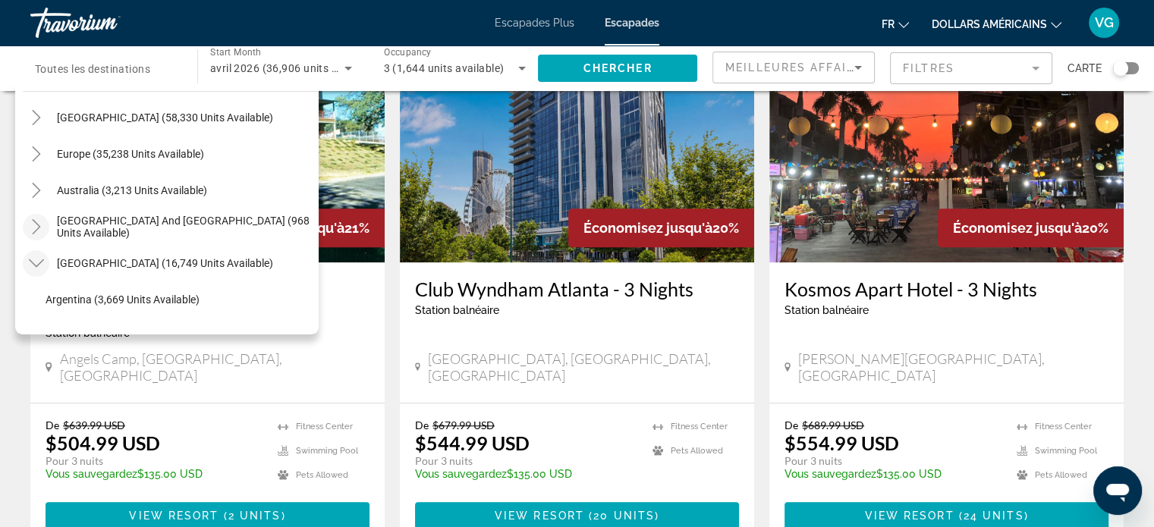
click at [39, 231] on icon "Toggle South Pacific and Oceania (968 units available)" at bounding box center [36, 226] width 15 height 15
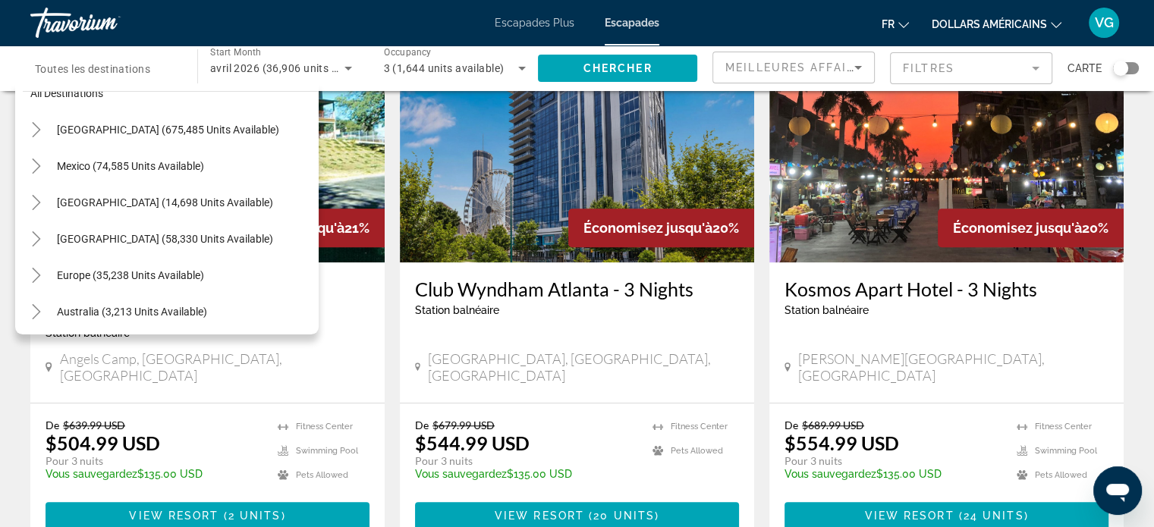
scroll to position [0, 0]
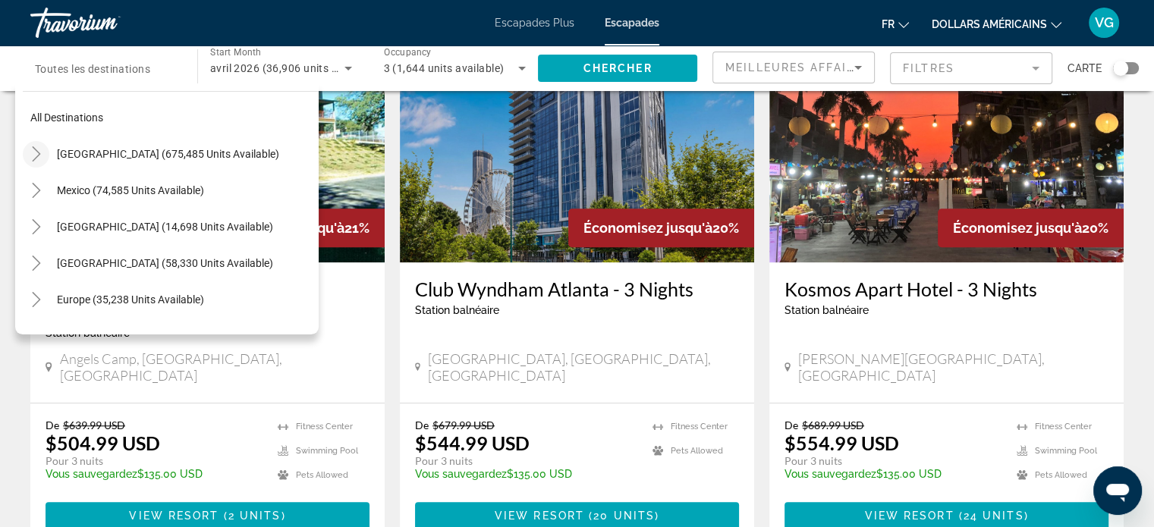
click at [33, 157] on icon "Toggle United States (675,485 units available)" at bounding box center [36, 153] width 15 height 15
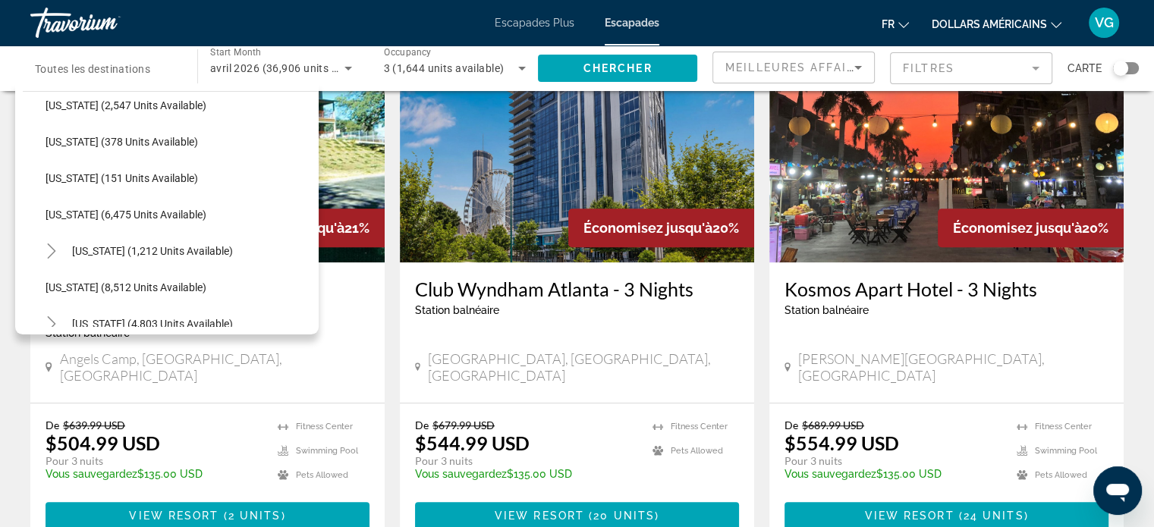
scroll to position [499, 0]
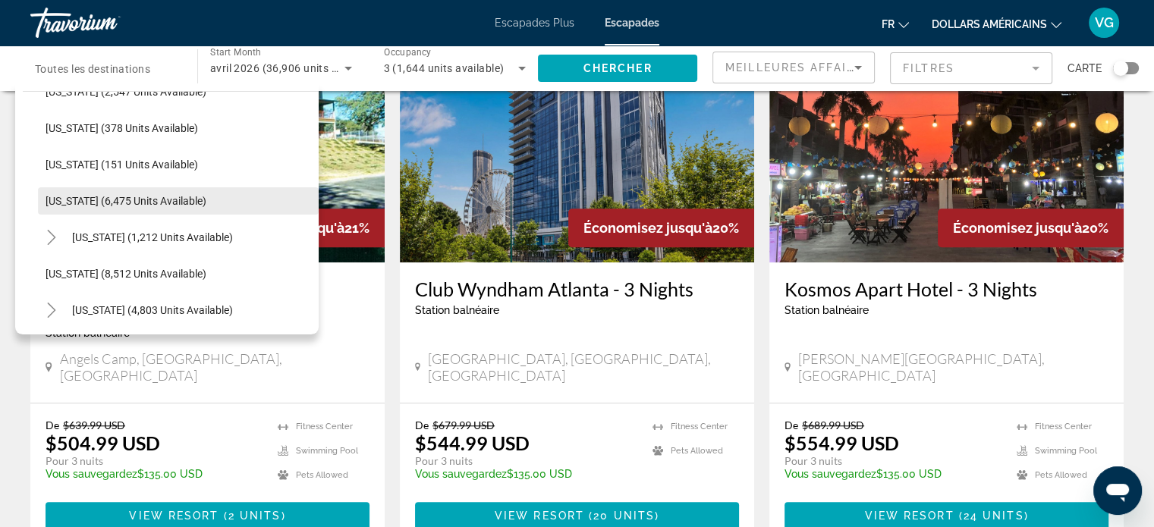
click at [188, 197] on span "[US_STATE] (6,475 units available)" at bounding box center [126, 201] width 161 height 12
type input "**********"
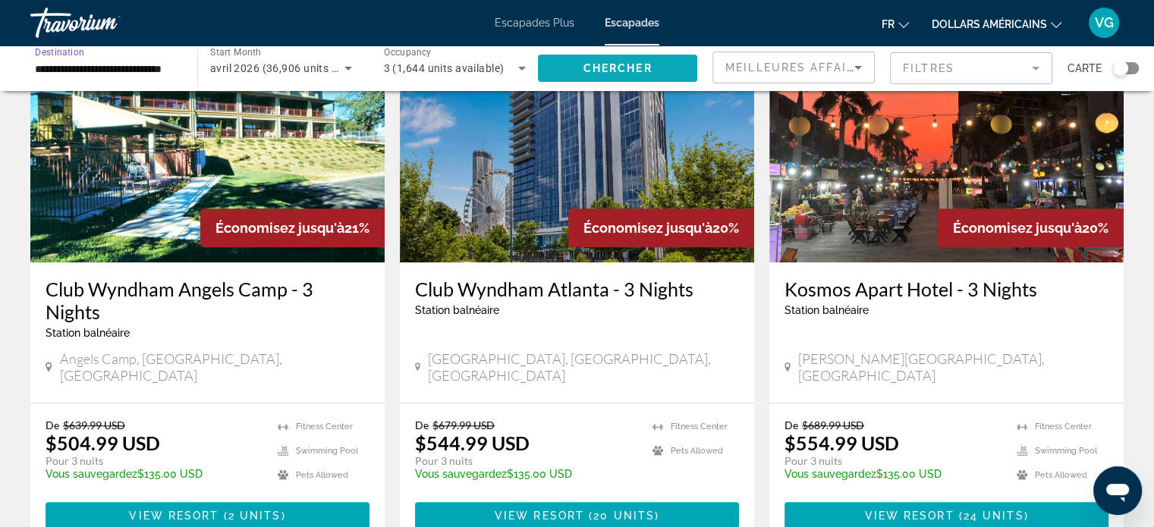
click at [619, 65] on span "Chercher" at bounding box center [617, 68] width 69 height 12
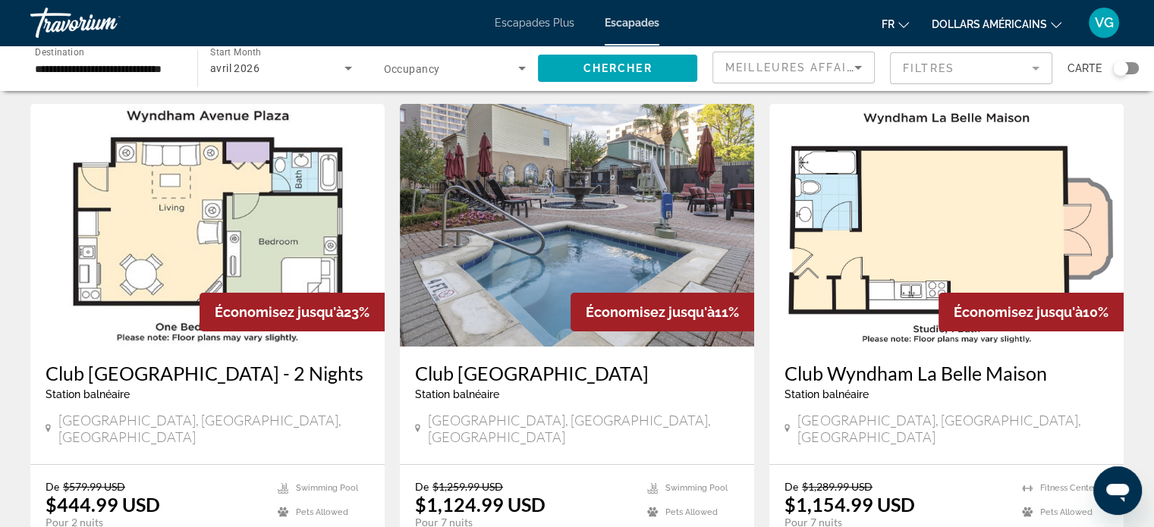
scroll to position [76, 0]
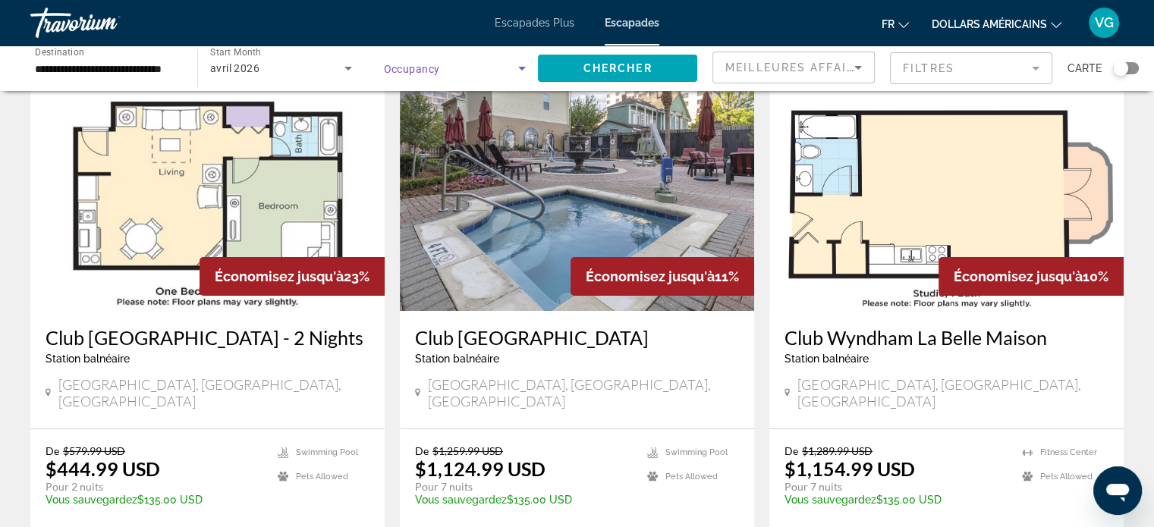
click at [526, 69] on icon "Search widget" at bounding box center [522, 68] width 18 height 18
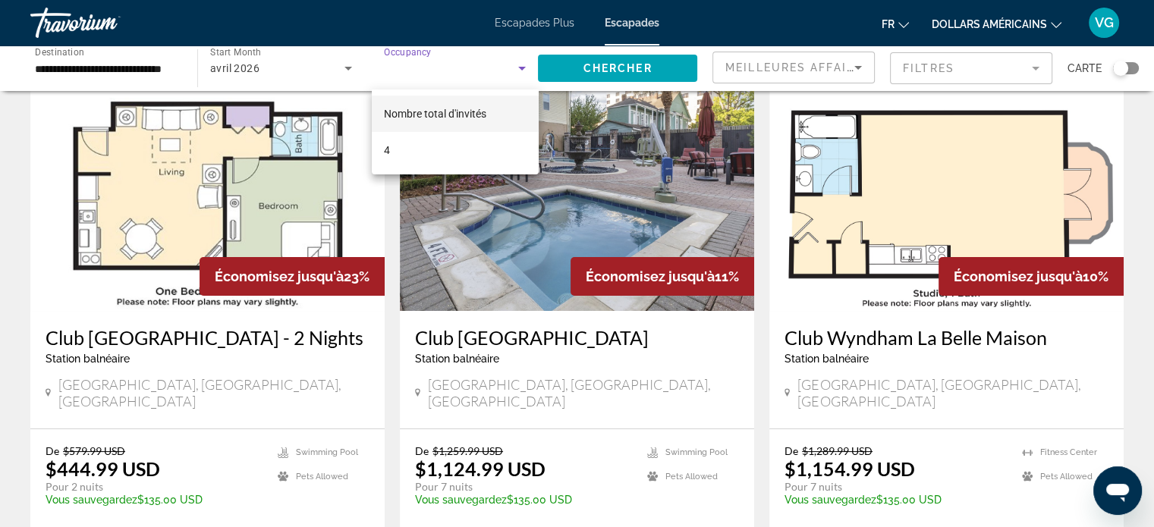
click at [492, 71] on div at bounding box center [577, 263] width 1154 height 527
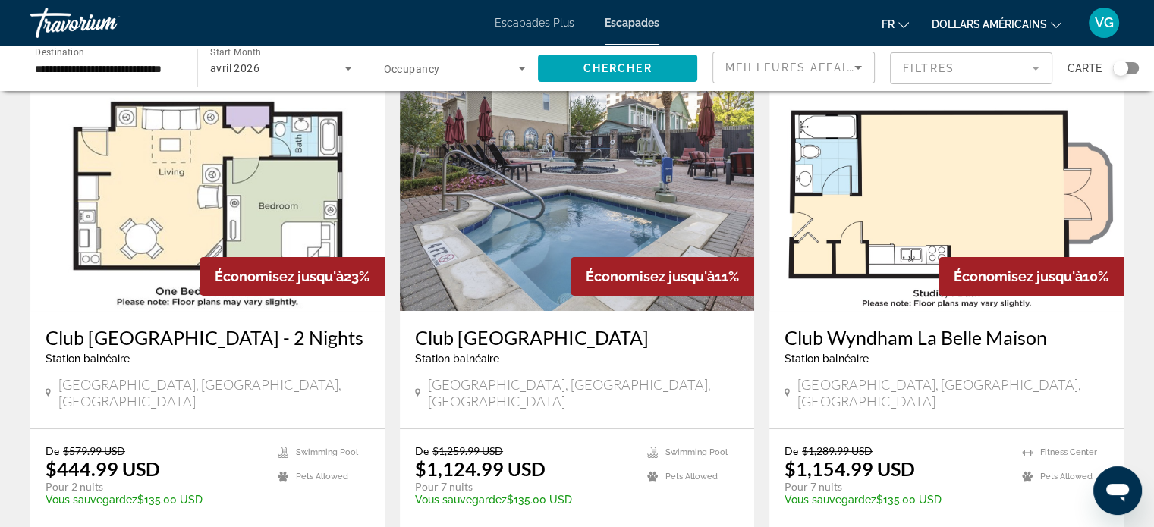
click at [988, 64] on mat-form-field "Filtres" at bounding box center [971, 68] width 162 height 32
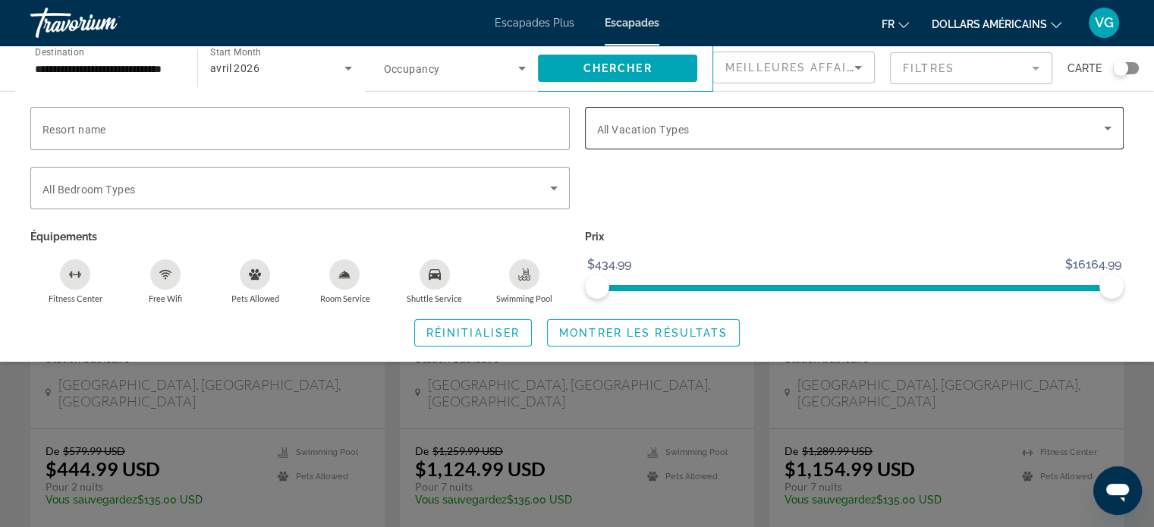
click at [685, 139] on div "Search widget" at bounding box center [854, 128] width 515 height 42
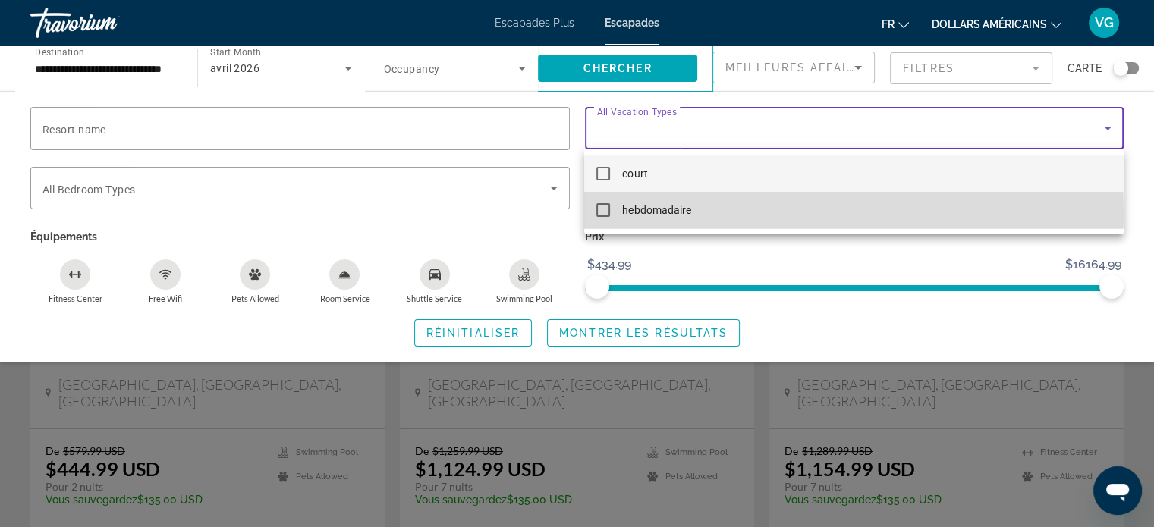
click at [603, 214] on mat-pseudo-checkbox at bounding box center [603, 210] width 14 height 14
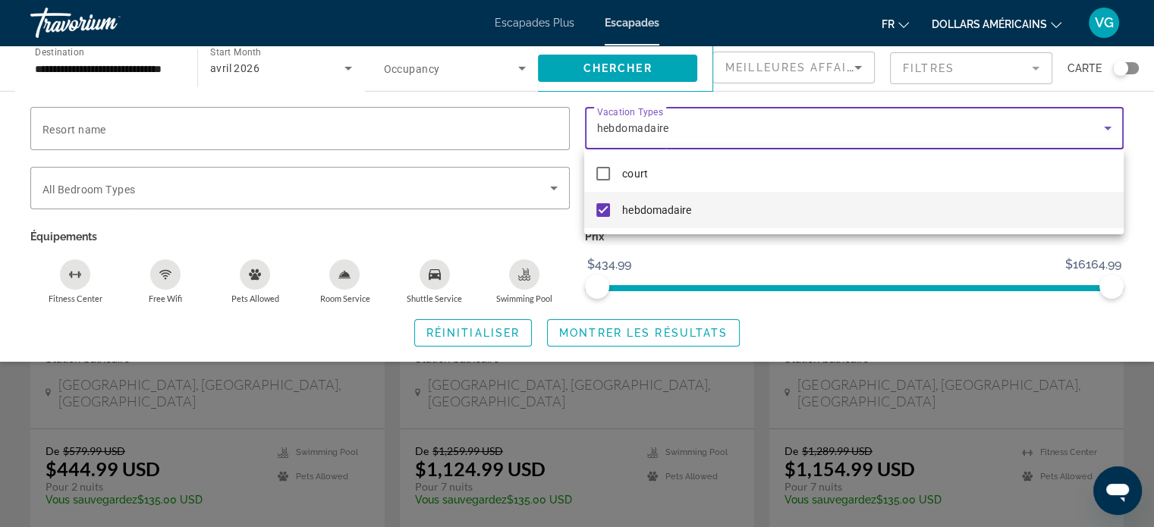
click at [732, 265] on div at bounding box center [577, 263] width 1154 height 527
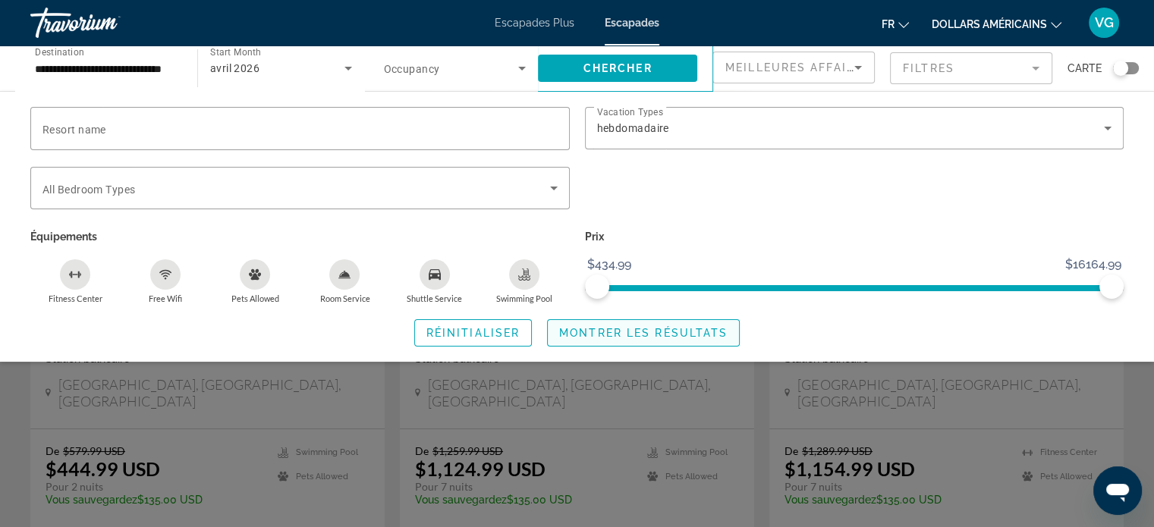
click at [617, 333] on span "Montrer les résultats" at bounding box center [643, 333] width 168 height 12
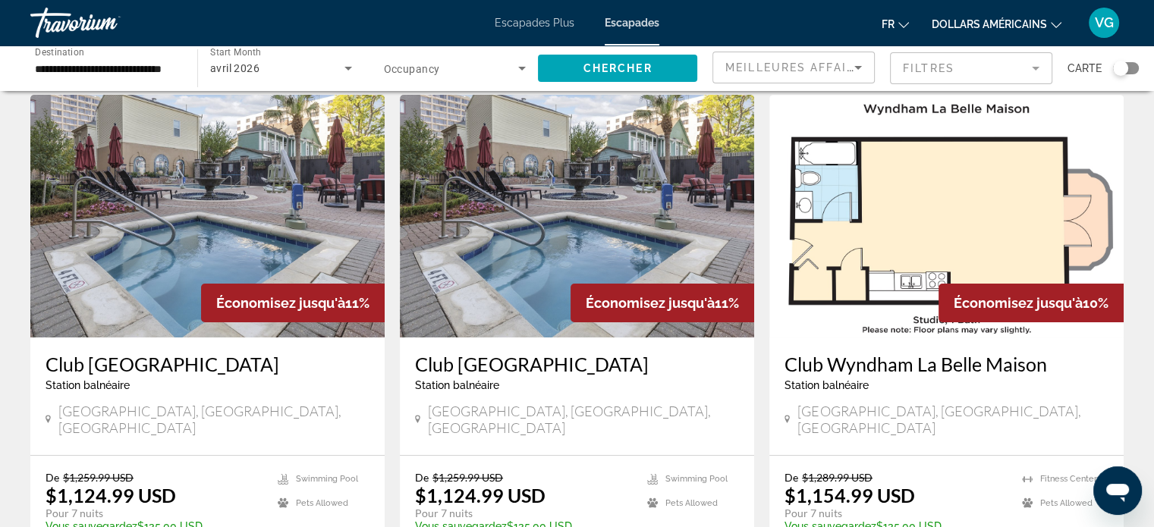
scroll to position [76, 0]
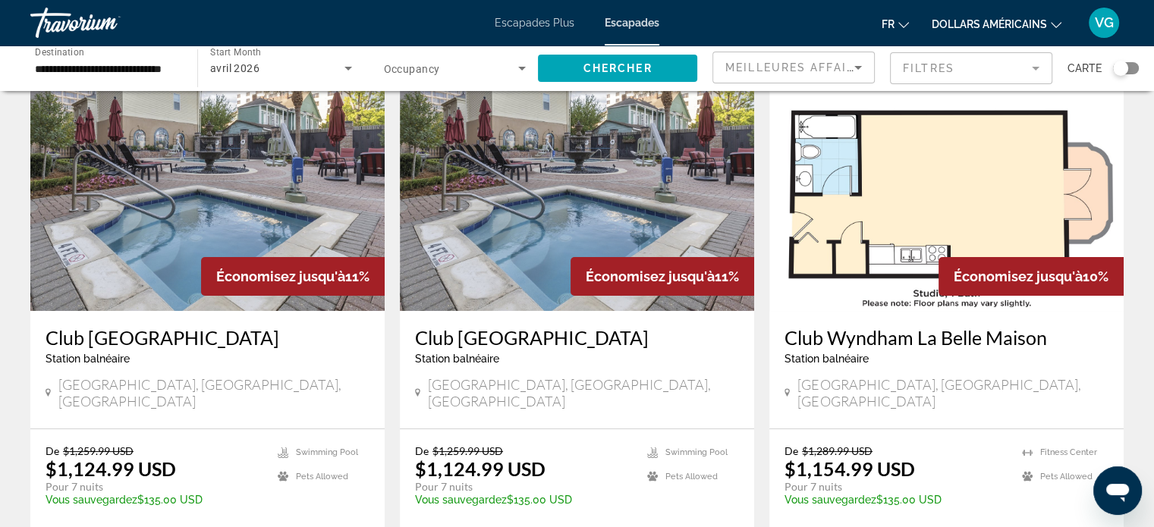
click at [945, 278] on div "Économisez jusqu'à 10%" at bounding box center [1030, 276] width 185 height 39
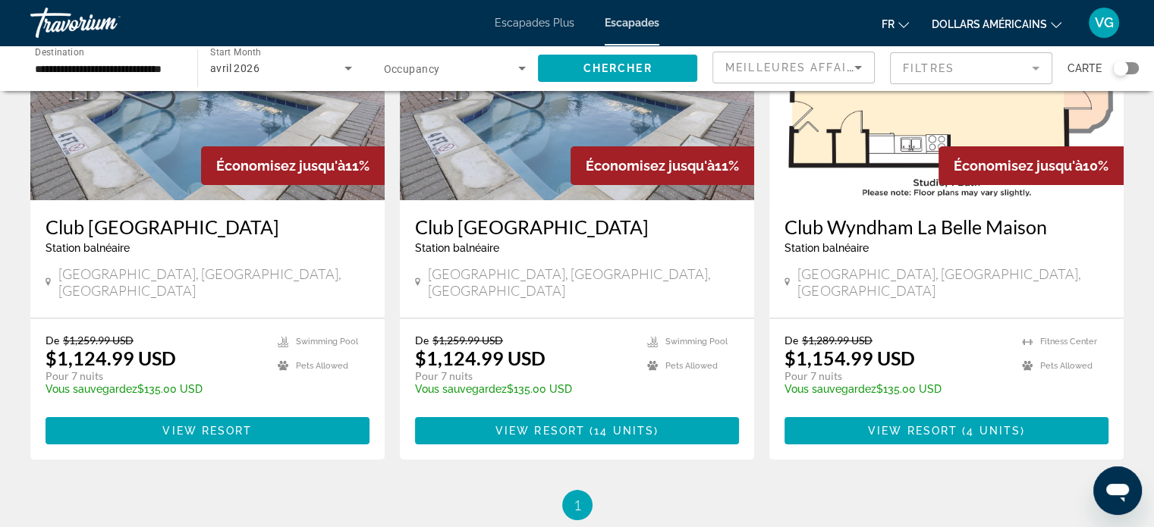
scroll to position [303, 0]
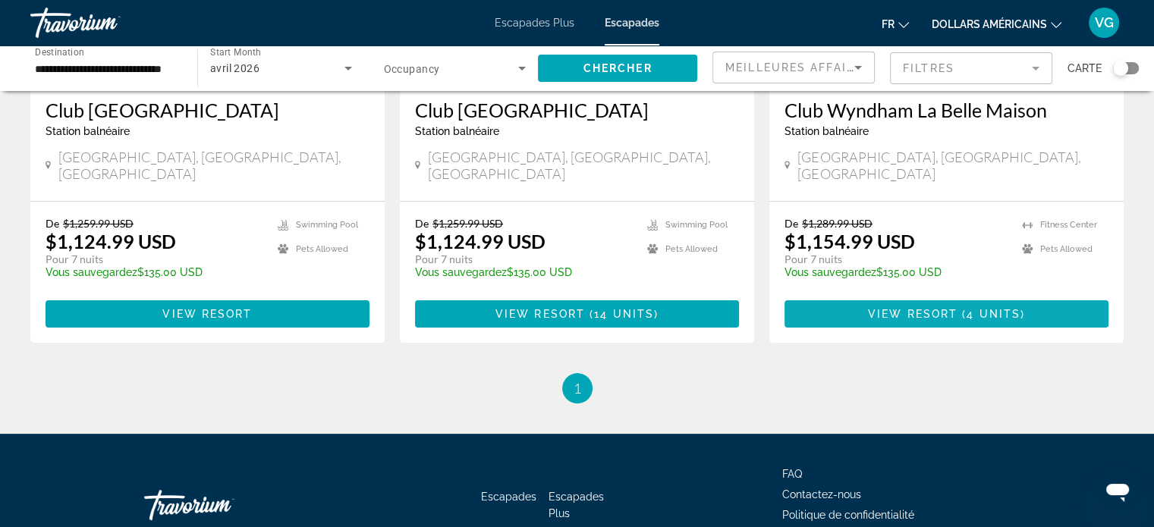
click at [898, 296] on span "Contenu principal" at bounding box center [946, 314] width 324 height 36
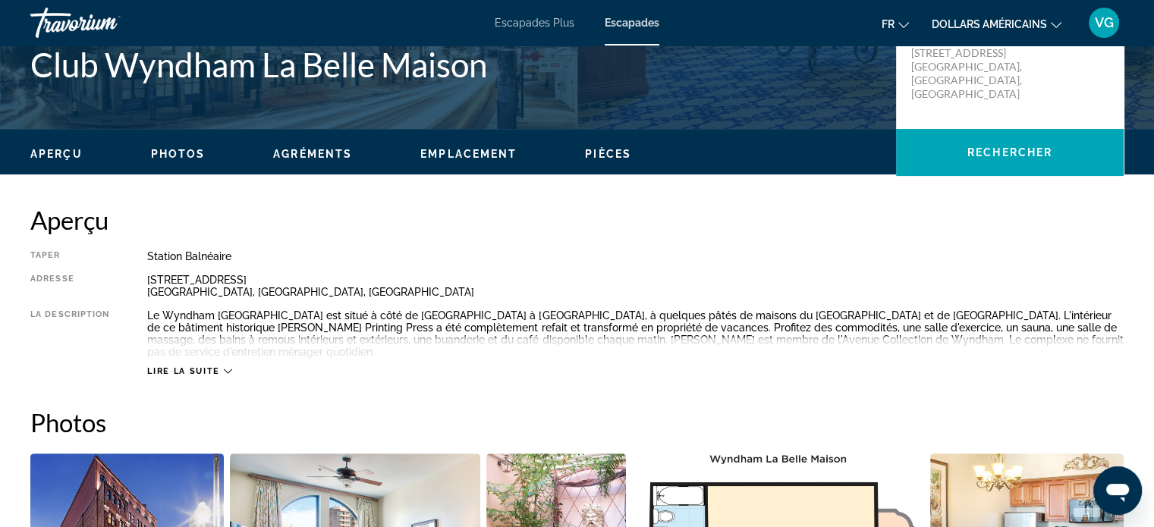
scroll to position [379, 0]
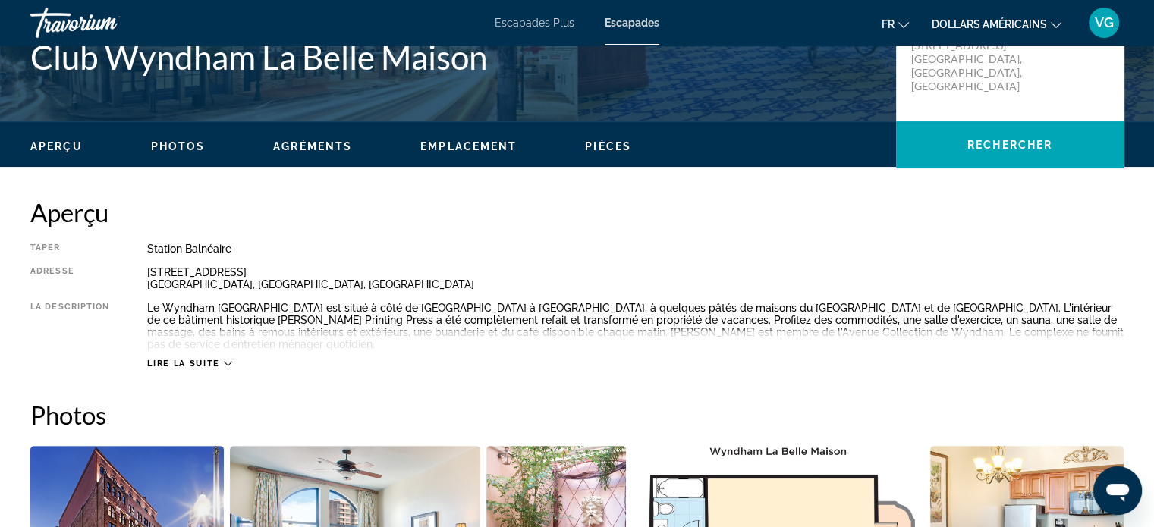
click at [220, 363] on div "Lire la suite" at bounding box center [189, 364] width 84 height 10
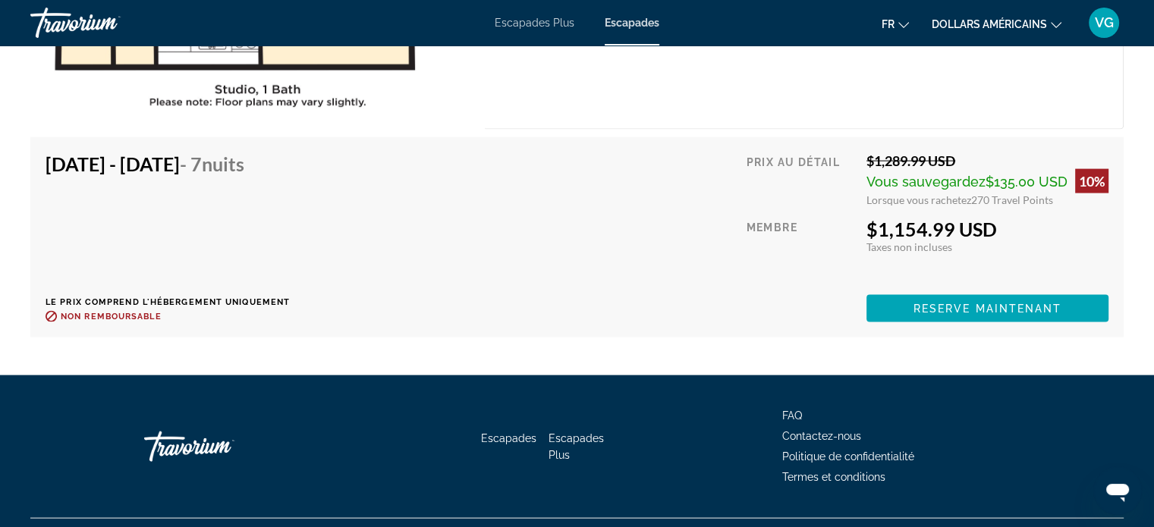
scroll to position [3219, 0]
